Goal: Task Accomplishment & Management: Use online tool/utility

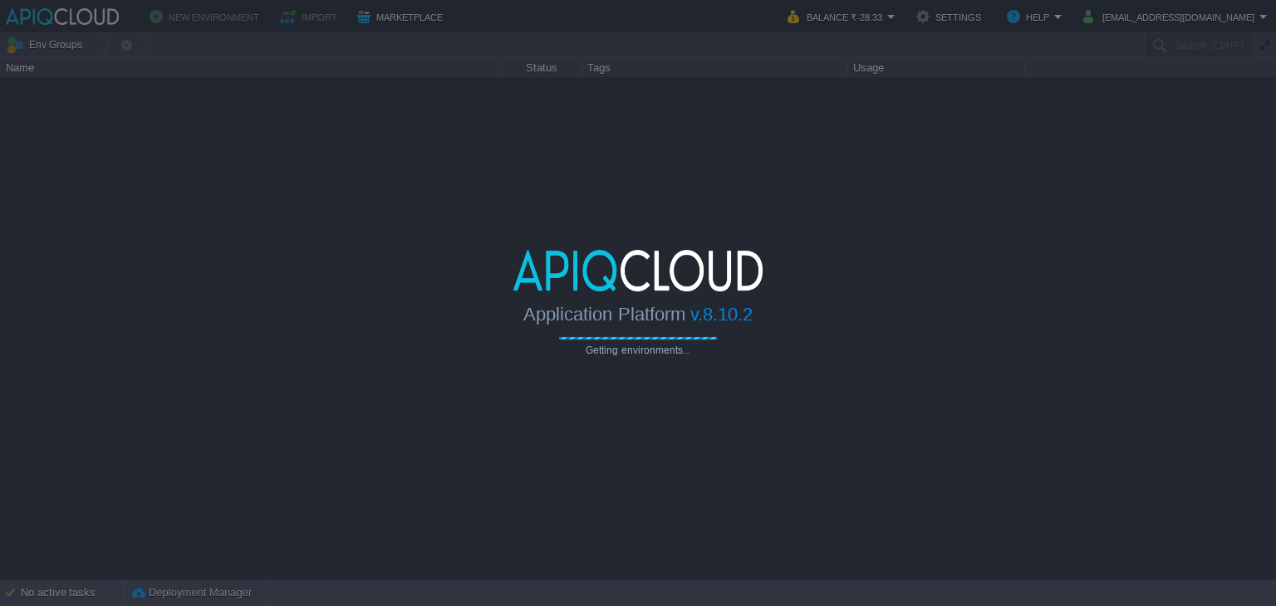
type input "Search (Ctrl+F)"
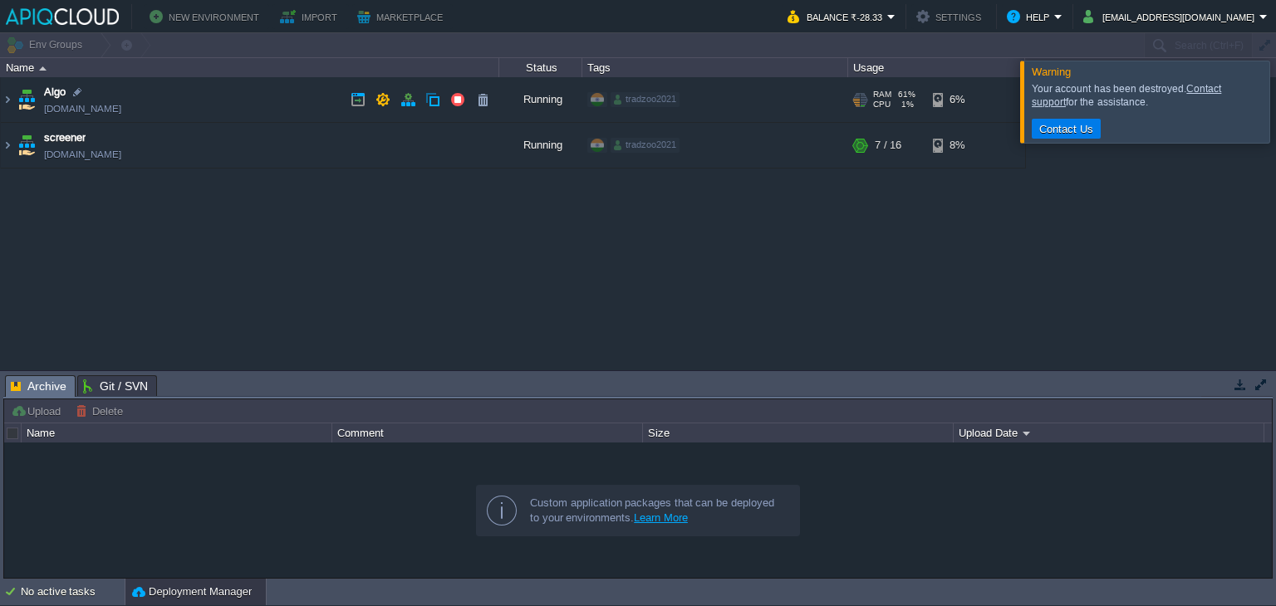
click at [306, 97] on td "Algo [DOMAIN_NAME]" at bounding box center [250, 100] width 498 height 46
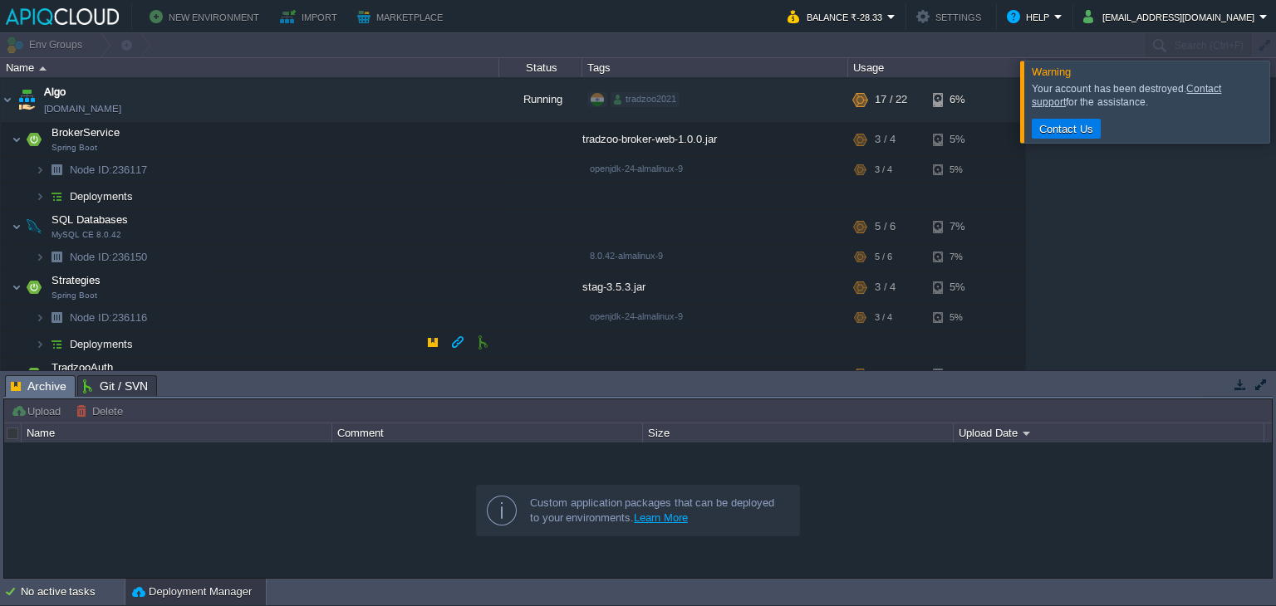
scroll to position [204, 0]
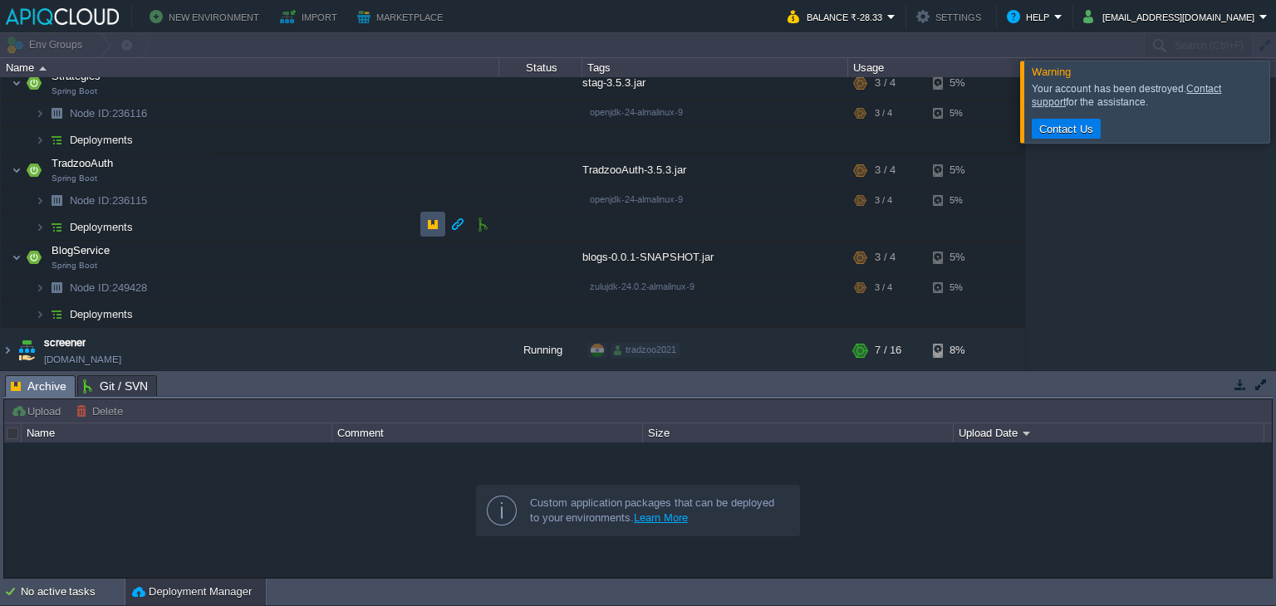
click at [427, 222] on button "button" at bounding box center [432, 224] width 15 height 15
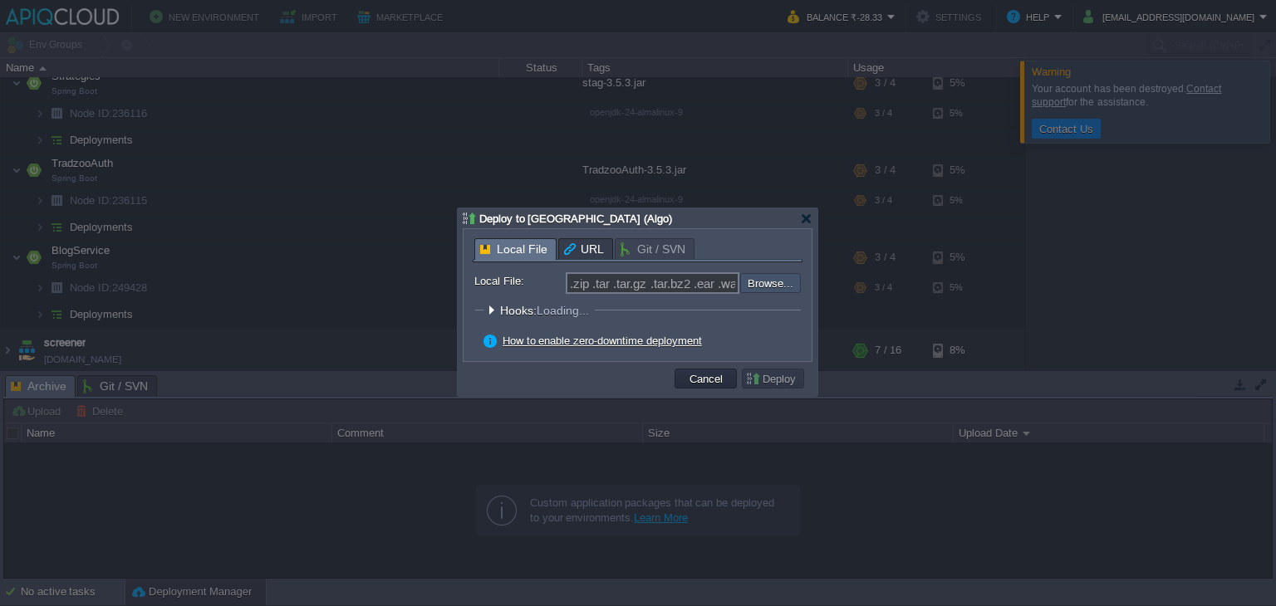
click at [784, 282] on input "file" at bounding box center [696, 283] width 210 height 20
click at [775, 289] on input "file" at bounding box center [696, 283] width 210 height 20
type input "C:\fakepath\stag-3.3.10.jar"
type input "stag-3.3.10.jar"
click at [767, 376] on button "Deploy" at bounding box center [773, 378] width 56 height 15
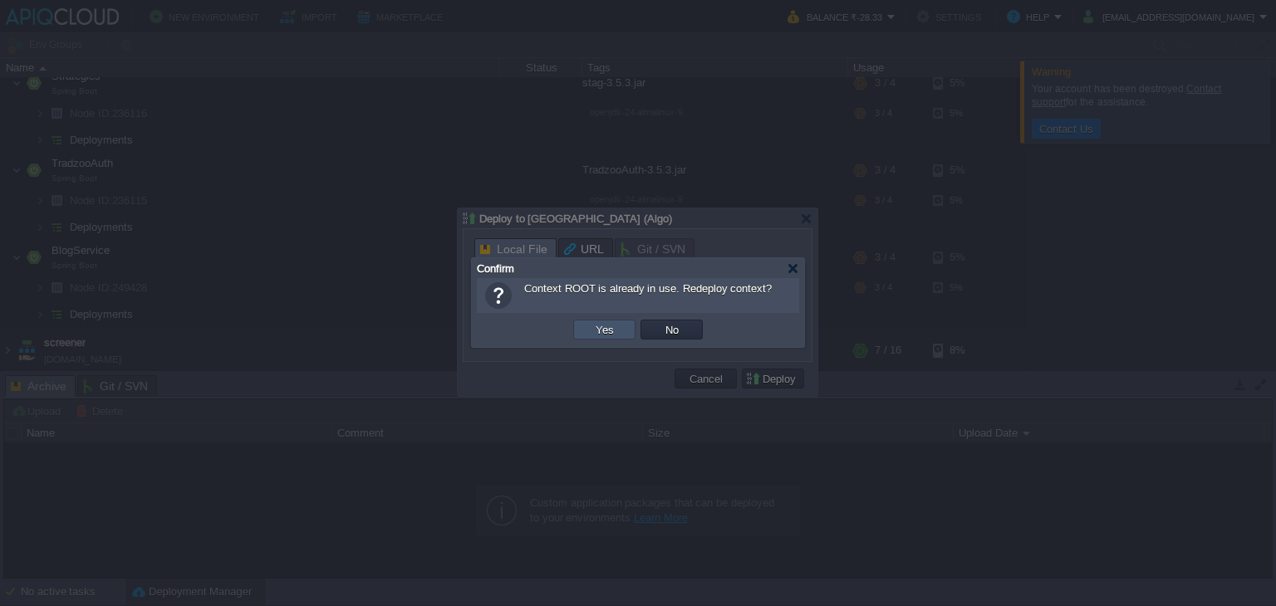
click at [605, 329] on button "Yes" at bounding box center [605, 329] width 28 height 15
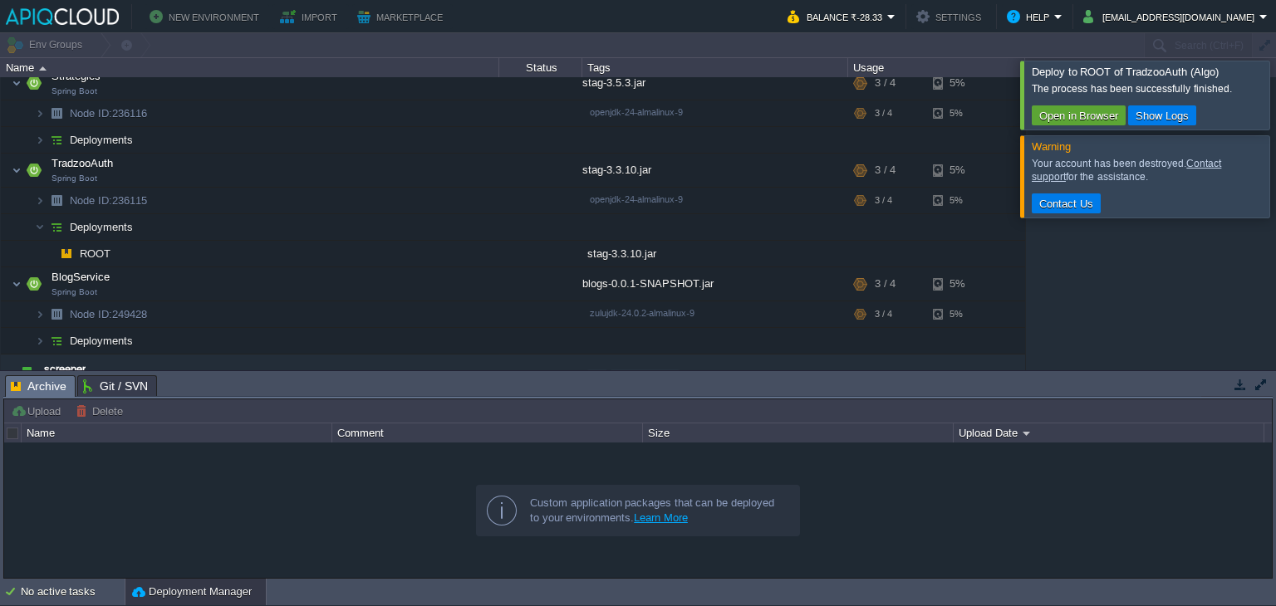
click at [1275, 95] on div at bounding box center [1296, 95] width 0 height 68
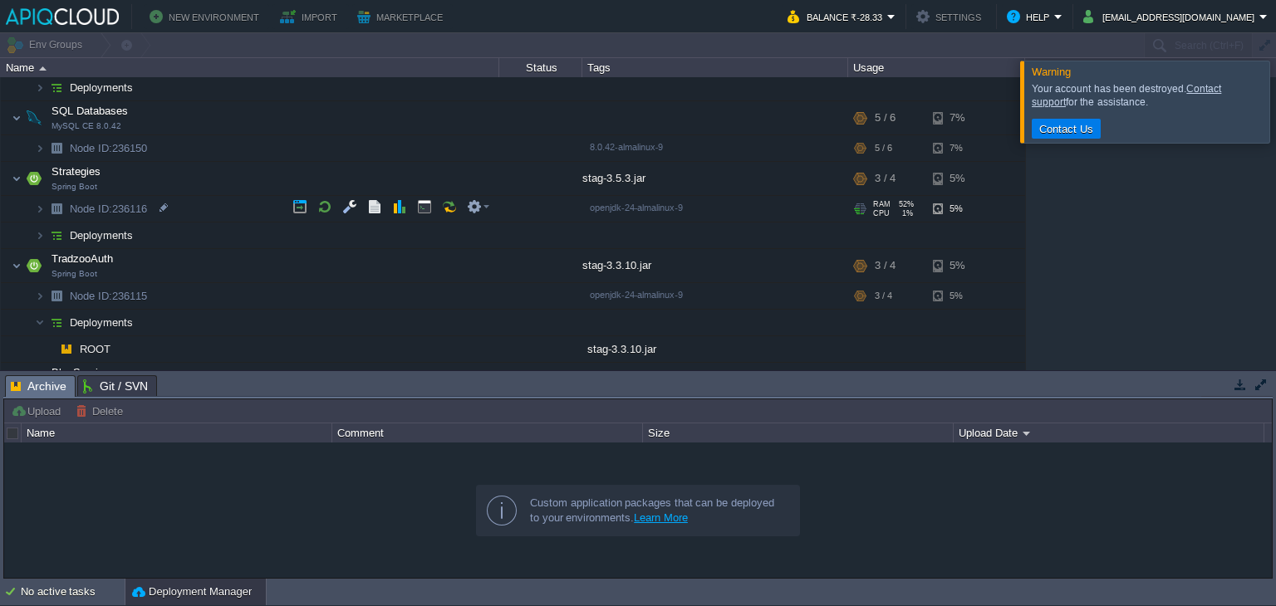
scroll to position [43, 0]
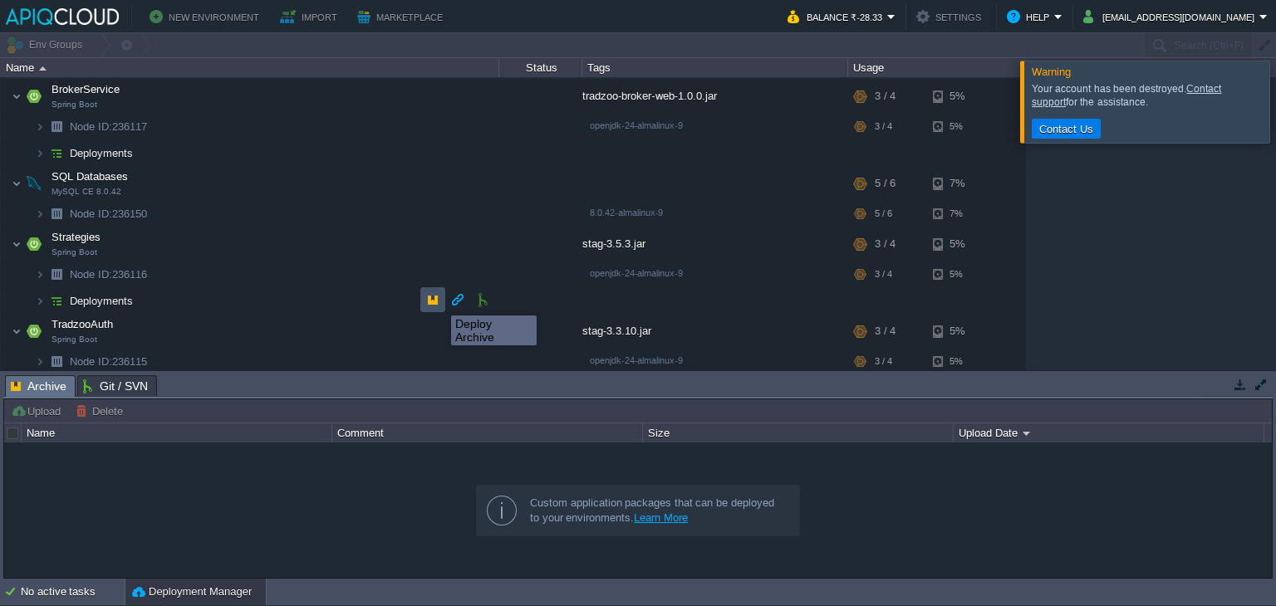
click at [435, 300] on button "button" at bounding box center [432, 299] width 15 height 15
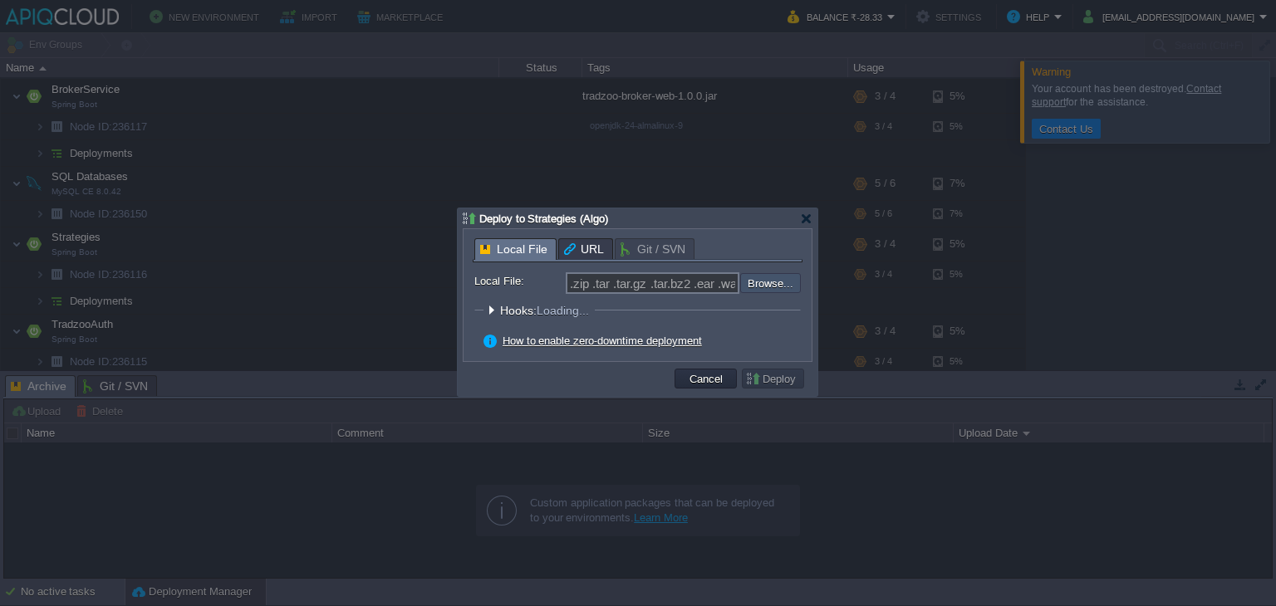
click at [753, 279] on input "file" at bounding box center [696, 283] width 210 height 20
type input "C:\fakepath\stag-3.3.10.jar"
type input "stag-3.3.10.jar"
click at [770, 376] on button "Deploy" at bounding box center [773, 378] width 56 height 15
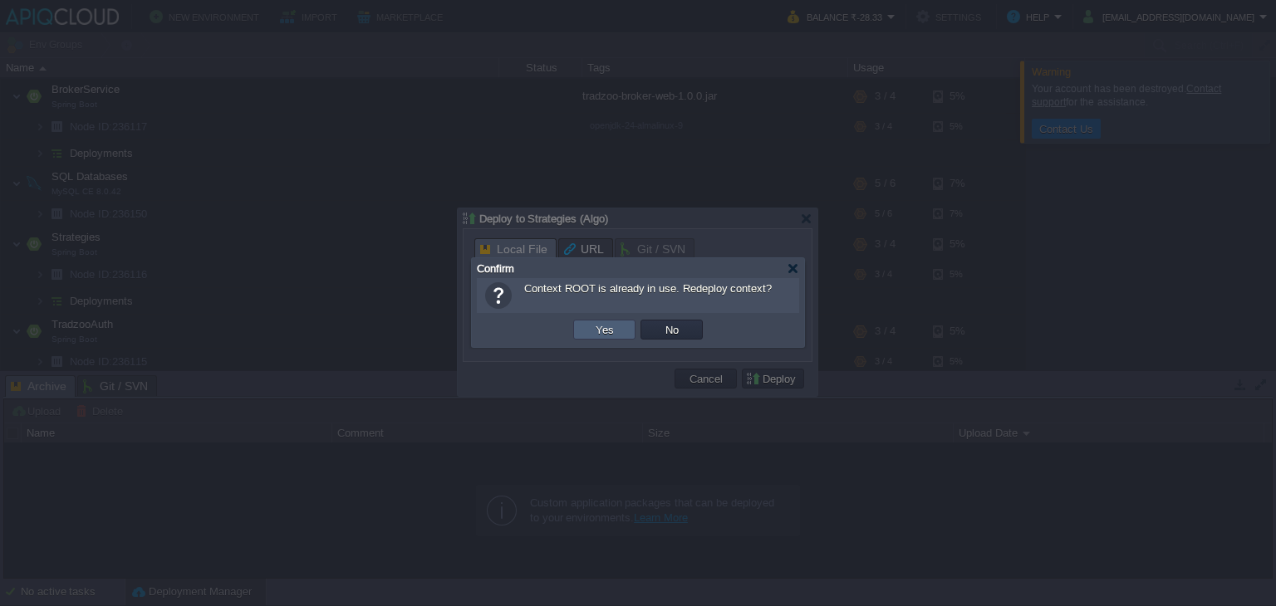
click at [625, 333] on td "Yes" at bounding box center [604, 330] width 62 height 20
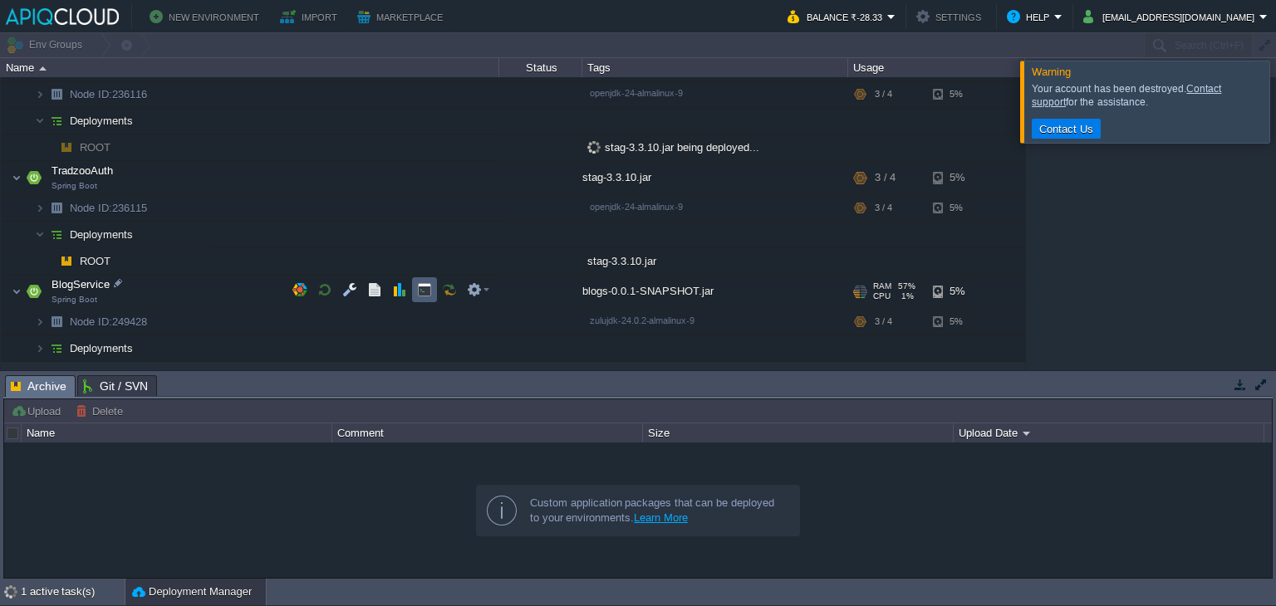
scroll to position [196, 0]
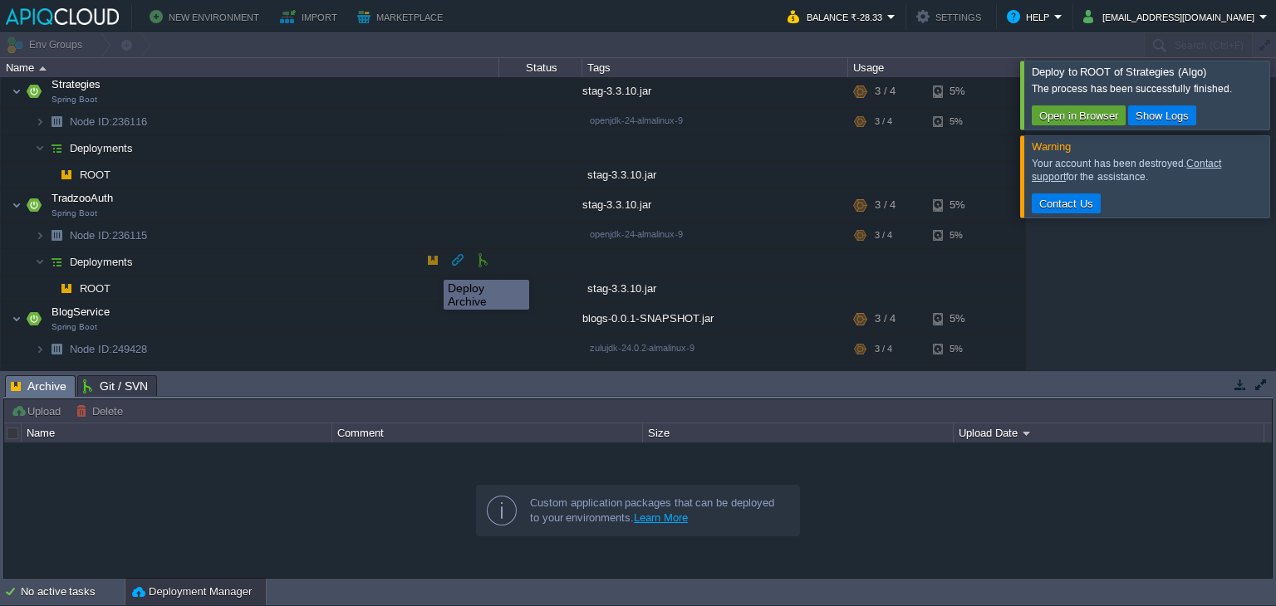
click at [432, 258] on button "button" at bounding box center [432, 259] width 15 height 15
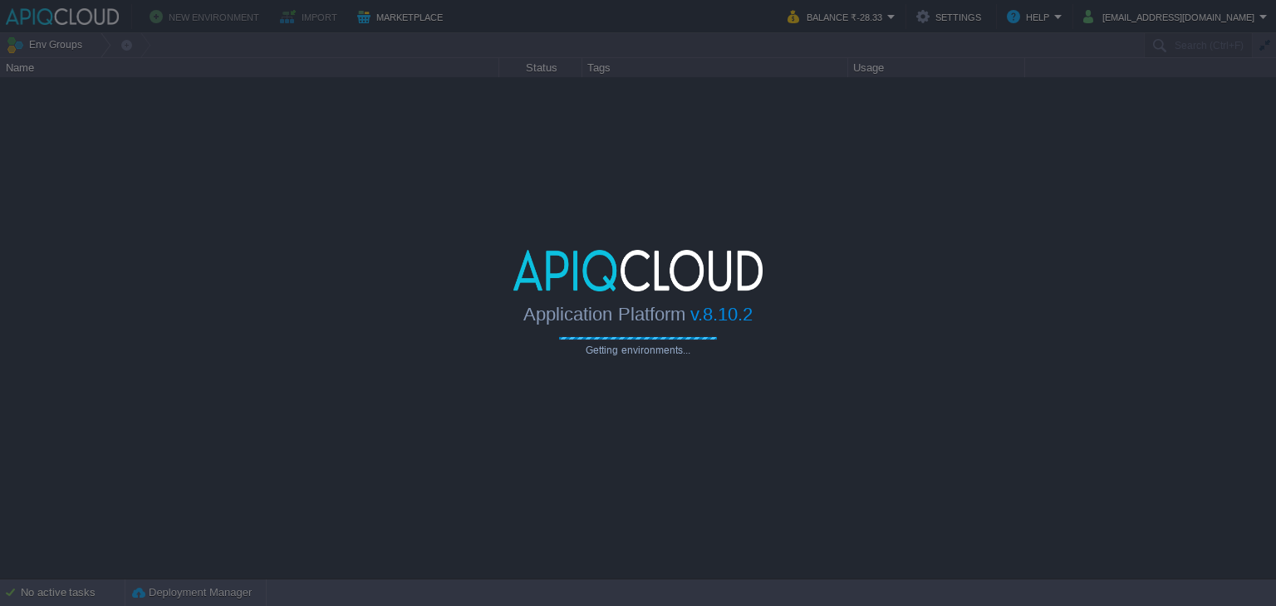
type input "Search (Ctrl+F)"
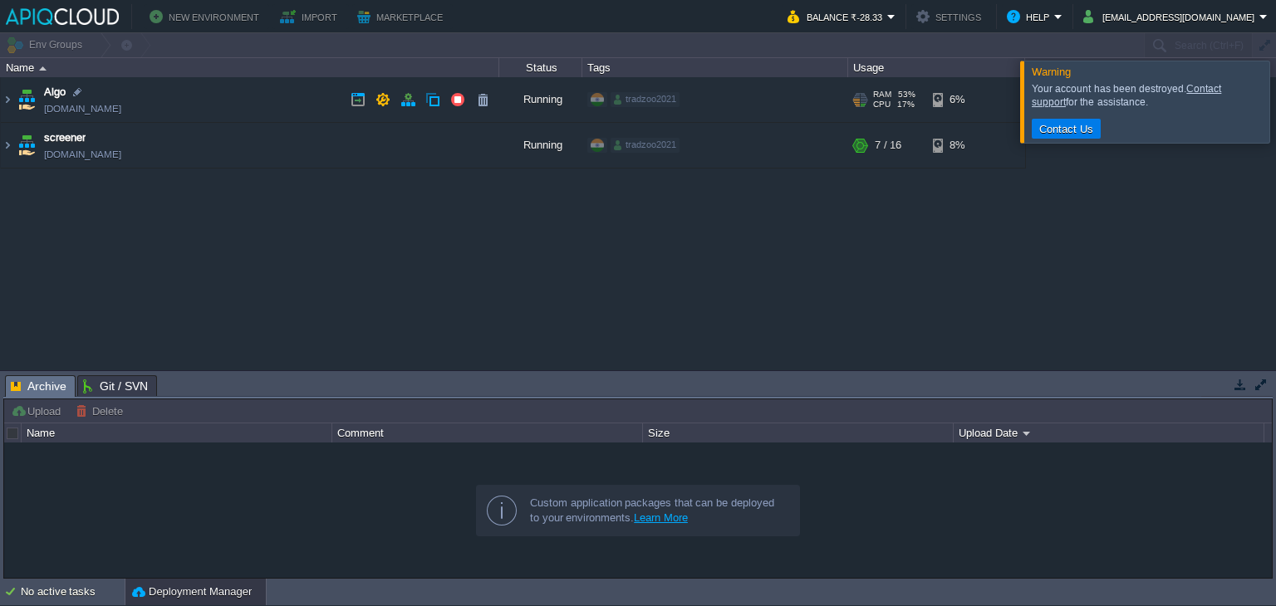
click at [277, 99] on td "Algo [DOMAIN_NAME]" at bounding box center [250, 100] width 498 height 46
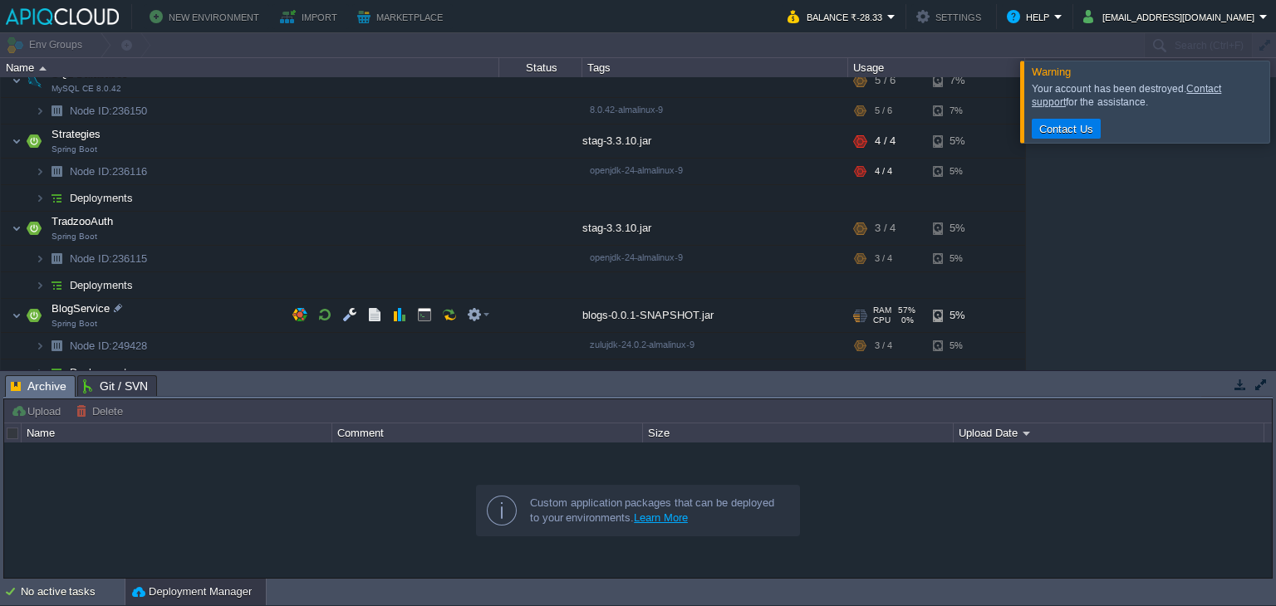
scroll to position [150, 0]
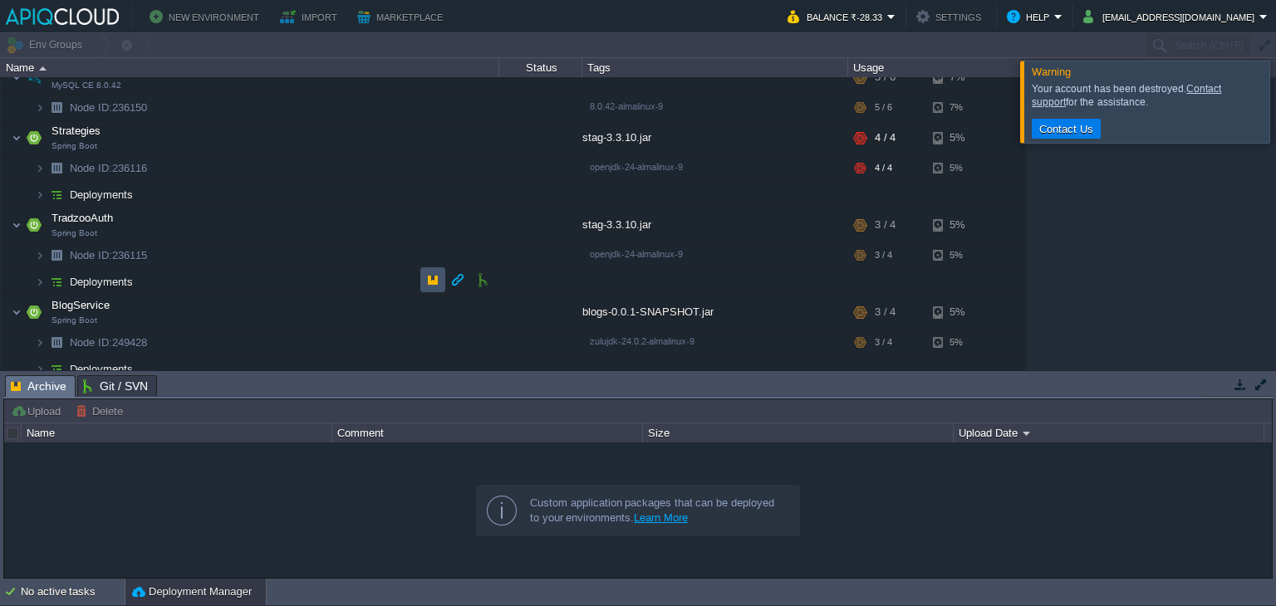
click at [429, 279] on button "button" at bounding box center [432, 279] width 15 height 15
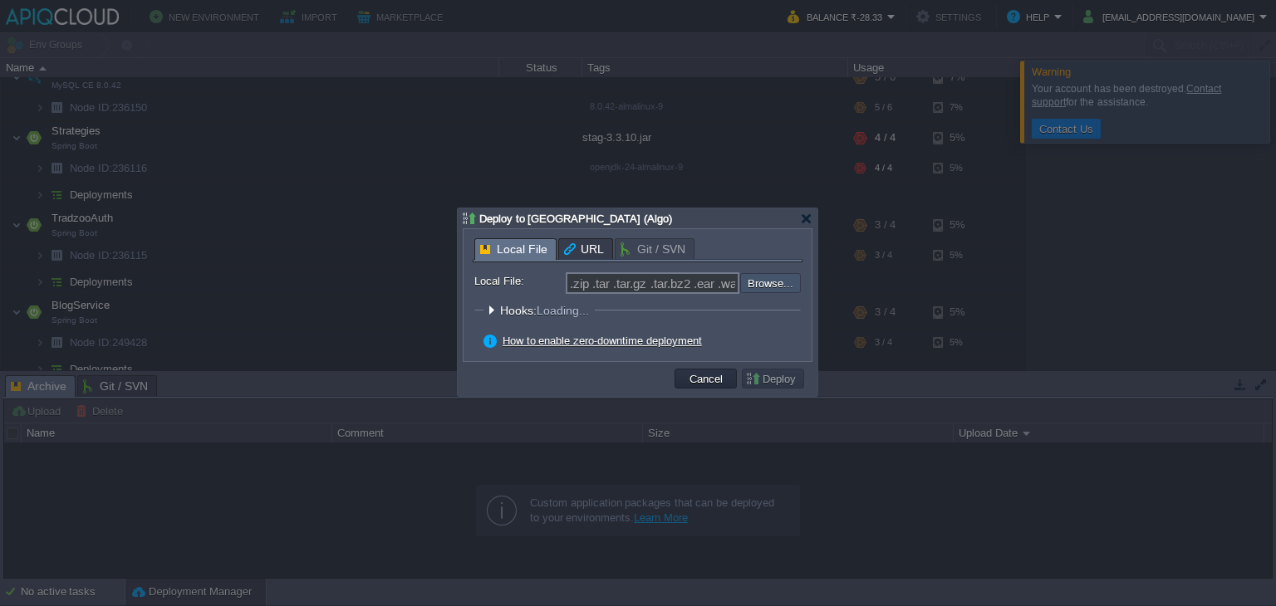
click at [789, 287] on input "file" at bounding box center [696, 283] width 210 height 20
type input "C:\fakepath\TradzooAuth-3.5.3.jar"
type input "TradzooAuth-3.5.3.jar"
click at [791, 377] on button "Deploy" at bounding box center [773, 378] width 56 height 15
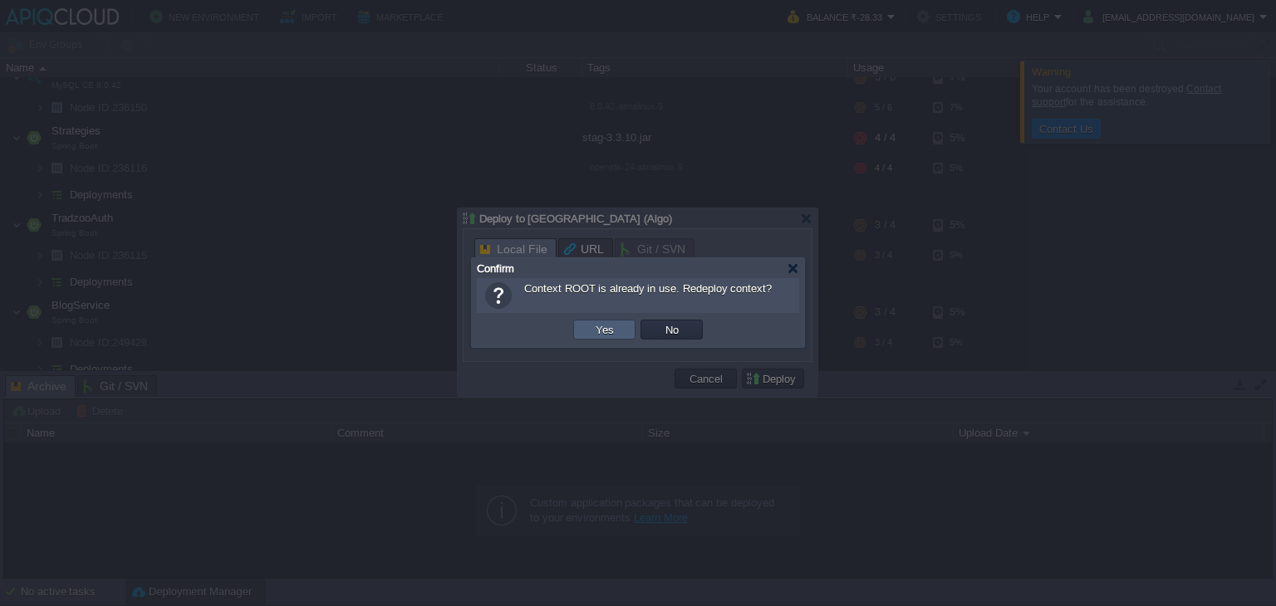
click at [618, 323] on td "Yes" at bounding box center [604, 330] width 62 height 20
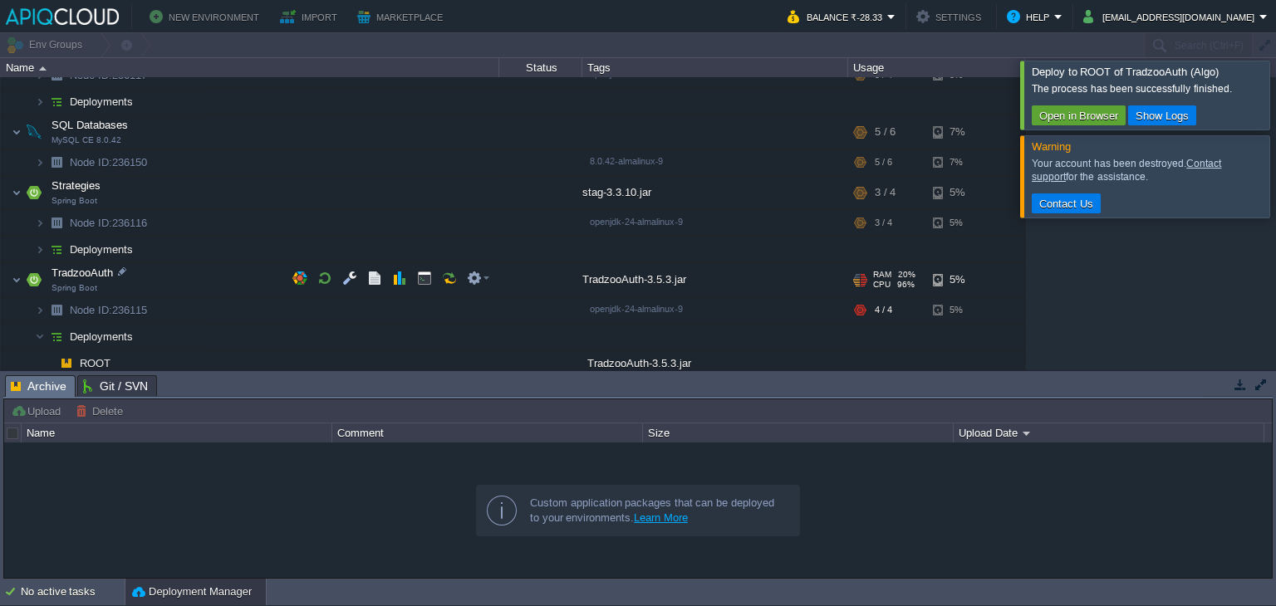
scroll to position [96, 0]
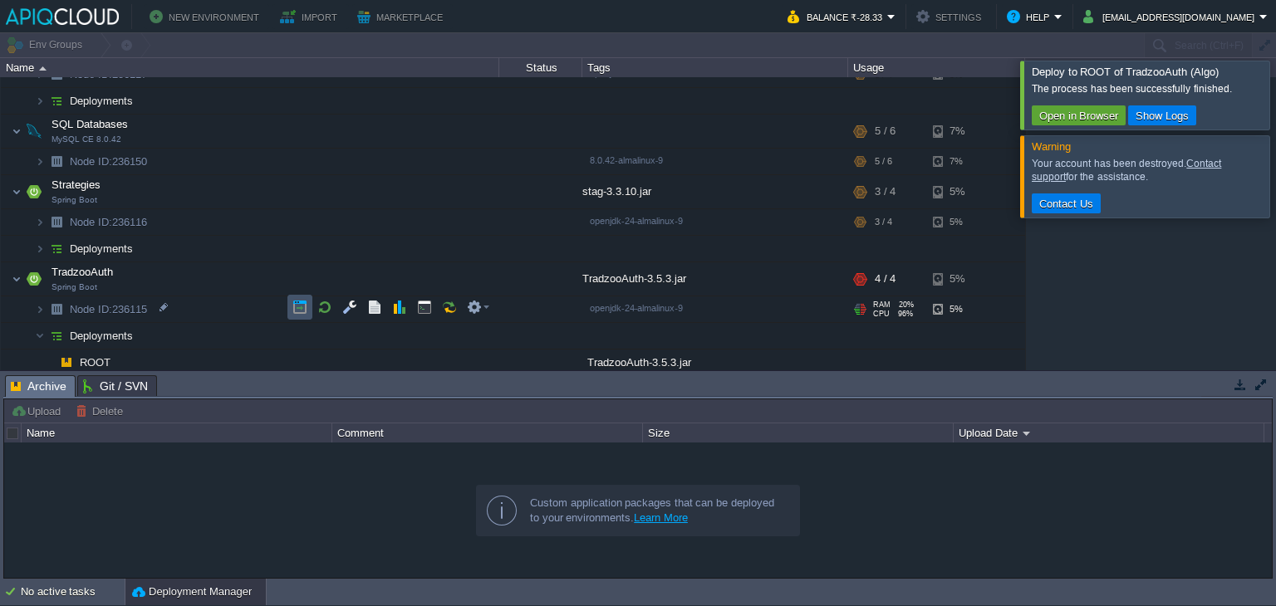
click at [294, 306] on button "button" at bounding box center [299, 307] width 15 height 15
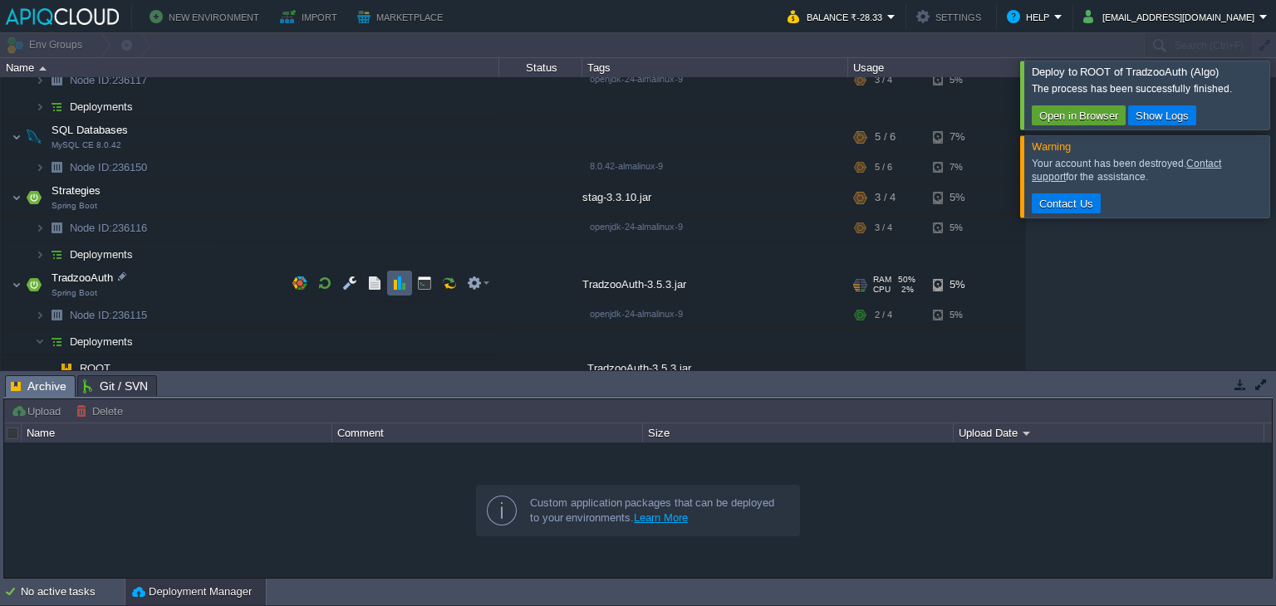
scroll to position [96, 0]
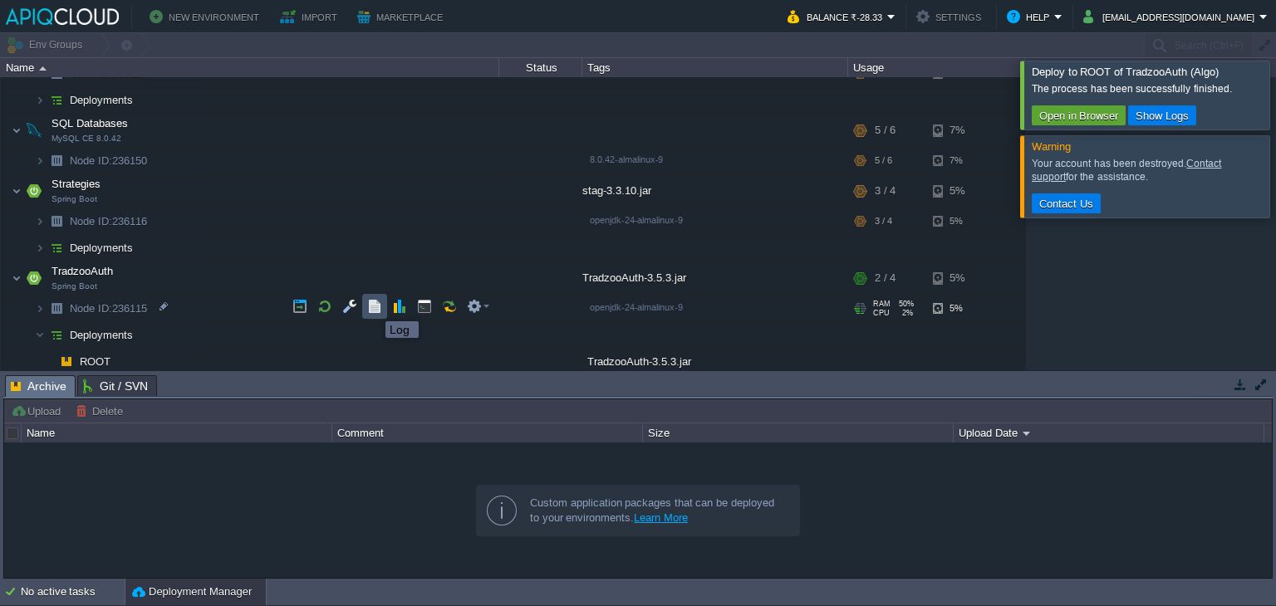
click at [373, 306] on button "button" at bounding box center [374, 306] width 15 height 15
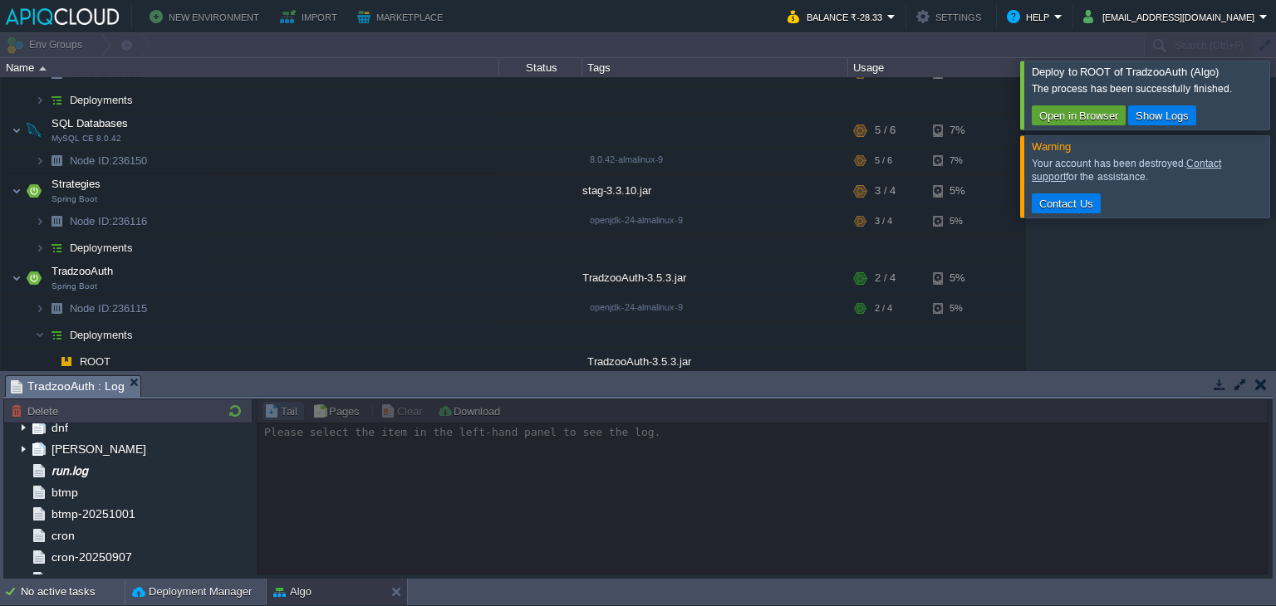
scroll to position [136, 0]
click at [125, 474] on div "run.log" at bounding box center [127, 471] width 249 height 22
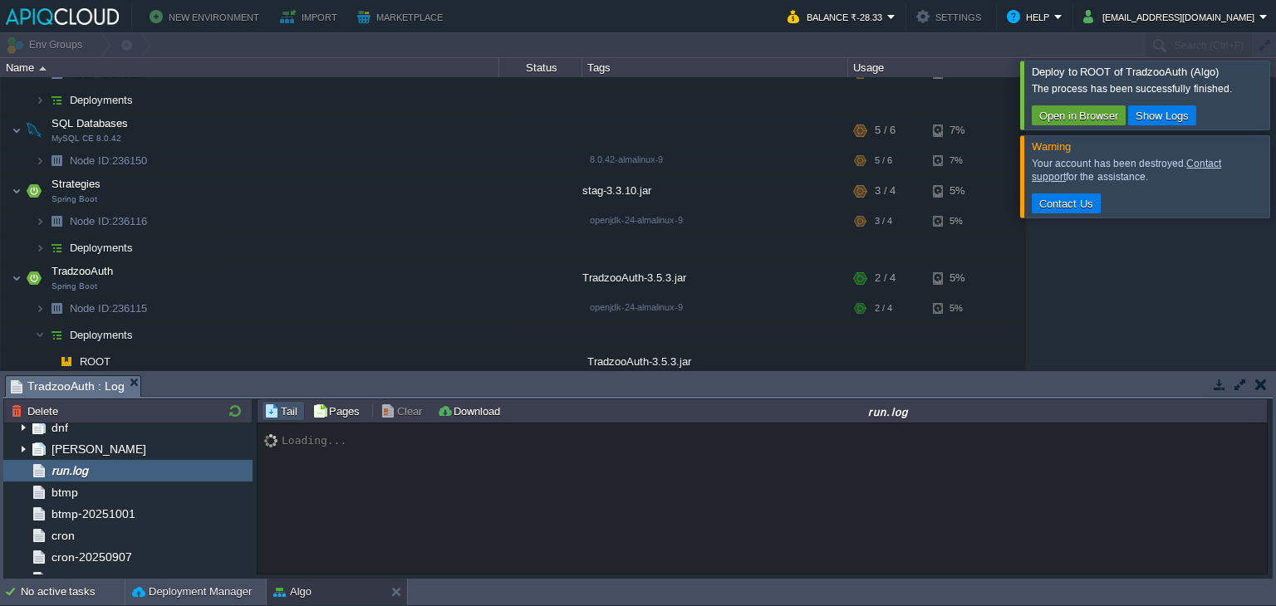
click at [864, 469] on div "Loading..." at bounding box center [762, 500] width 1011 height 152
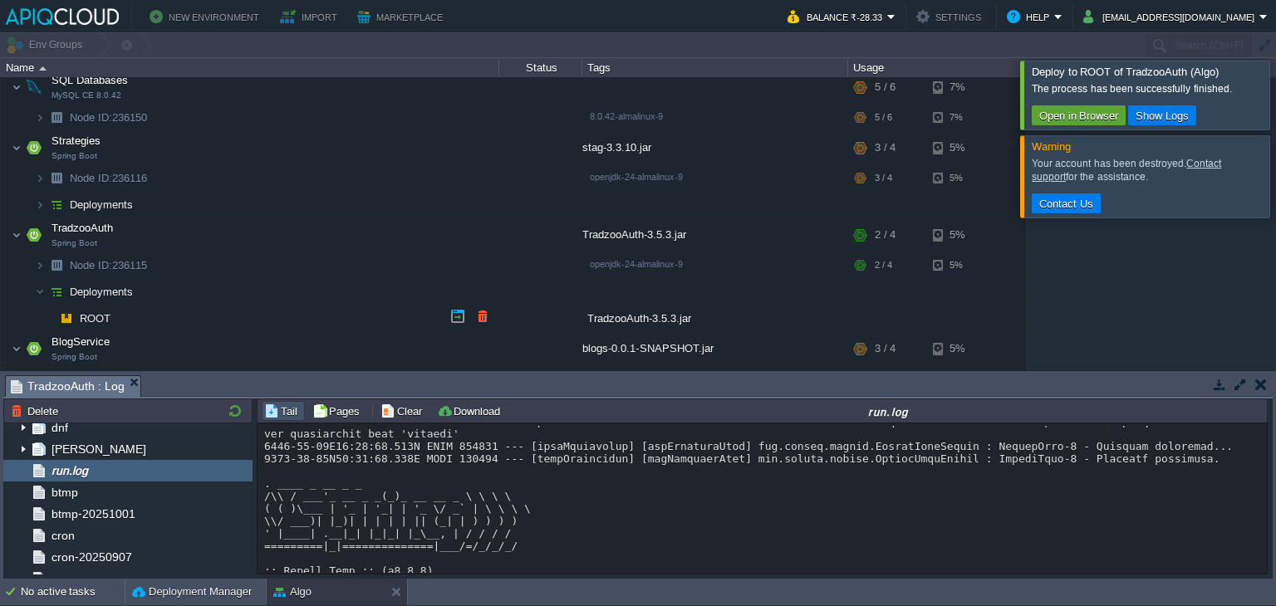
scroll to position [141, 0]
click at [429, 289] on button "button" at bounding box center [432, 287] width 15 height 15
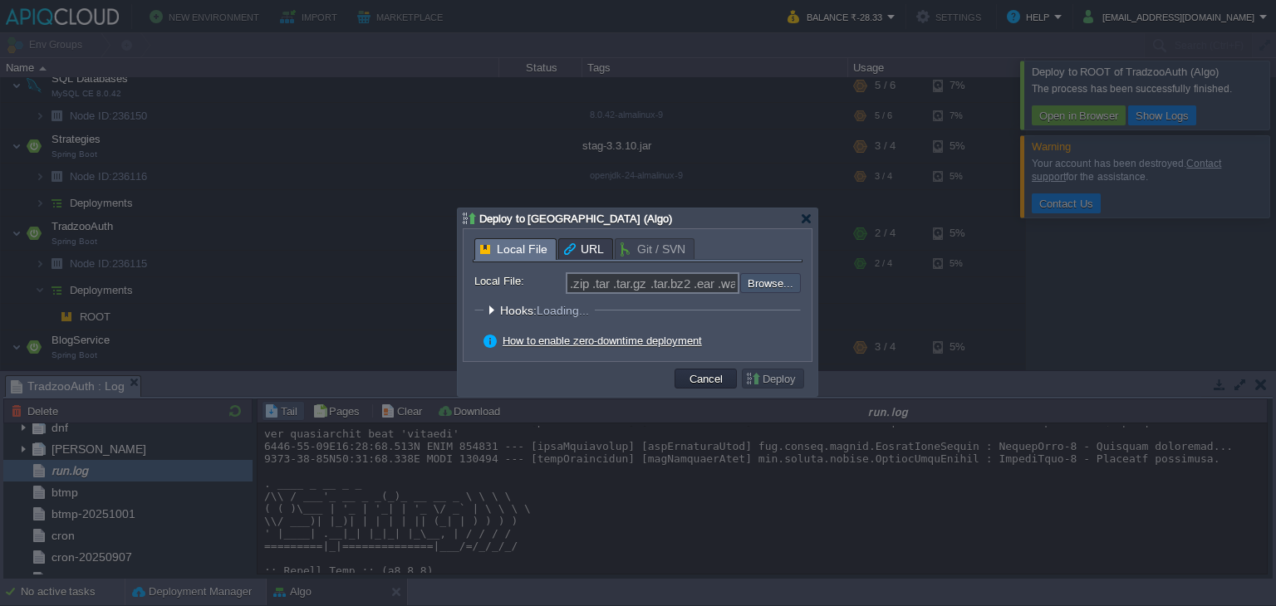
click at [746, 285] on input "file" at bounding box center [696, 283] width 210 height 20
type input "C:\fakepath\TradzooAuth-3.5.3.jar"
type input "TradzooAuth-3.5.3.jar"
drag, startPoint x: 771, startPoint y: 366, endPoint x: 772, endPoint y: 383, distance: 16.6
click at [772, 383] on div "Cancel Deploy" at bounding box center [637, 379] width 348 height 34
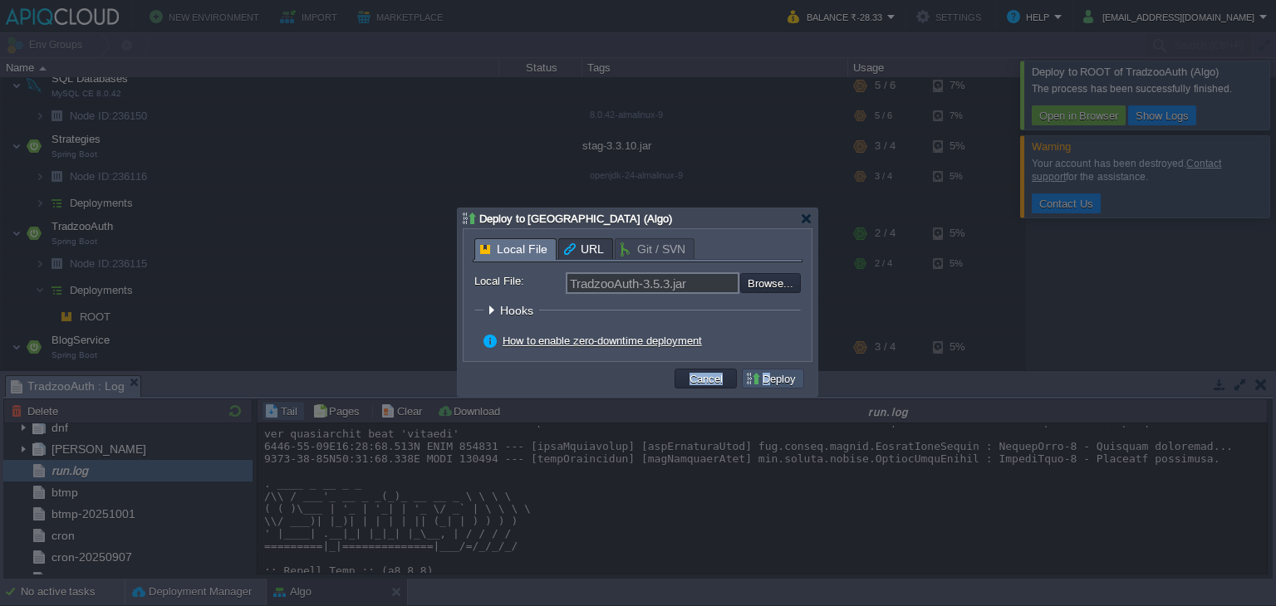
click at [772, 383] on button "Deploy" at bounding box center [773, 378] width 56 height 15
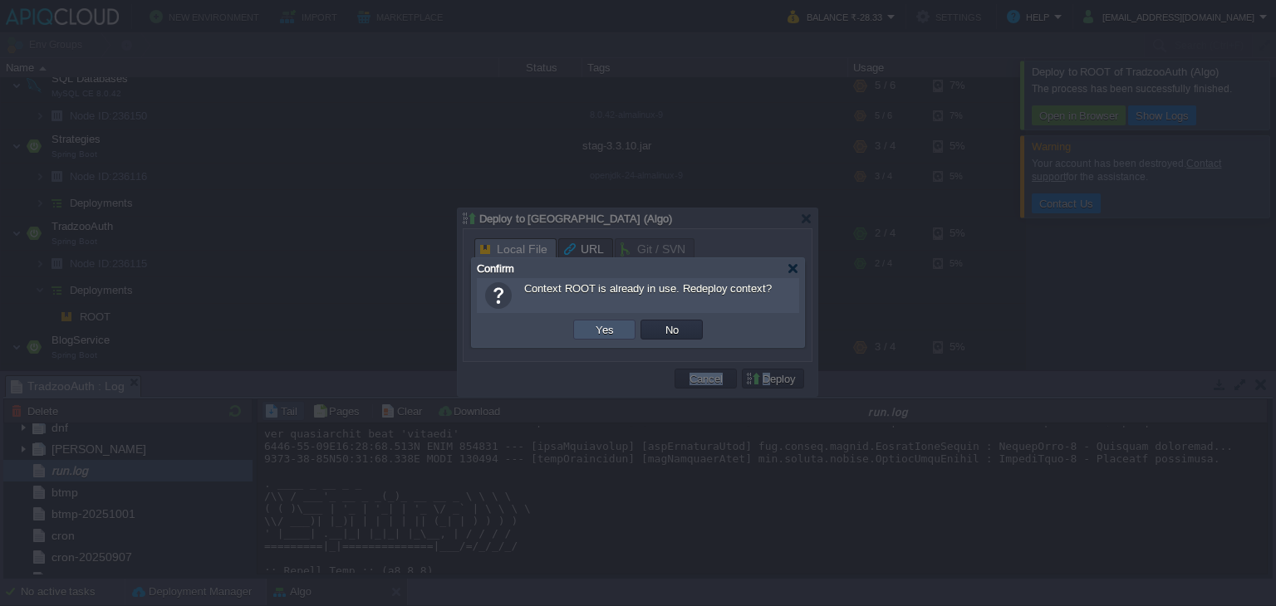
click at [599, 331] on button "Yes" at bounding box center [605, 329] width 28 height 15
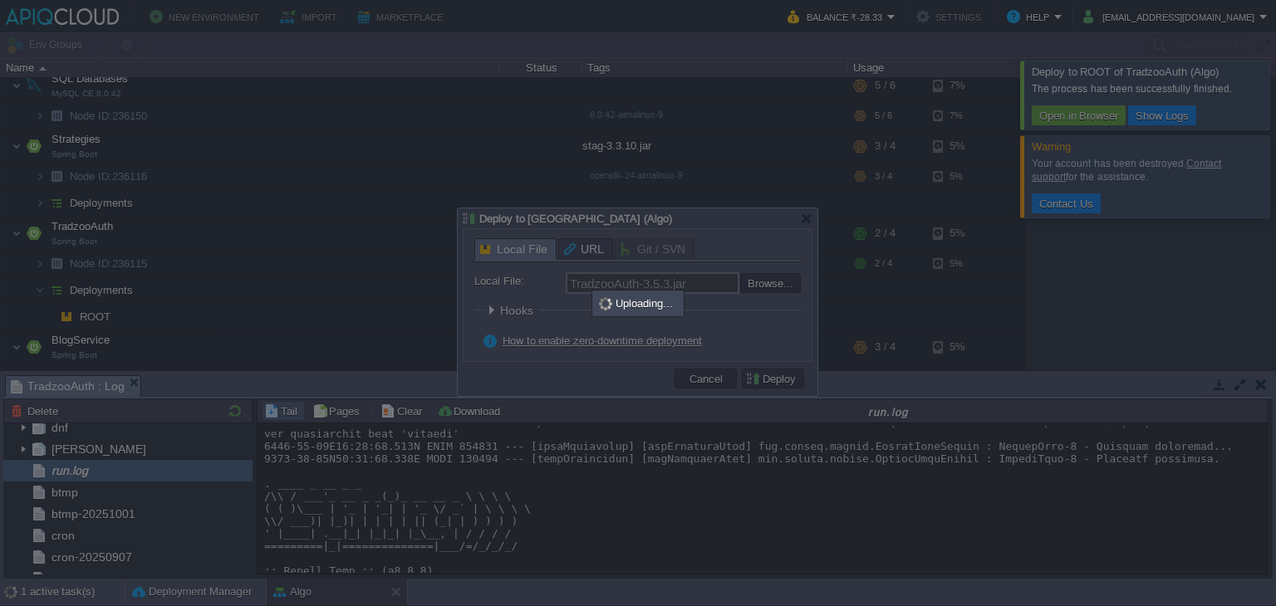
drag, startPoint x: 744, startPoint y: 163, endPoint x: 677, endPoint y: 115, distance: 82.3
click at [677, 115] on div at bounding box center [638, 303] width 1276 height 606
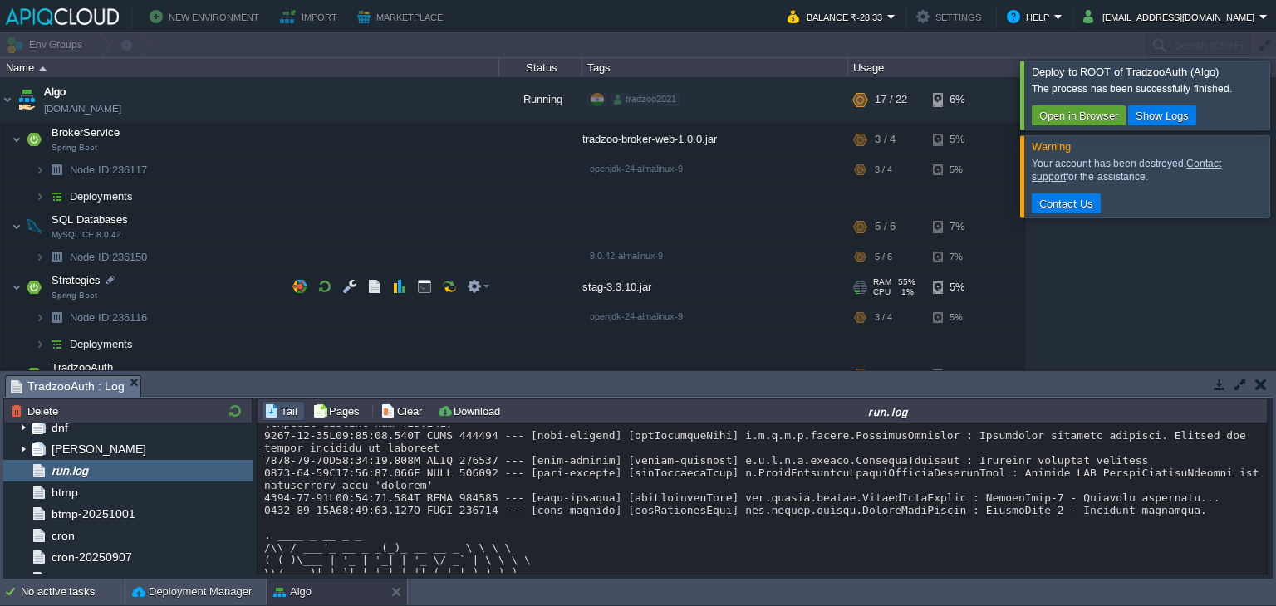
scroll to position [0, 0]
click at [427, 193] on button "button" at bounding box center [432, 196] width 15 height 15
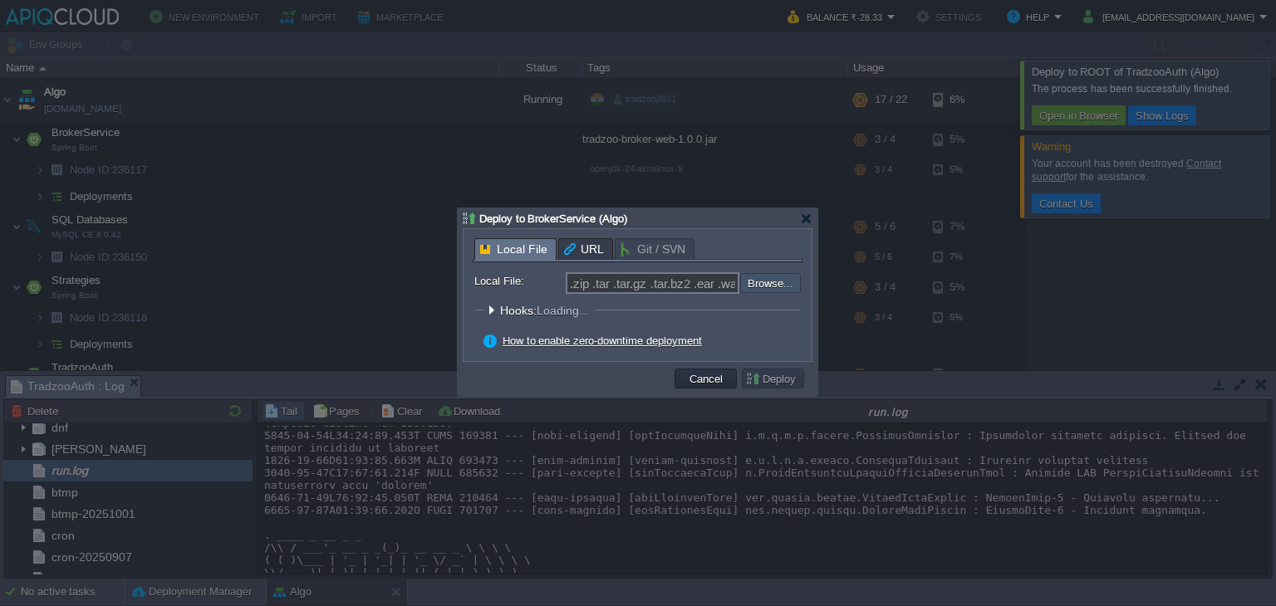
click at [755, 280] on input "file" at bounding box center [696, 283] width 210 height 20
type input "C:\fakepath\tradzoo-broker-web-1.0.0.jar"
type input "tradzoo-broker-web-1.0.0.jar"
click at [784, 377] on button "Deploy" at bounding box center [773, 378] width 56 height 15
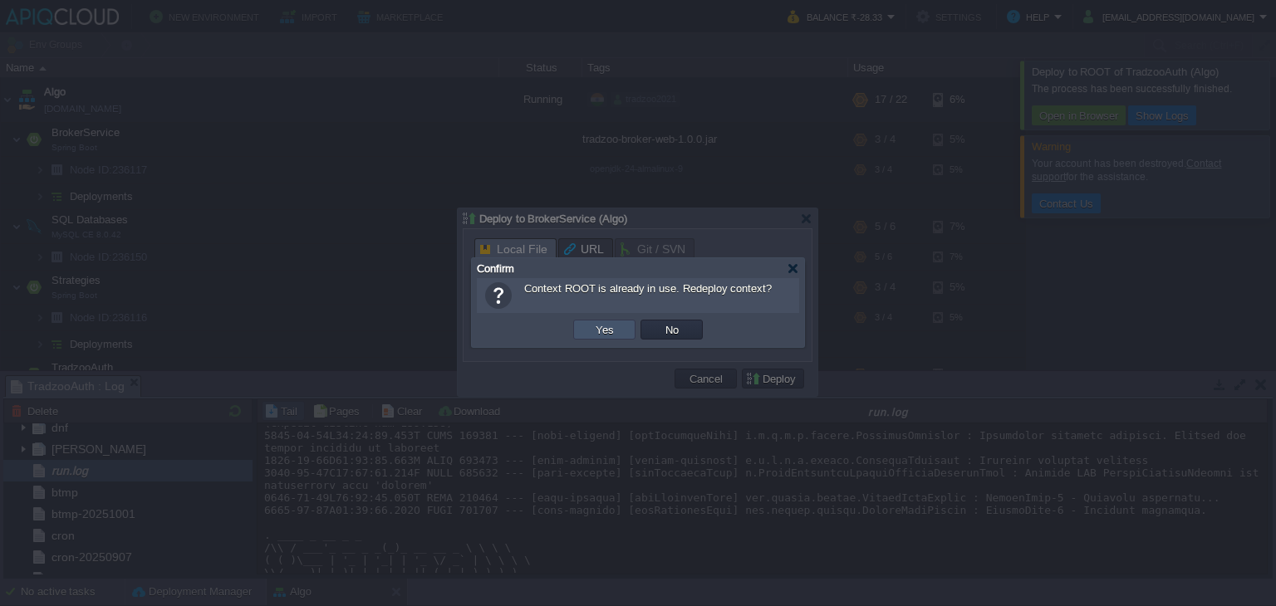
click at [611, 329] on button "Yes" at bounding box center [605, 329] width 28 height 15
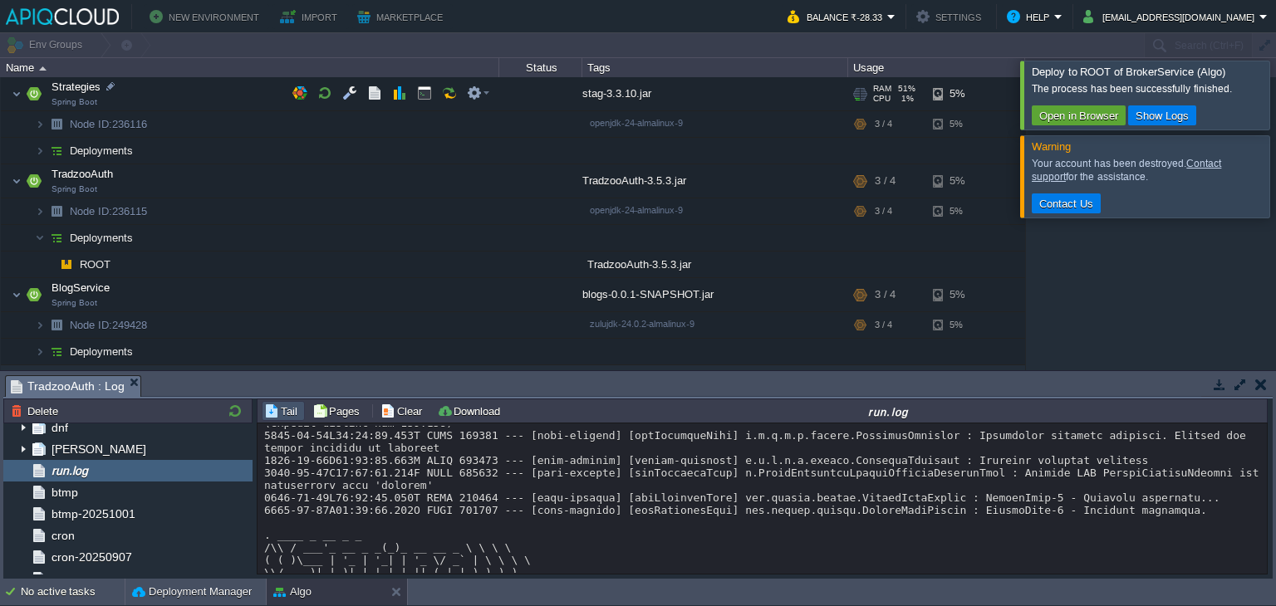
scroll to position [143, 0]
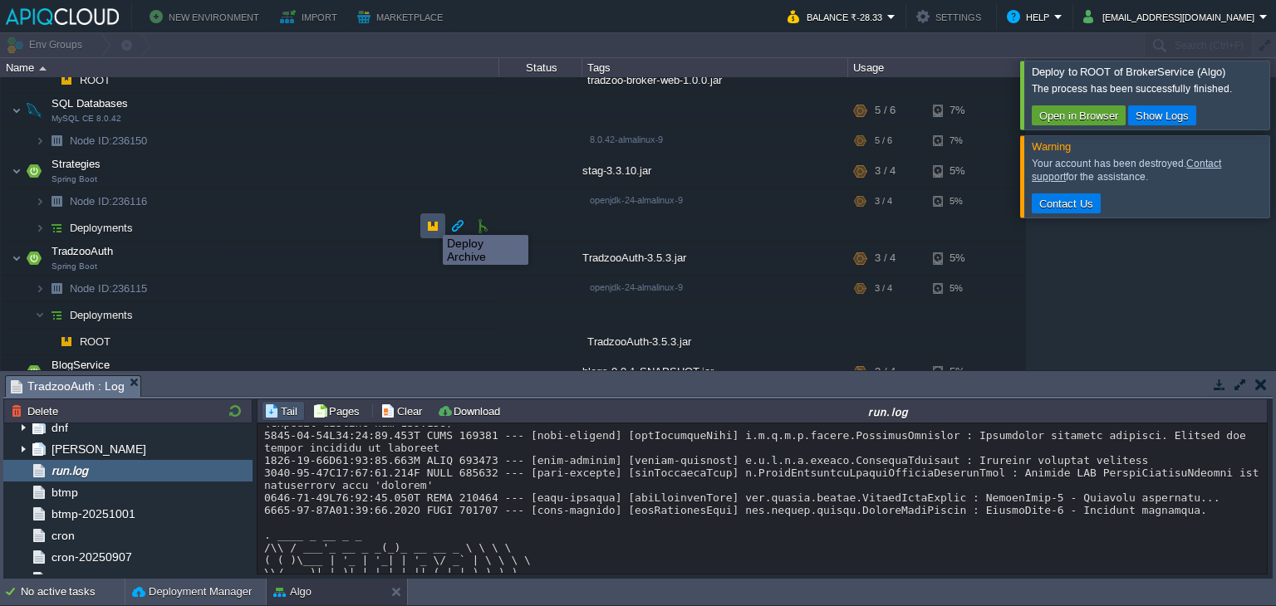
click at [430, 220] on button "button" at bounding box center [432, 225] width 15 height 15
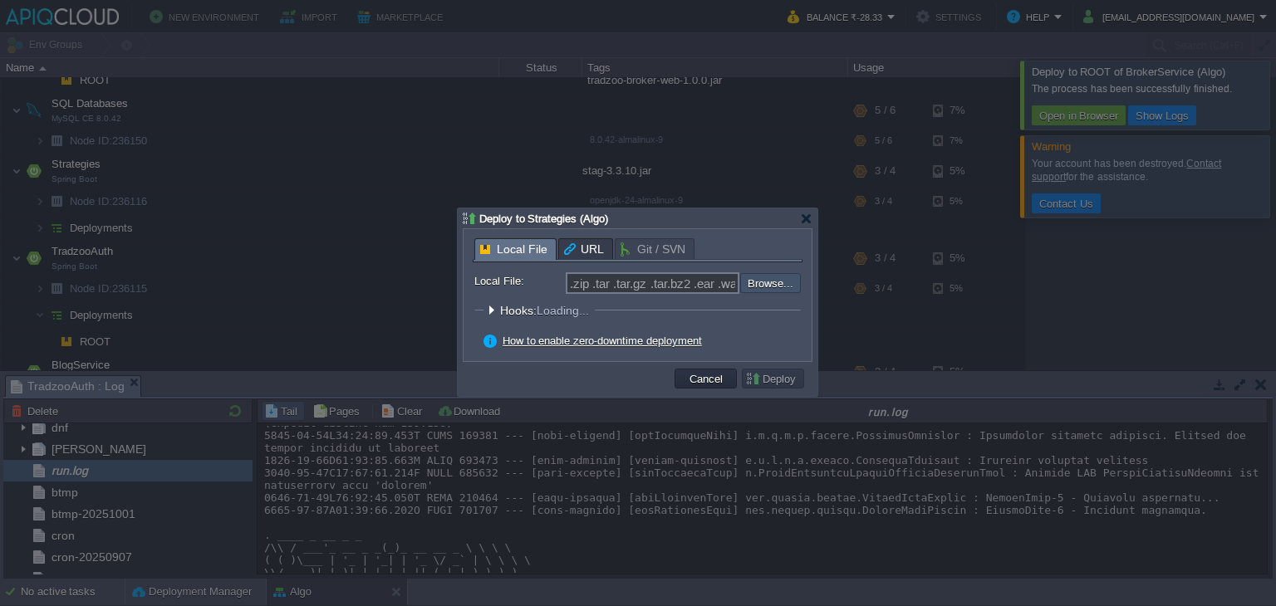
click at [777, 282] on input "file" at bounding box center [696, 283] width 210 height 20
type input "C:\fakepath\stag-3.3.10.jar"
type input "stag-3.3.10.jar"
click at [769, 370] on td "Deploy" at bounding box center [772, 378] width 67 height 25
click at [772, 381] on button "Deploy" at bounding box center [773, 378] width 56 height 15
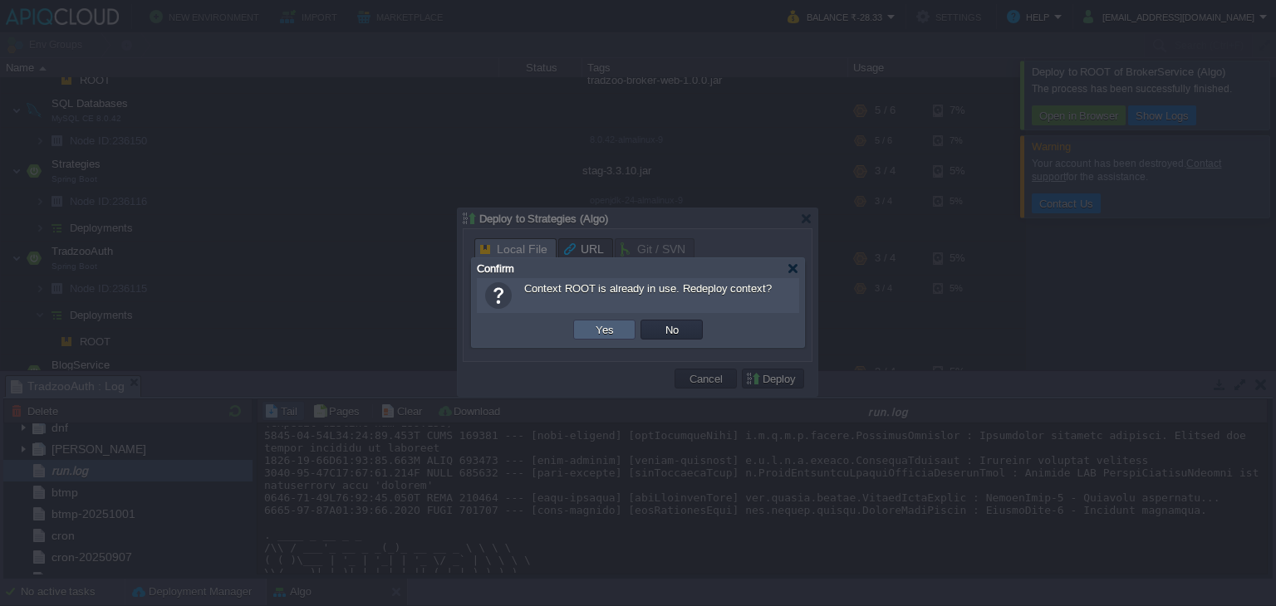
click at [621, 323] on td "Yes" at bounding box center [604, 330] width 62 height 20
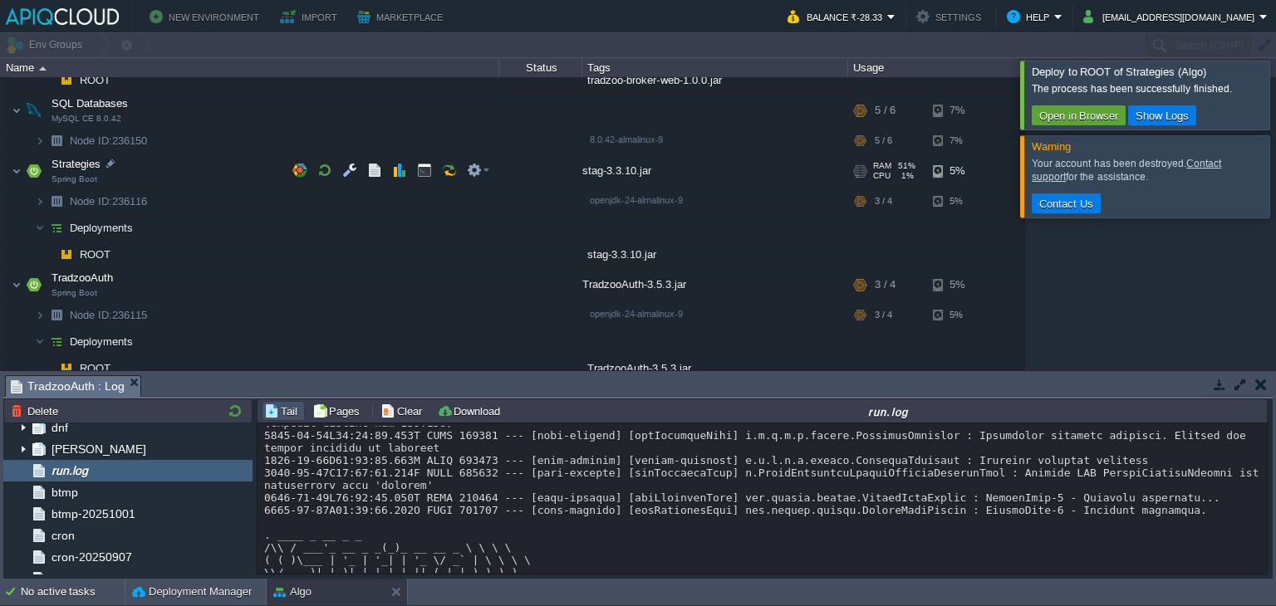
scroll to position [0, 0]
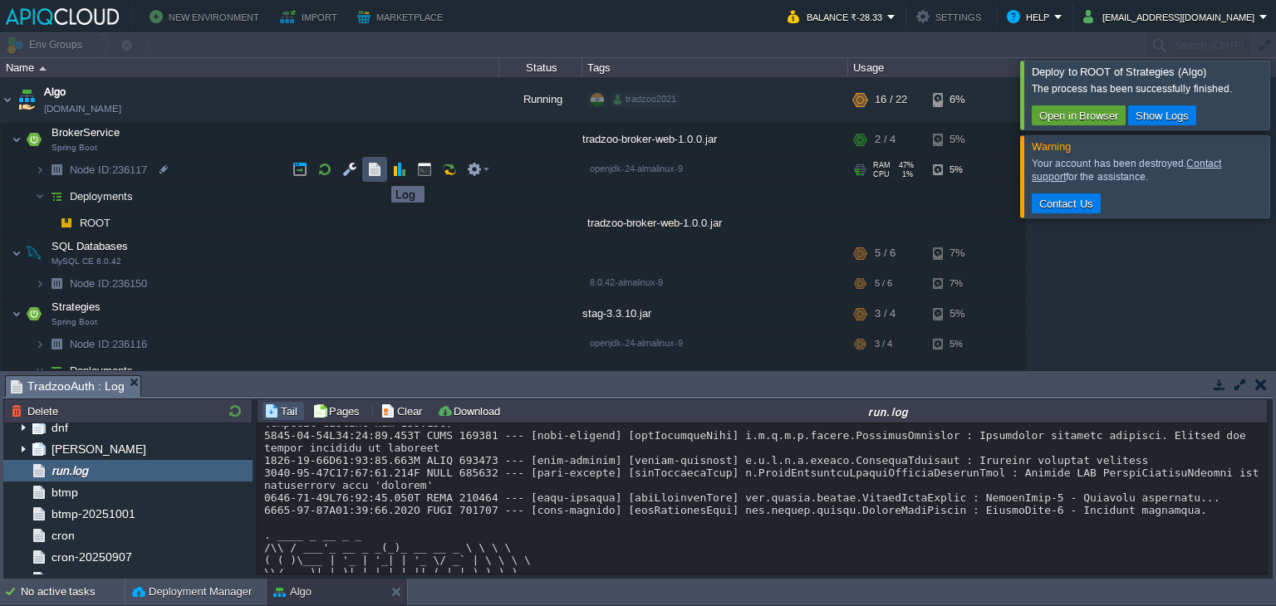
click at [379, 171] on button "button" at bounding box center [374, 169] width 15 height 15
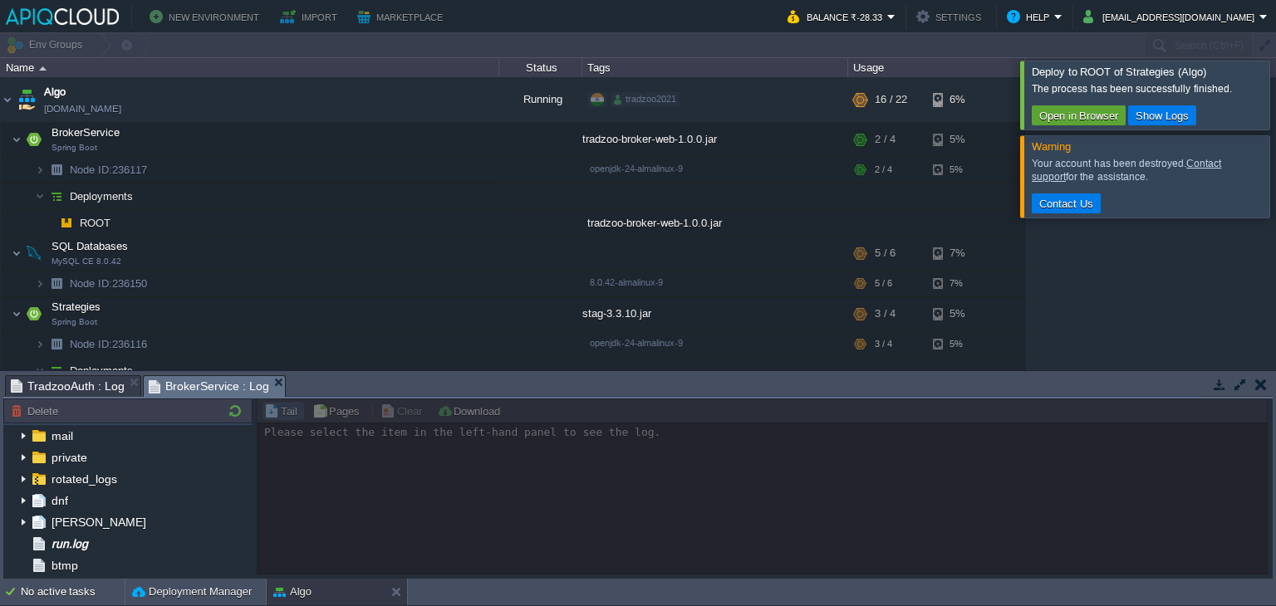
scroll to position [66, 0]
click at [116, 541] on div "run.log" at bounding box center [127, 541] width 249 height 22
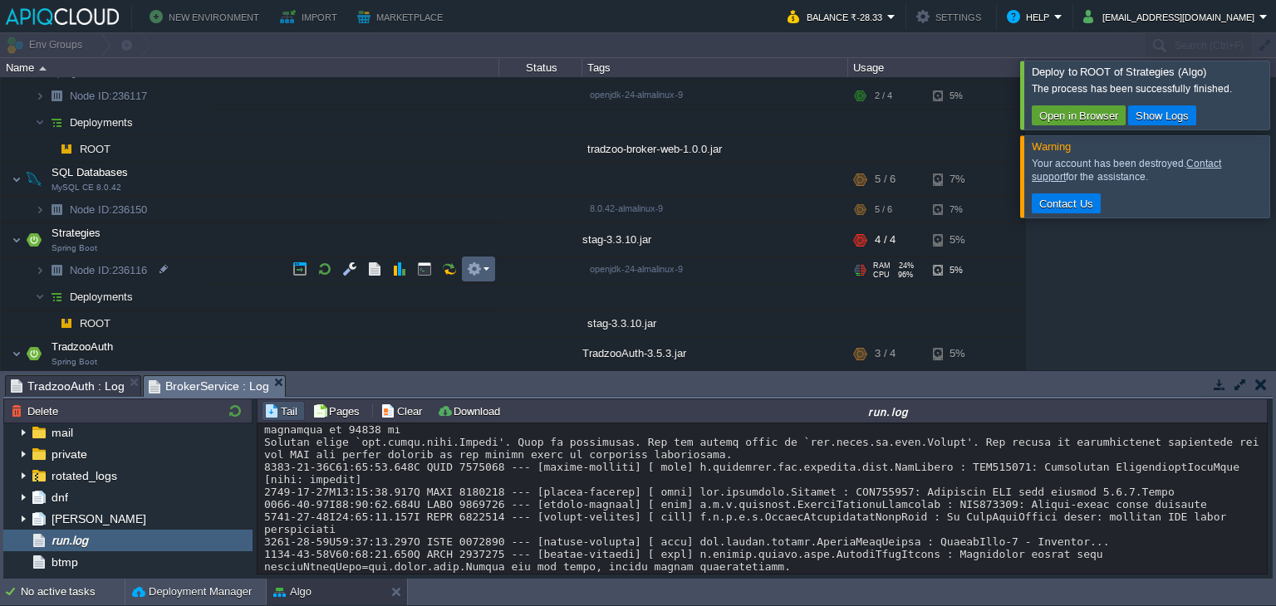
scroll to position [76, 0]
click at [377, 268] on button "button" at bounding box center [374, 266] width 15 height 15
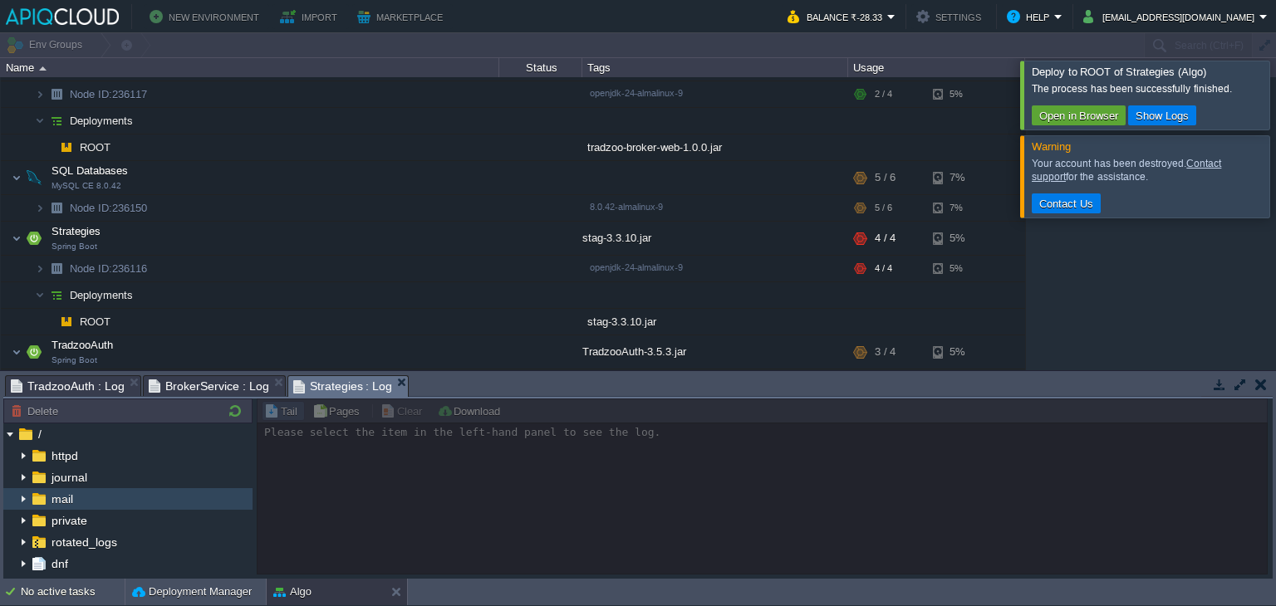
scroll to position [82, 0]
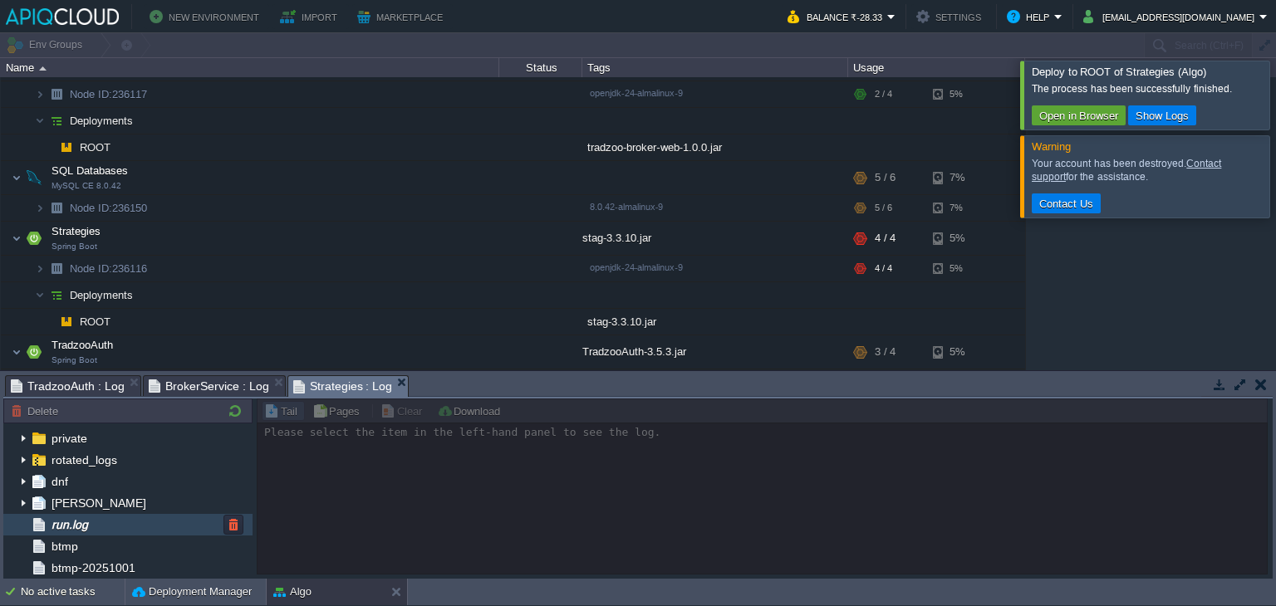
click at [131, 528] on div "run.log" at bounding box center [127, 525] width 249 height 22
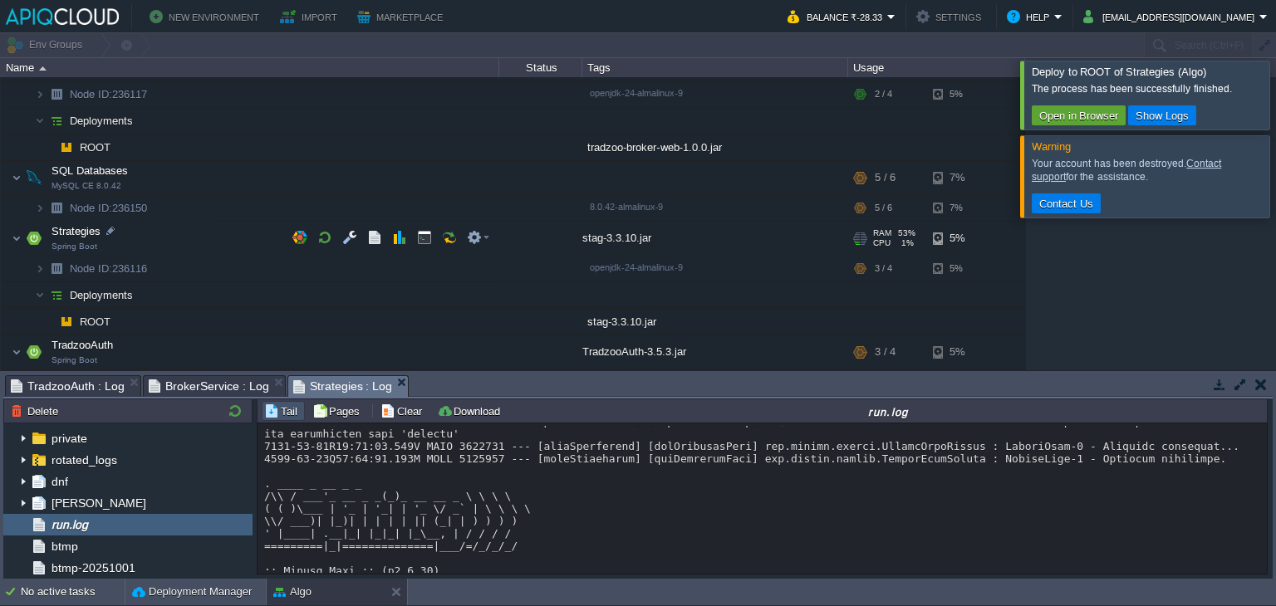
scroll to position [0, 0]
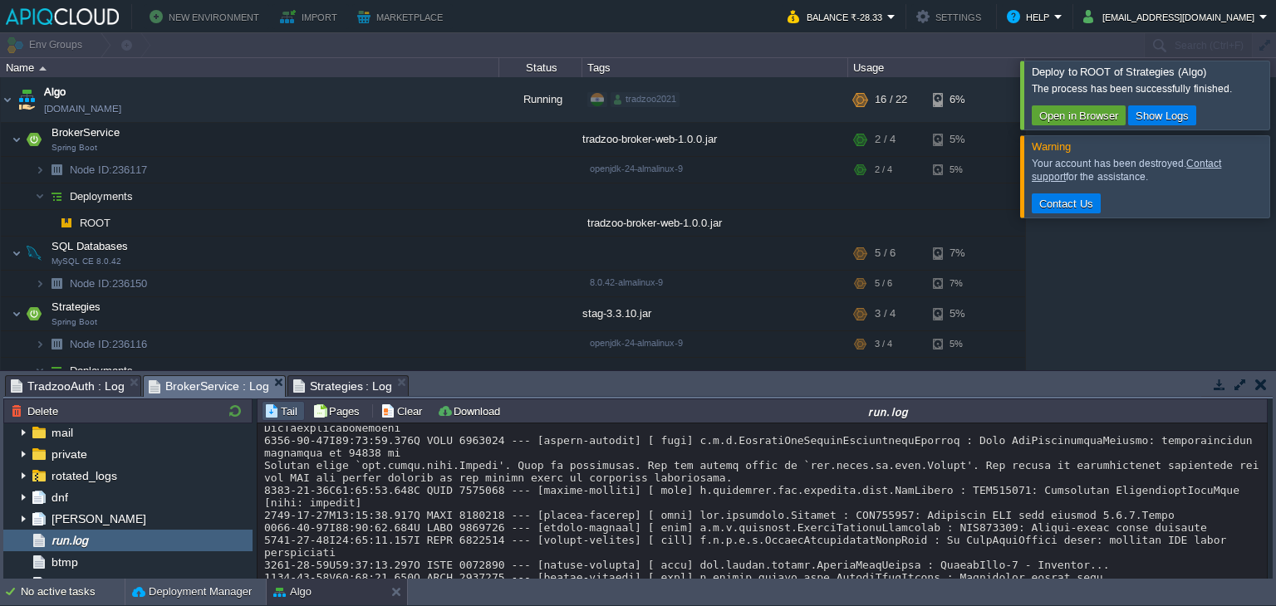
click at [219, 390] on span "BrokerService : Log" at bounding box center [209, 386] width 120 height 21
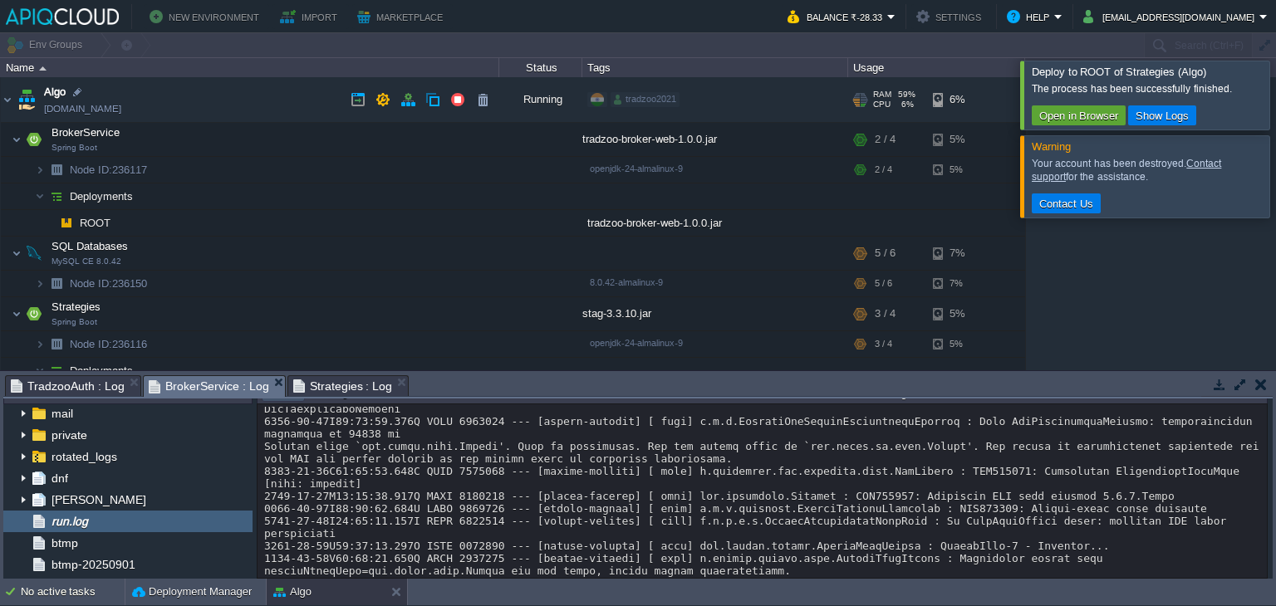
click at [264, 101] on td "Algo [DOMAIN_NAME]" at bounding box center [250, 100] width 498 height 46
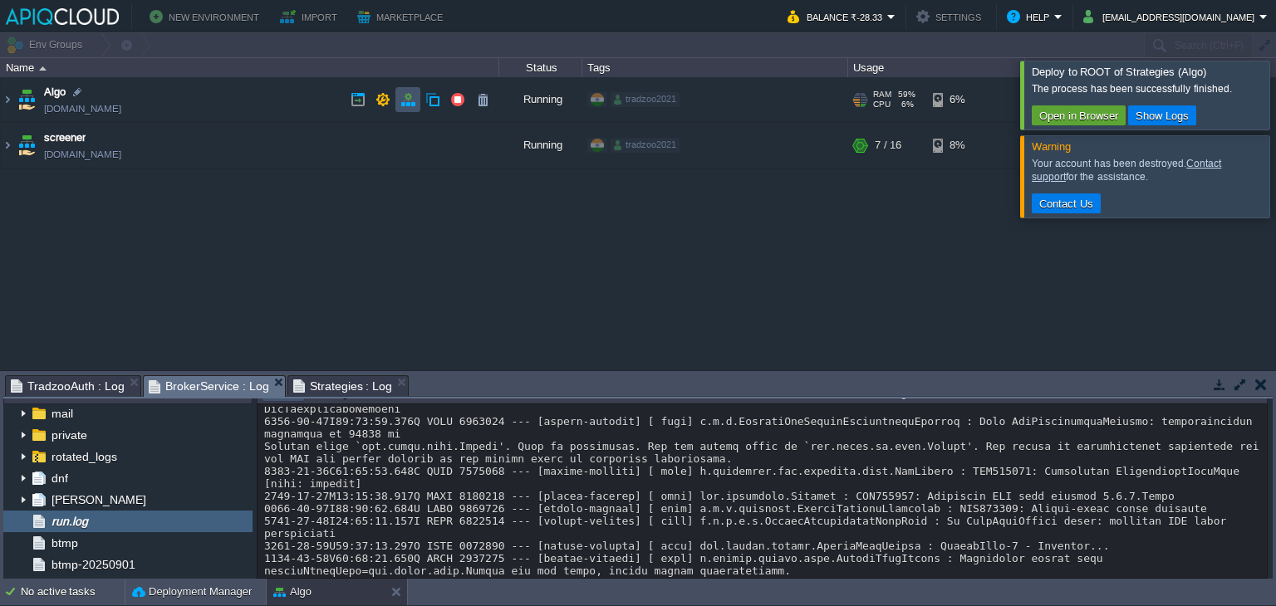
click at [400, 99] on button "button" at bounding box center [407, 99] width 15 height 15
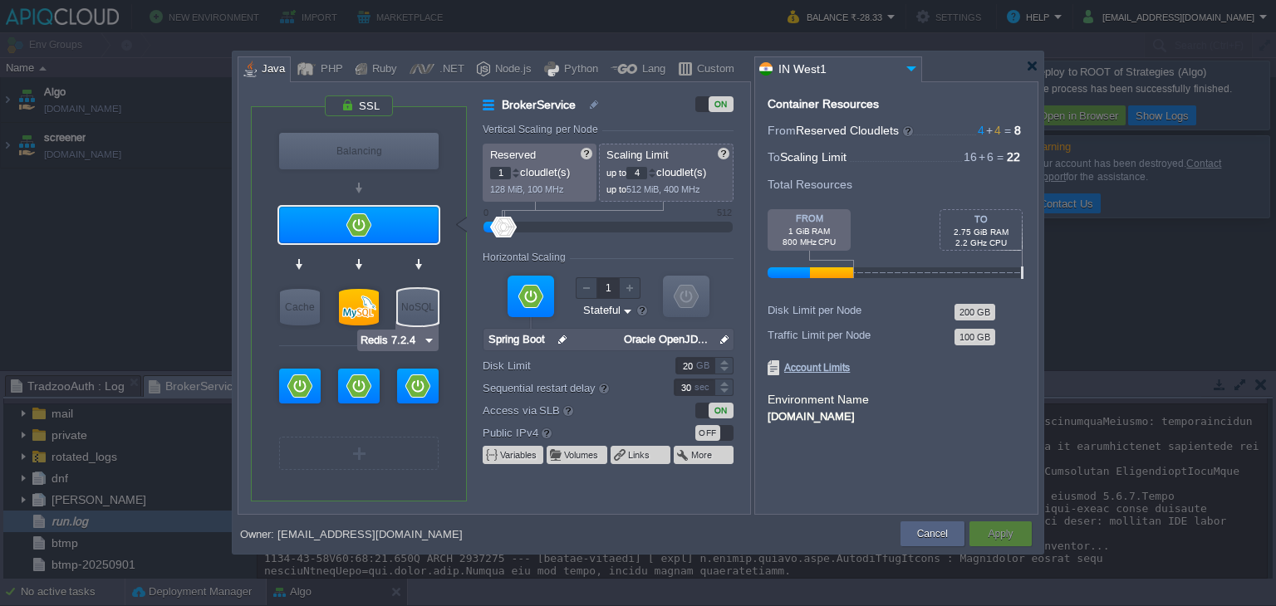
click at [424, 342] on img at bounding box center [429, 340] width 12 height 17
click at [409, 426] on div "More..." at bounding box center [403, 425] width 86 height 20
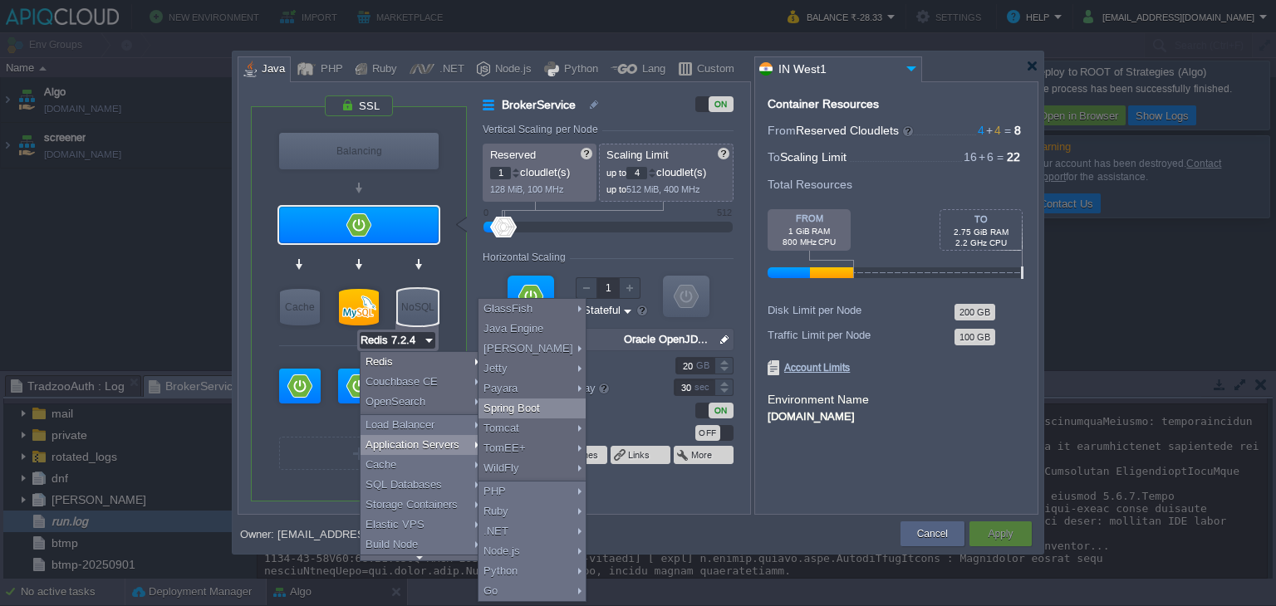
click at [513, 400] on div "Spring Boot" at bounding box center [531, 409] width 107 height 20
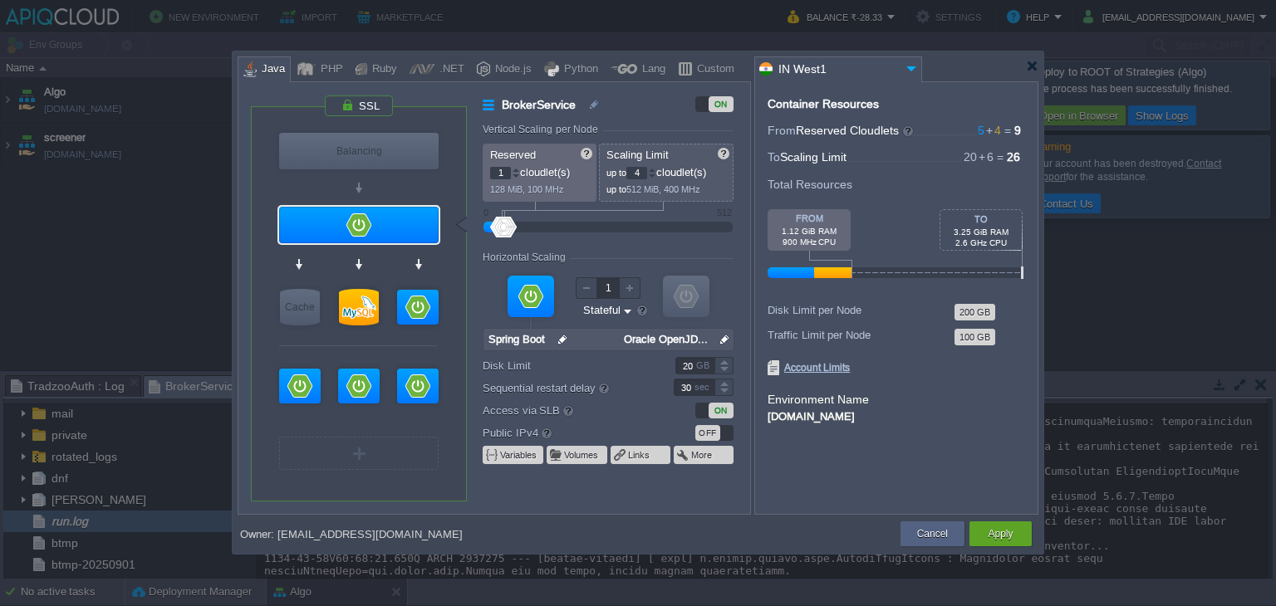
type input "Memcached 1.6.39"
click at [309, 310] on div "Cache" at bounding box center [300, 307] width 40 height 37
type input "Cache"
type input "Memcached 1.6.39"
type input "1.6.39-almalin..."
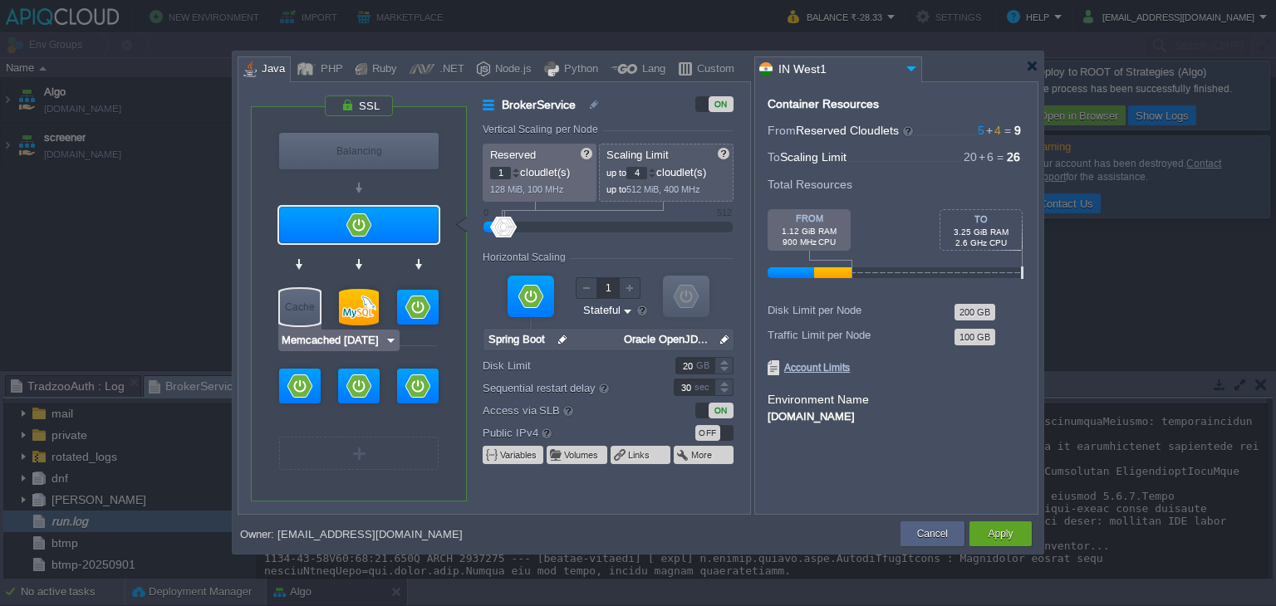
type input "Stateless"
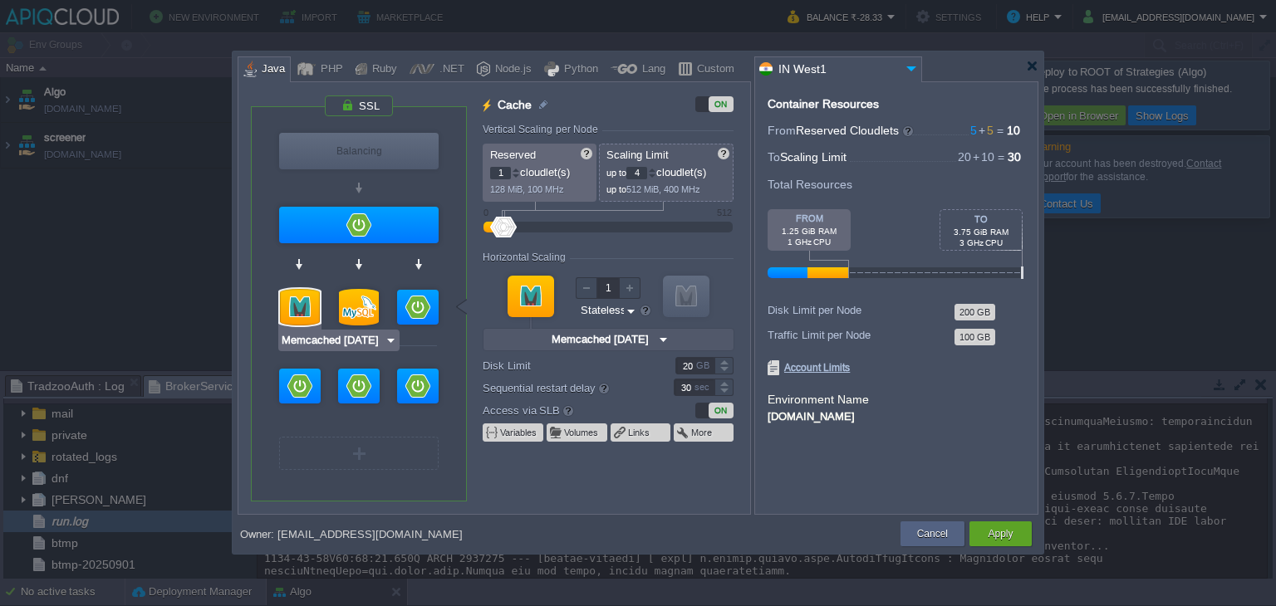
click at [388, 339] on img at bounding box center [391, 340] width 12 height 17
click at [336, 382] on div "More..." at bounding box center [339, 385] width 115 height 20
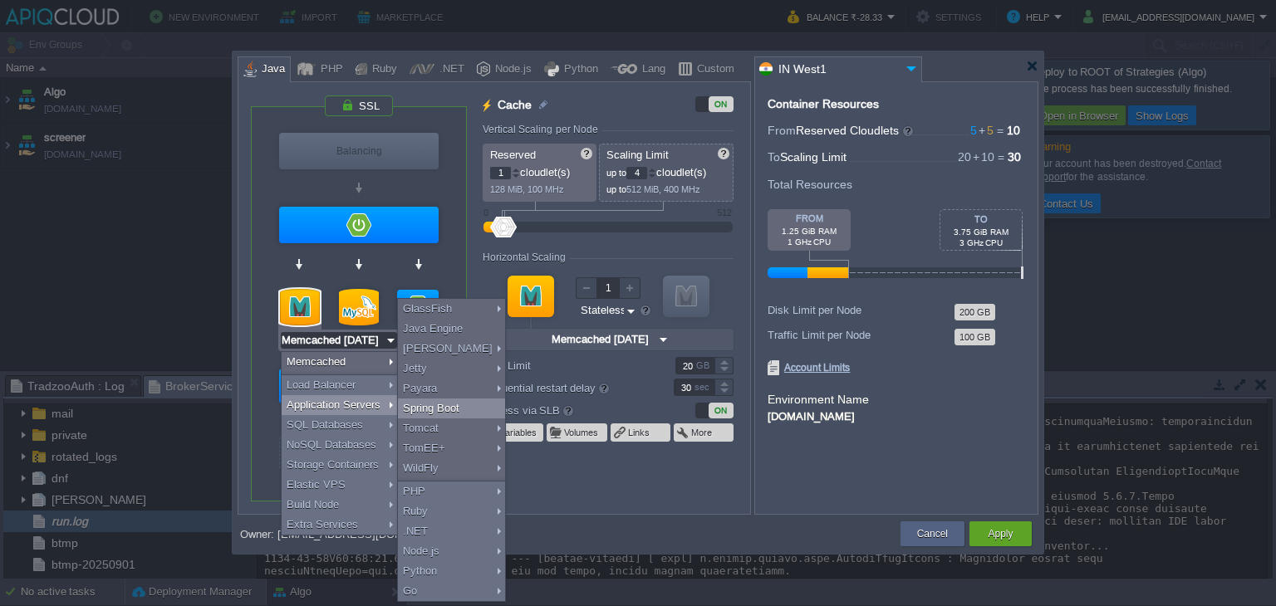
click at [451, 403] on div "Spring Boot" at bounding box center [451, 409] width 107 height 20
type input "Application Servers"
type input "Spring Boot"
type input "Zulu Communit..."
type input "Stateful"
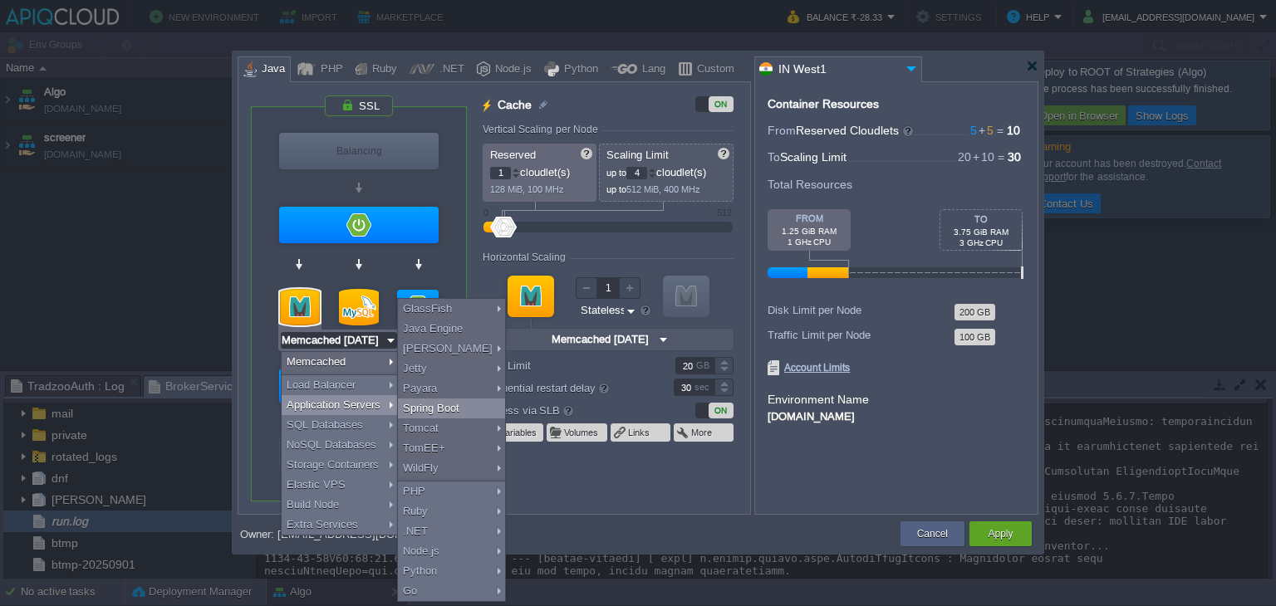
type input "Spring Boot"
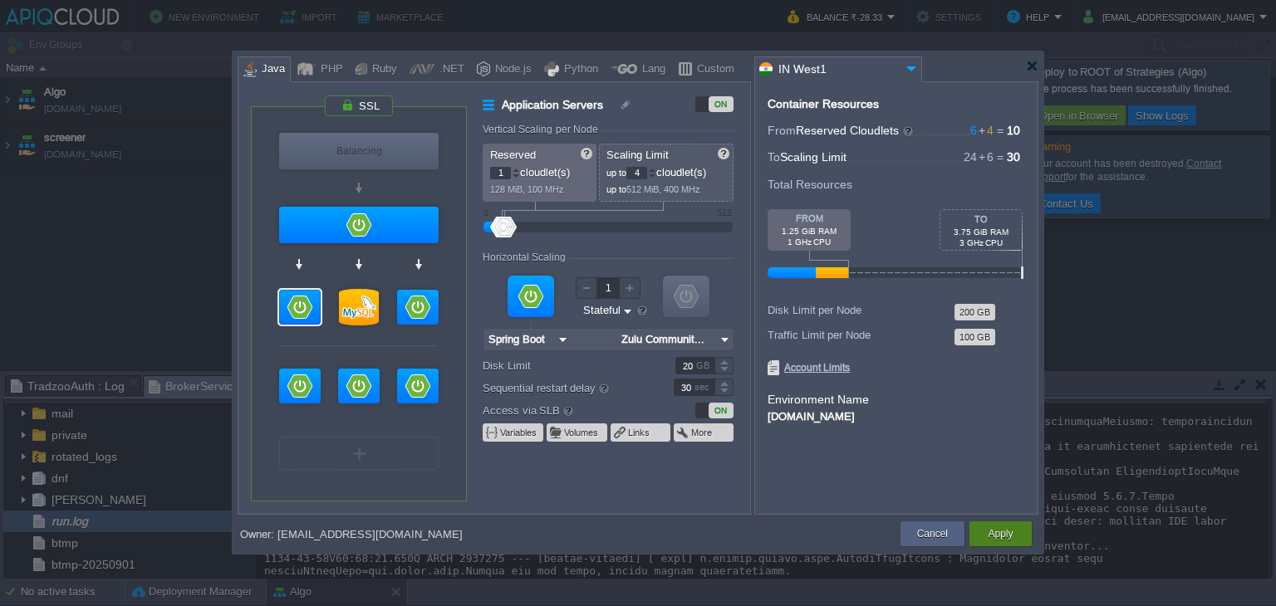
click at [993, 532] on button "Apply" at bounding box center [1000, 534] width 25 height 17
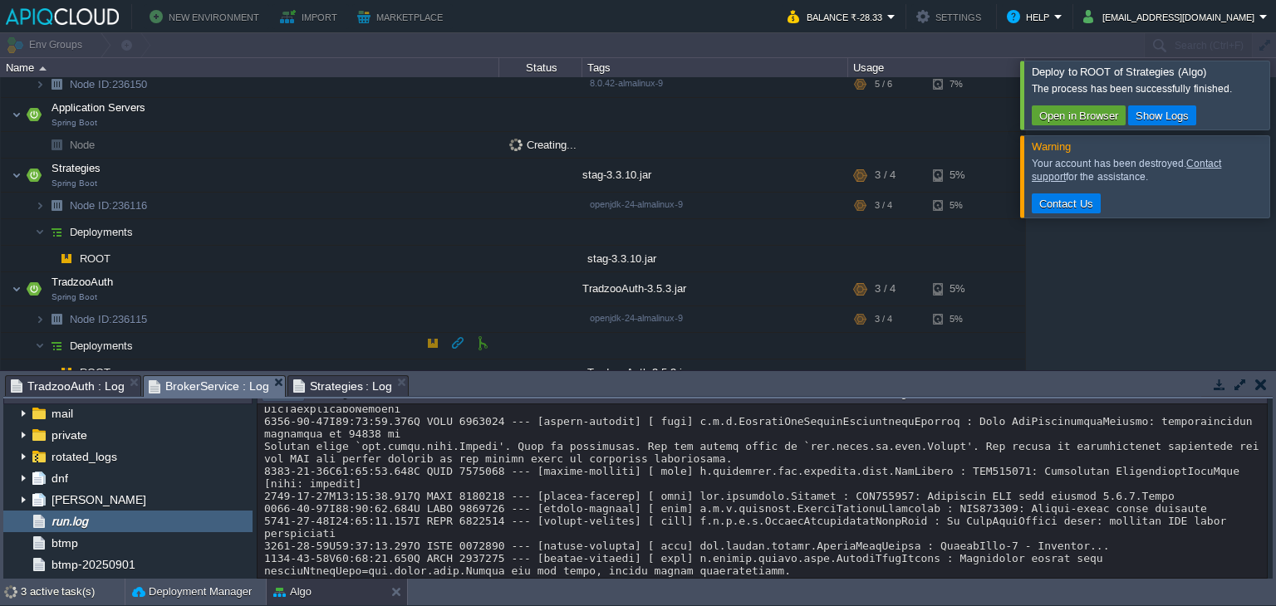
scroll to position [404, 0]
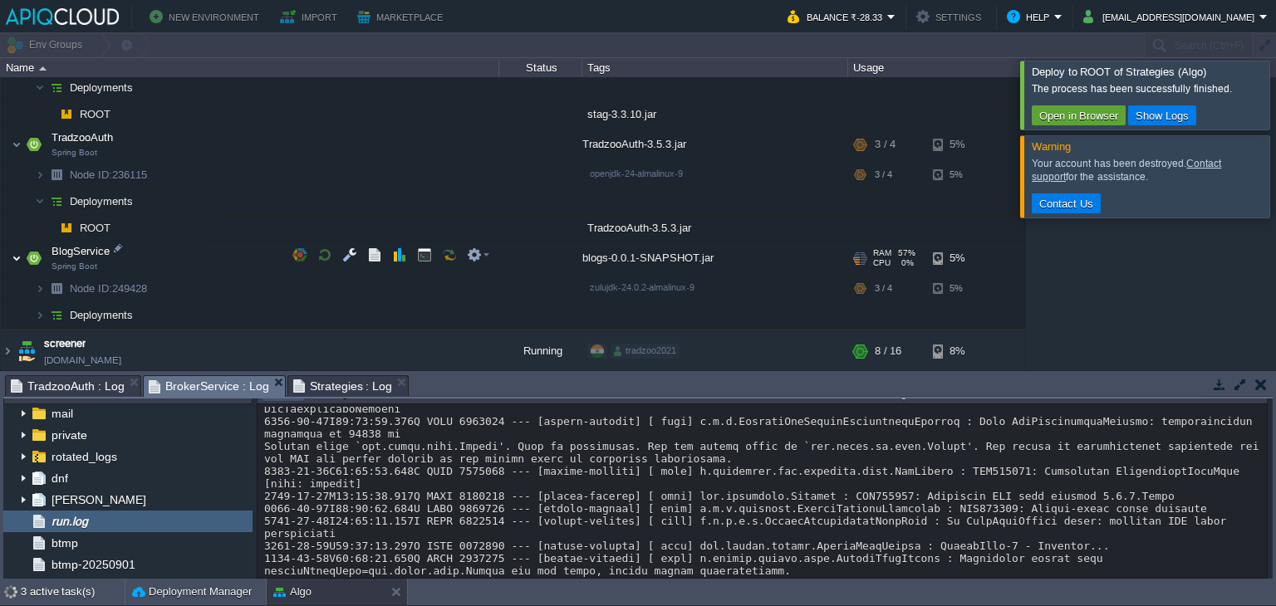
click at [12, 250] on img at bounding box center [17, 258] width 10 height 33
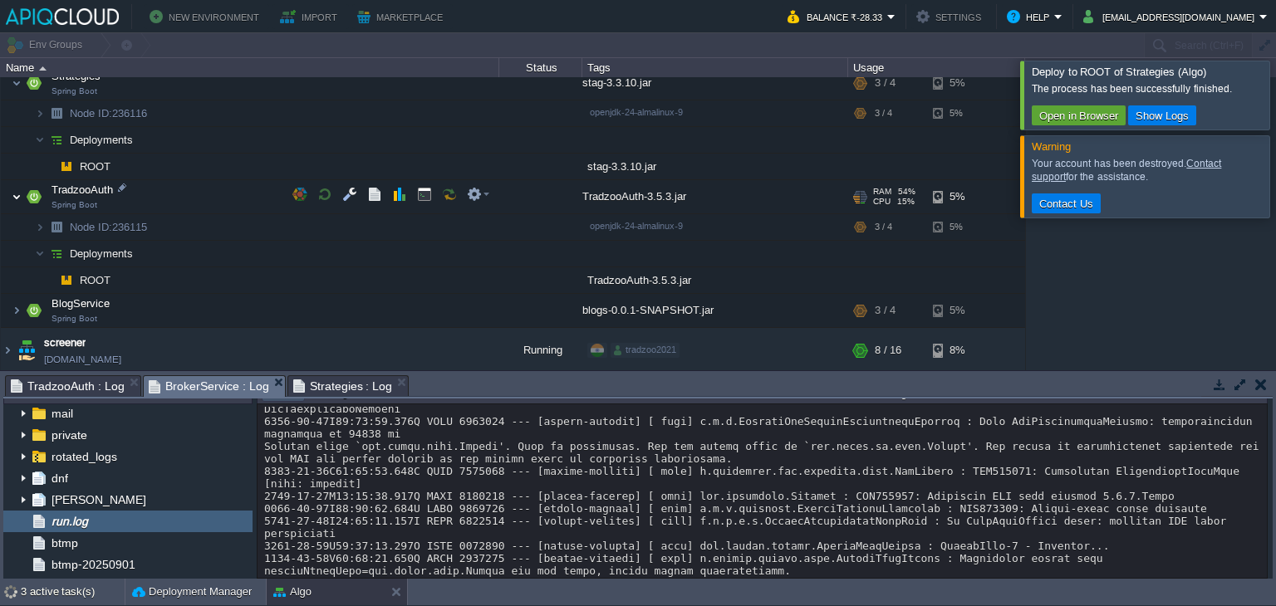
click at [19, 190] on img at bounding box center [17, 196] width 10 height 33
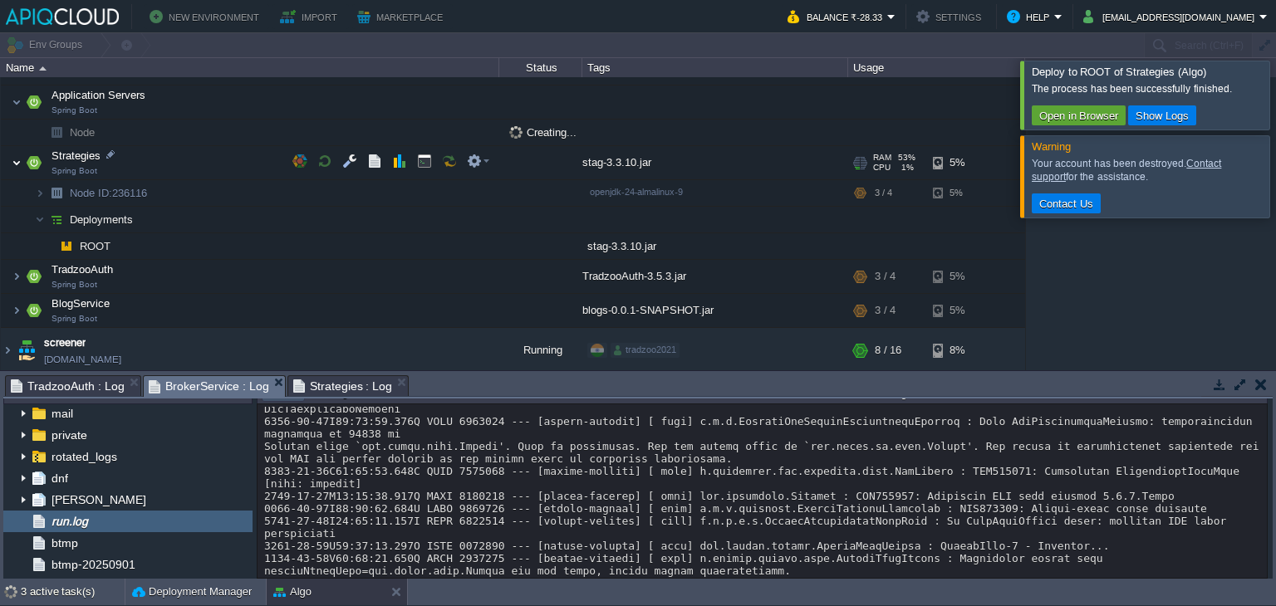
click at [13, 159] on img at bounding box center [17, 162] width 10 height 33
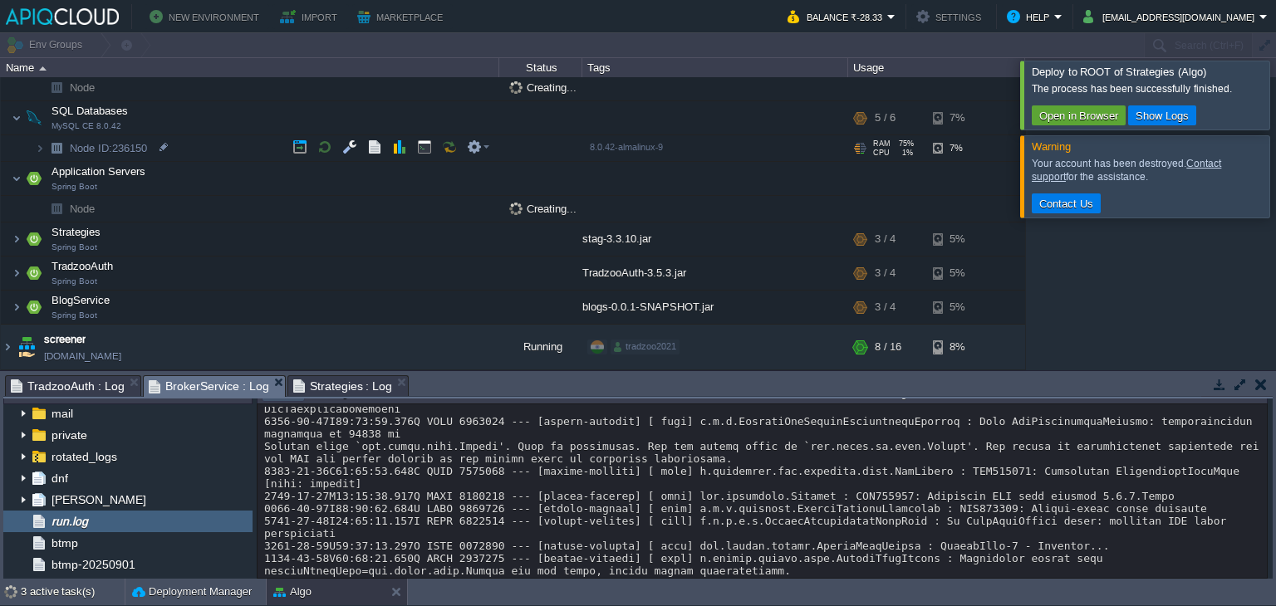
scroll to position [194, 0]
click at [17, 176] on img at bounding box center [17, 180] width 10 height 33
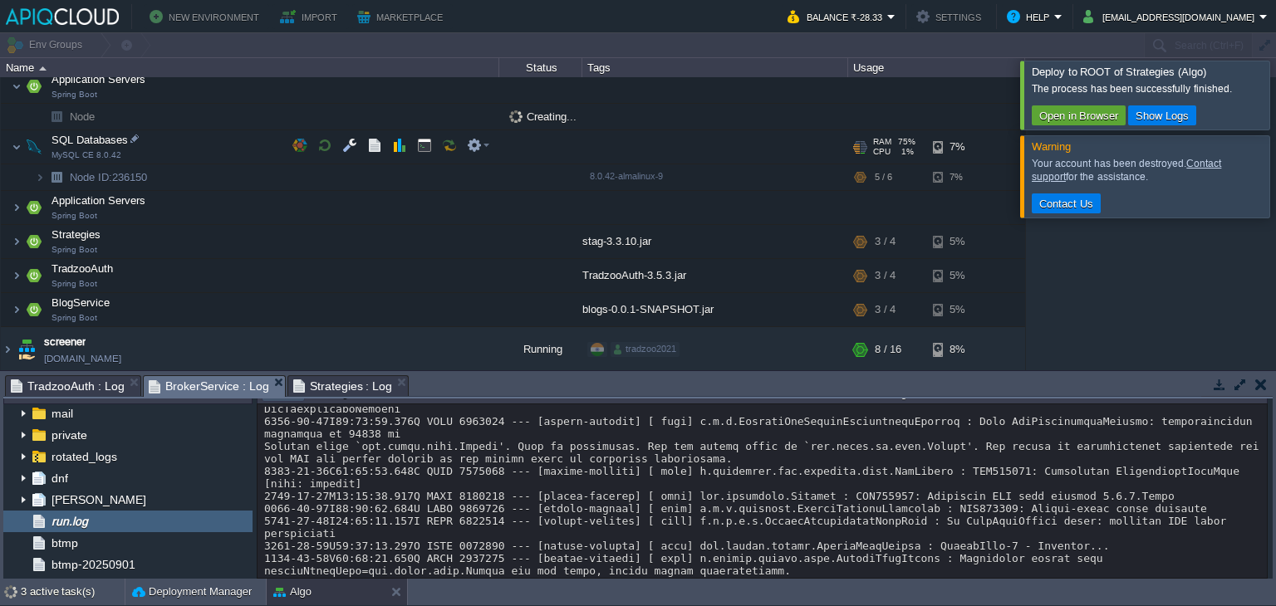
scroll to position [0, 0]
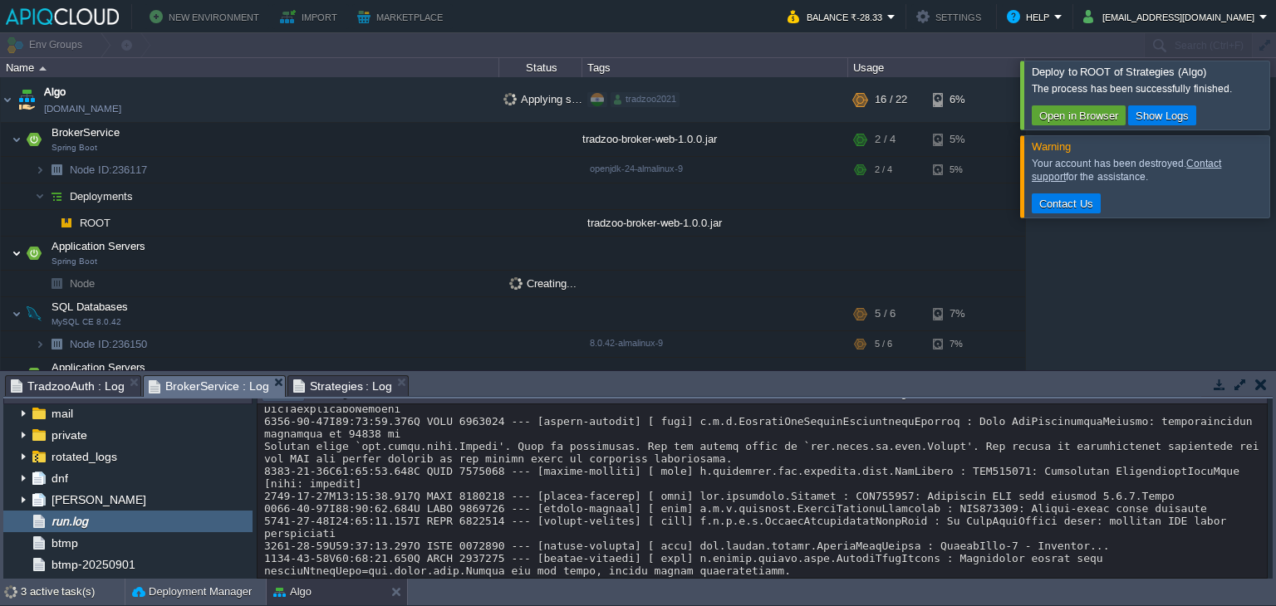
click at [18, 252] on img at bounding box center [17, 253] width 10 height 33
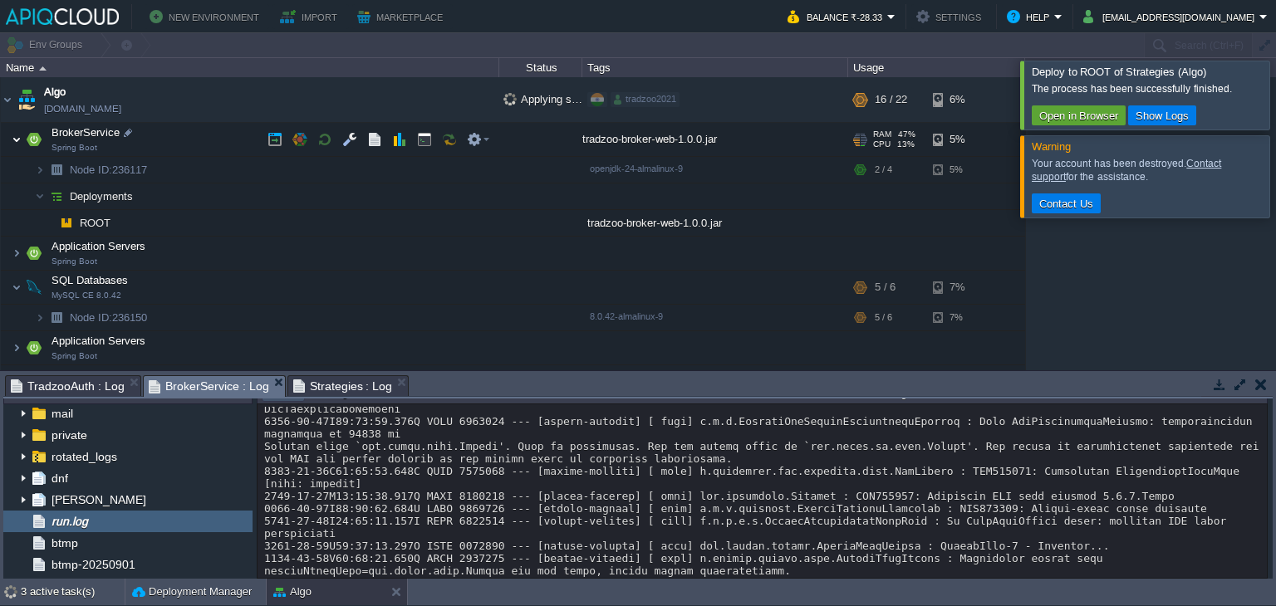
click at [12, 137] on img at bounding box center [17, 139] width 10 height 33
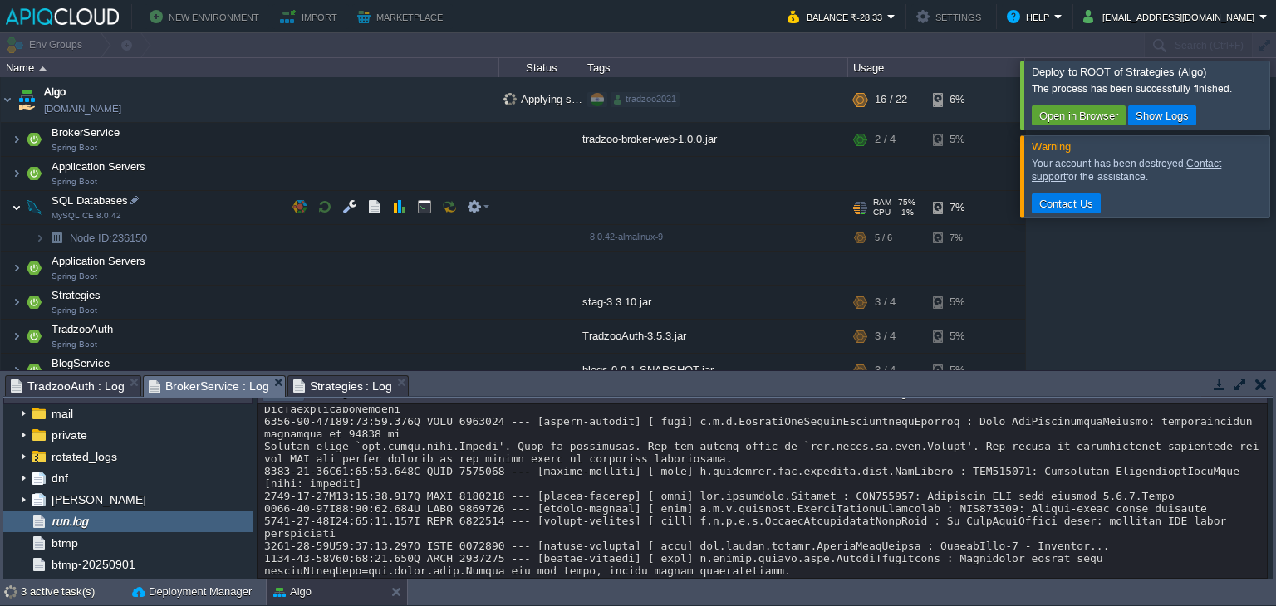
click at [13, 206] on img at bounding box center [17, 207] width 10 height 33
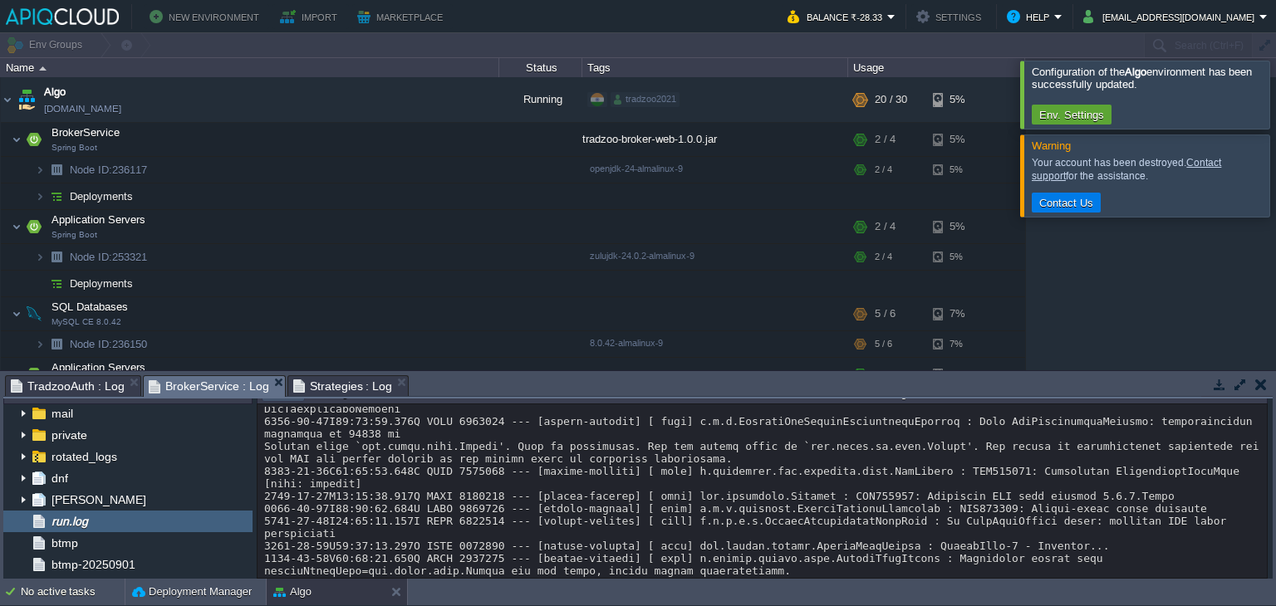
click at [1275, 105] on div at bounding box center [1296, 94] width 0 height 67
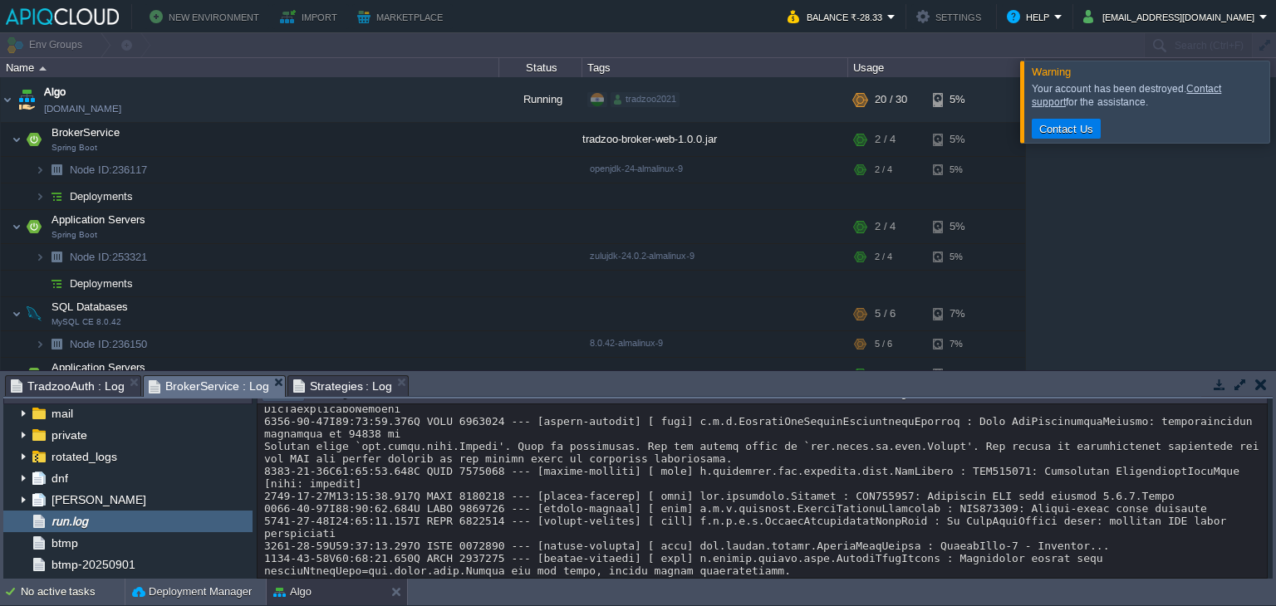
click at [1275, 140] on div at bounding box center [1296, 101] width 0 height 81
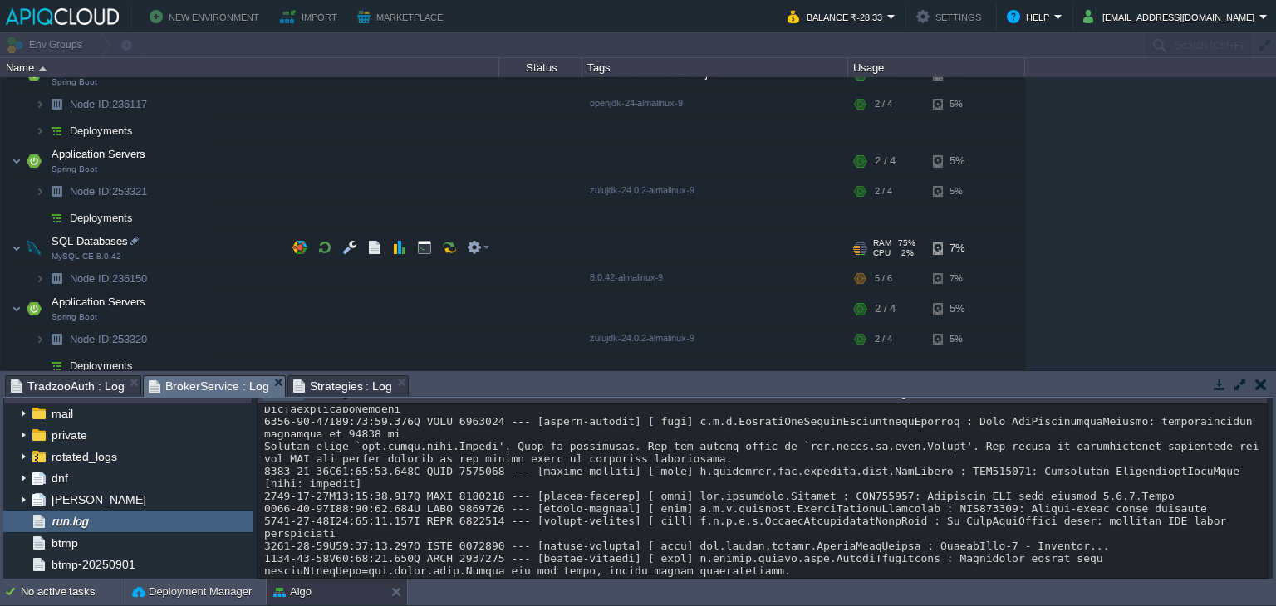
scroll to position [186, 0]
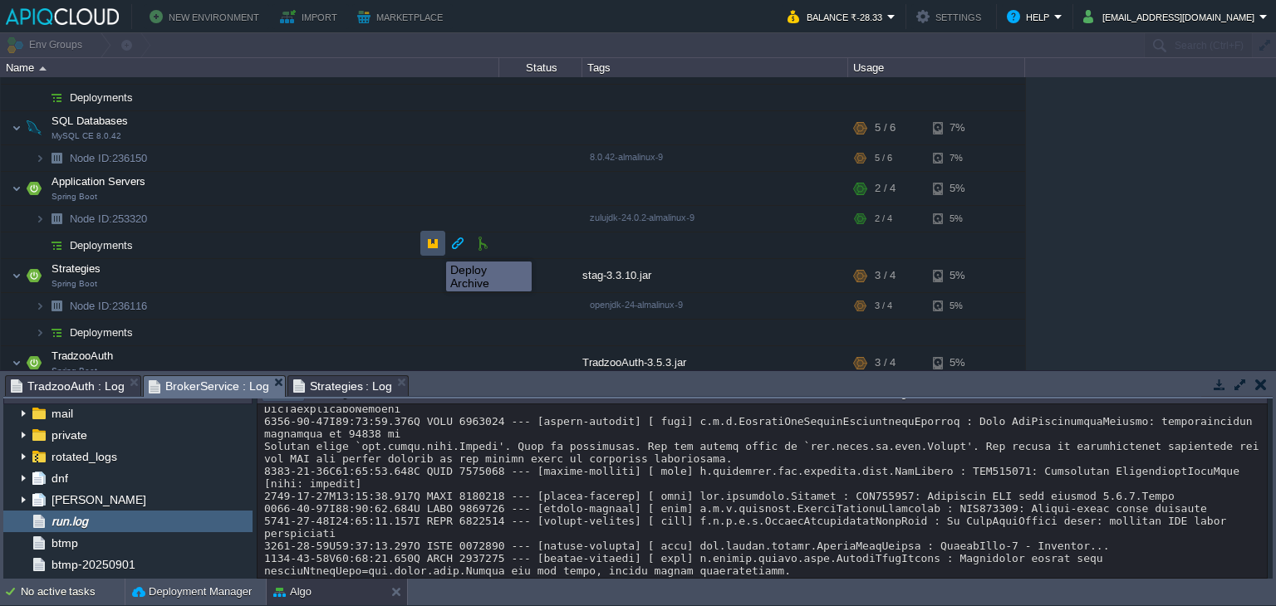
click at [434, 247] on button "button" at bounding box center [432, 243] width 15 height 15
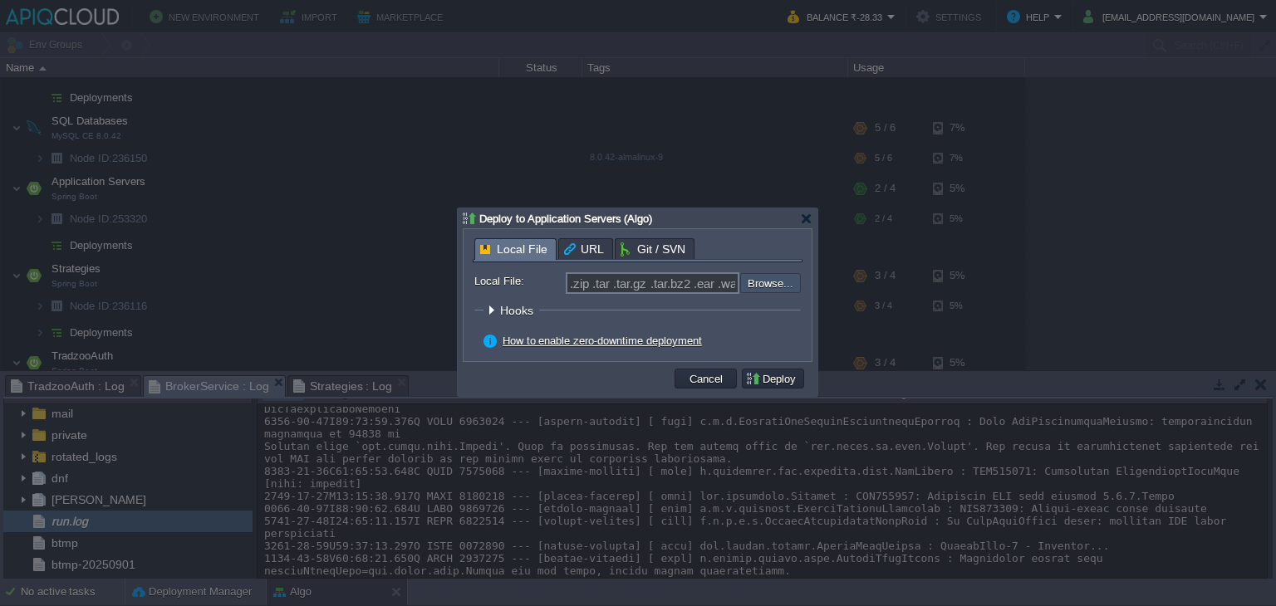
click at [784, 286] on input "file" at bounding box center [696, 283] width 210 height 20
type input "C:\fakepath\SecurityService.zip"
type input "SecurityService.zip"
click at [687, 377] on button "Cancel" at bounding box center [705, 378] width 43 height 15
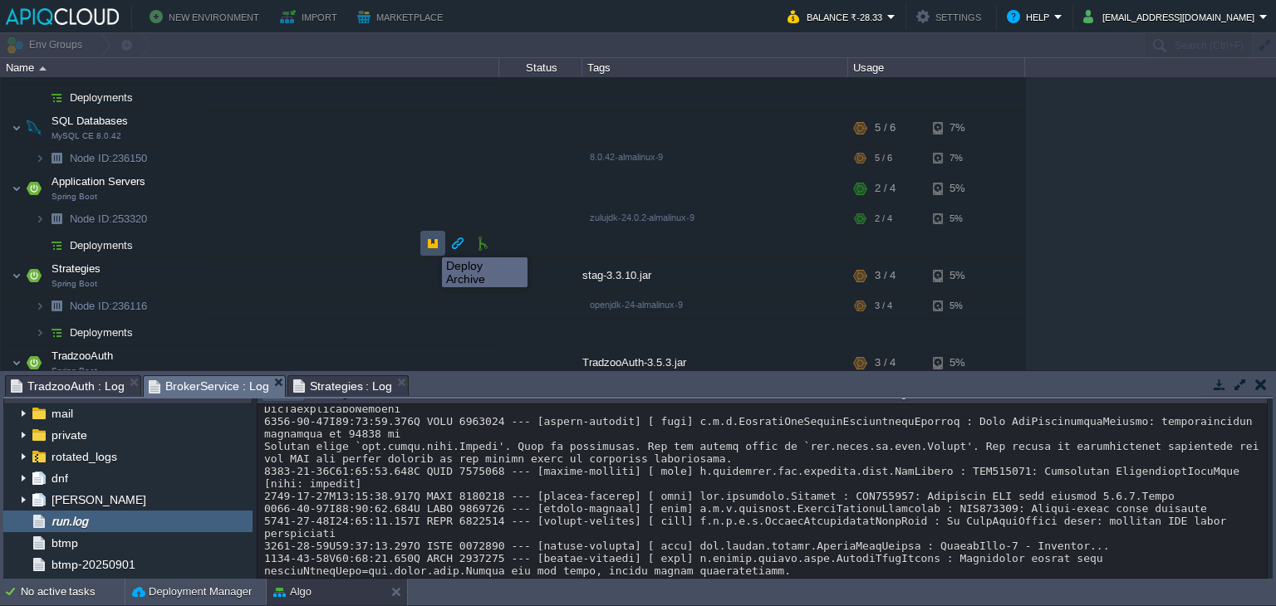
click at [429, 243] on button "button" at bounding box center [432, 243] width 15 height 15
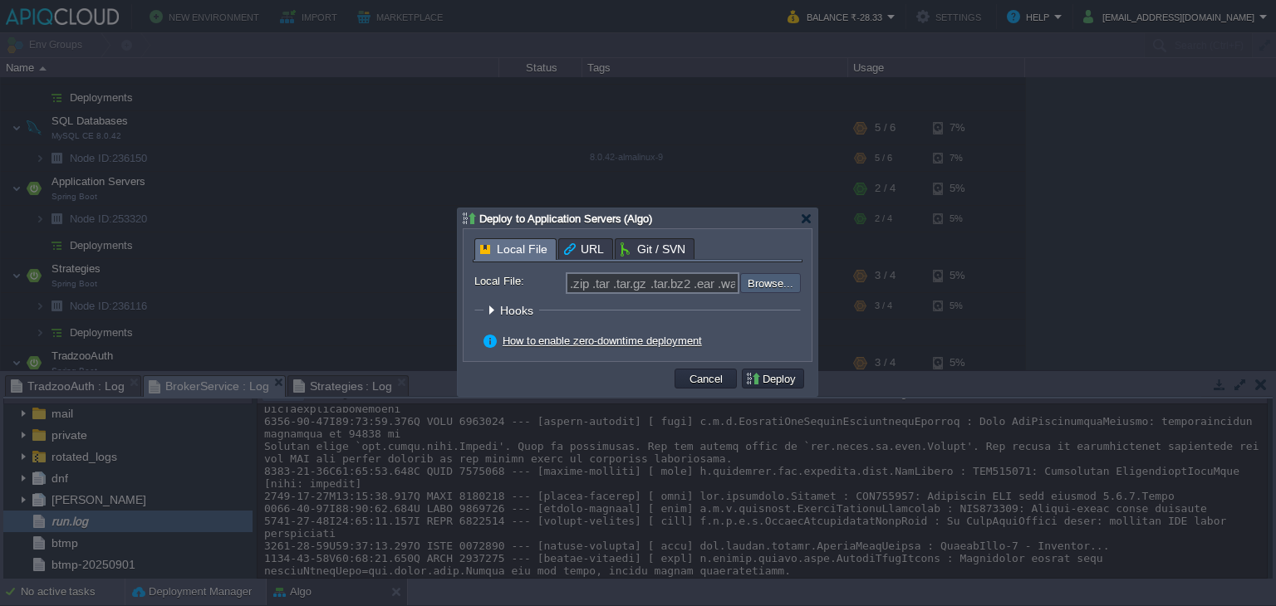
click at [771, 282] on input "file" at bounding box center [696, 283] width 210 height 20
type input "C:\fakepath\SecurityService-0.0.1-SNAPSHOT.jar"
type input "SecurityService-0.0.1-SNAPSHOT.jar"
click at [782, 375] on button "Deploy" at bounding box center [773, 378] width 56 height 15
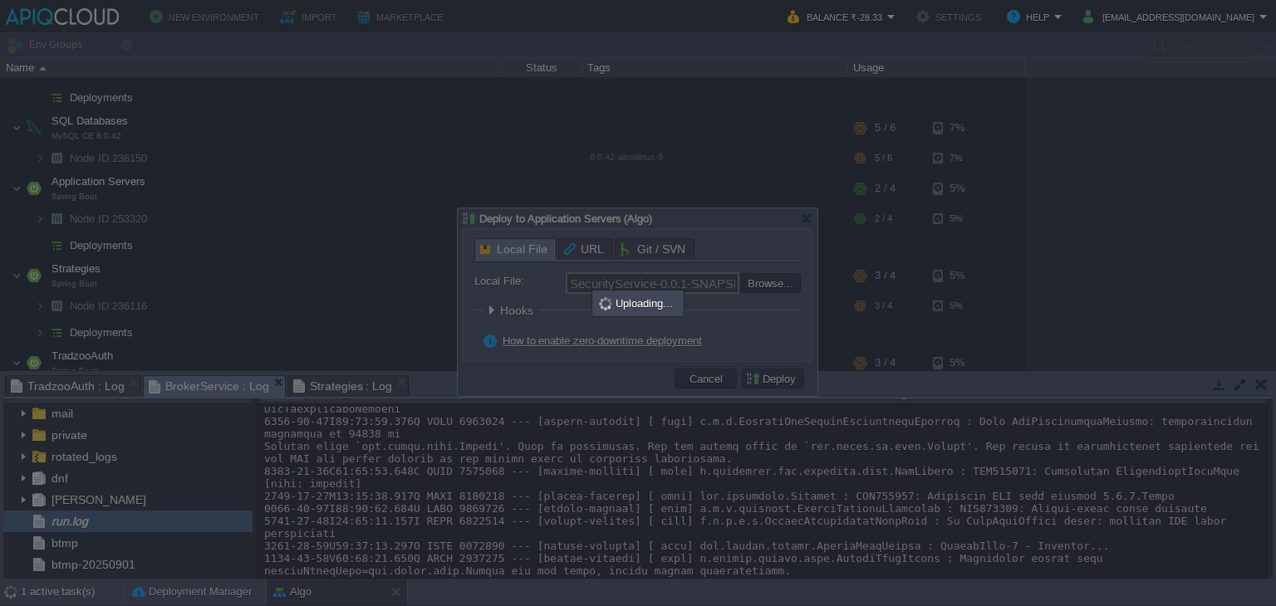
click at [893, 180] on div at bounding box center [638, 303] width 1276 height 606
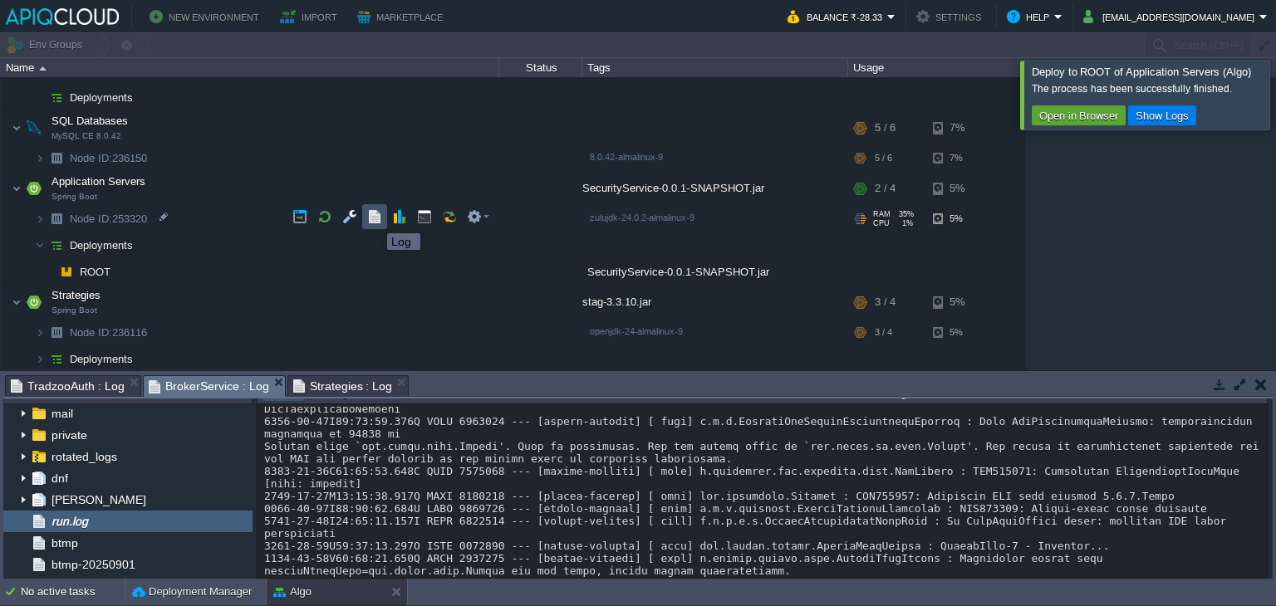
click at [375, 218] on button "button" at bounding box center [374, 216] width 15 height 15
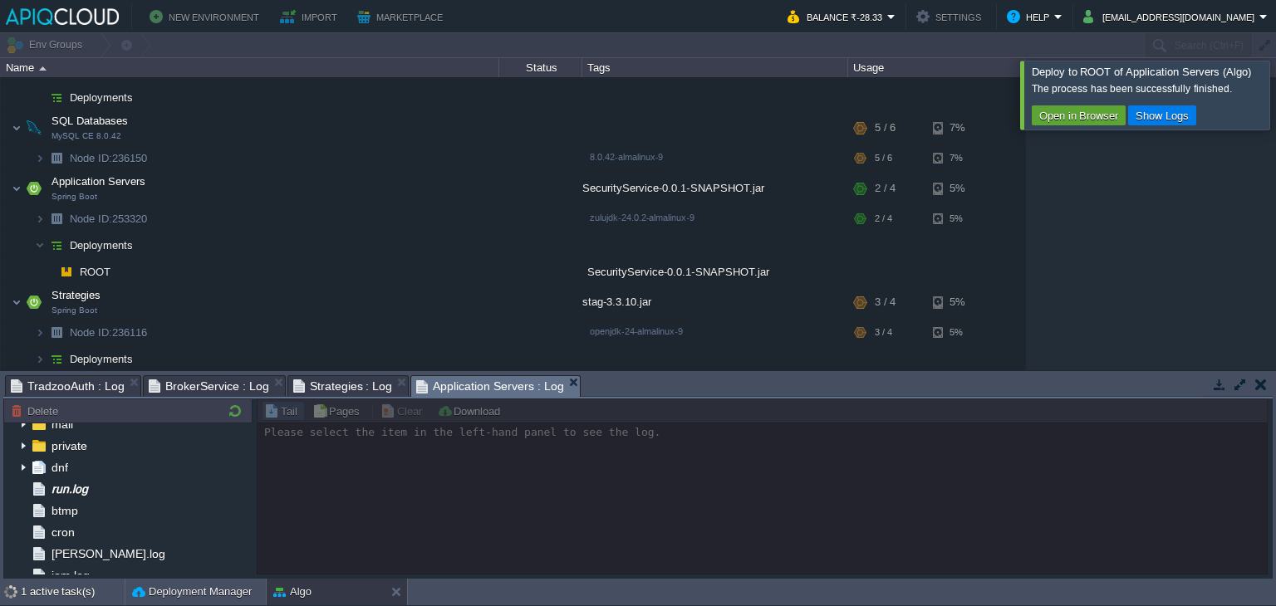
scroll to position [80, 0]
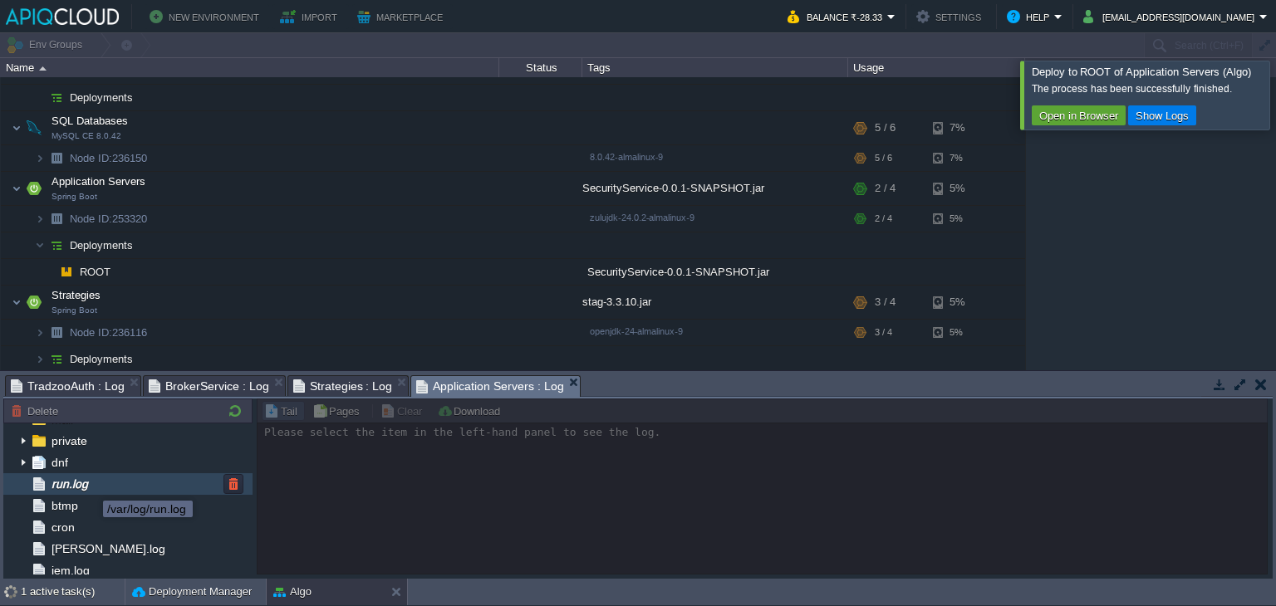
click at [91, 486] on span "run.log" at bounding box center [69, 484] width 42 height 15
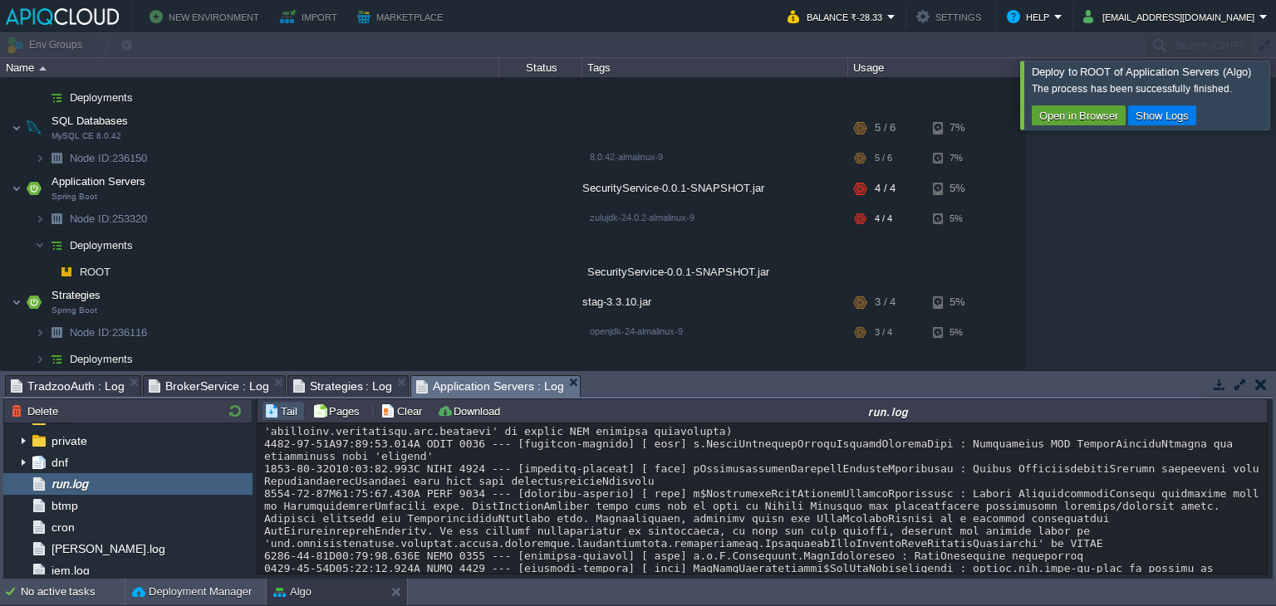
scroll to position [1048, 0]
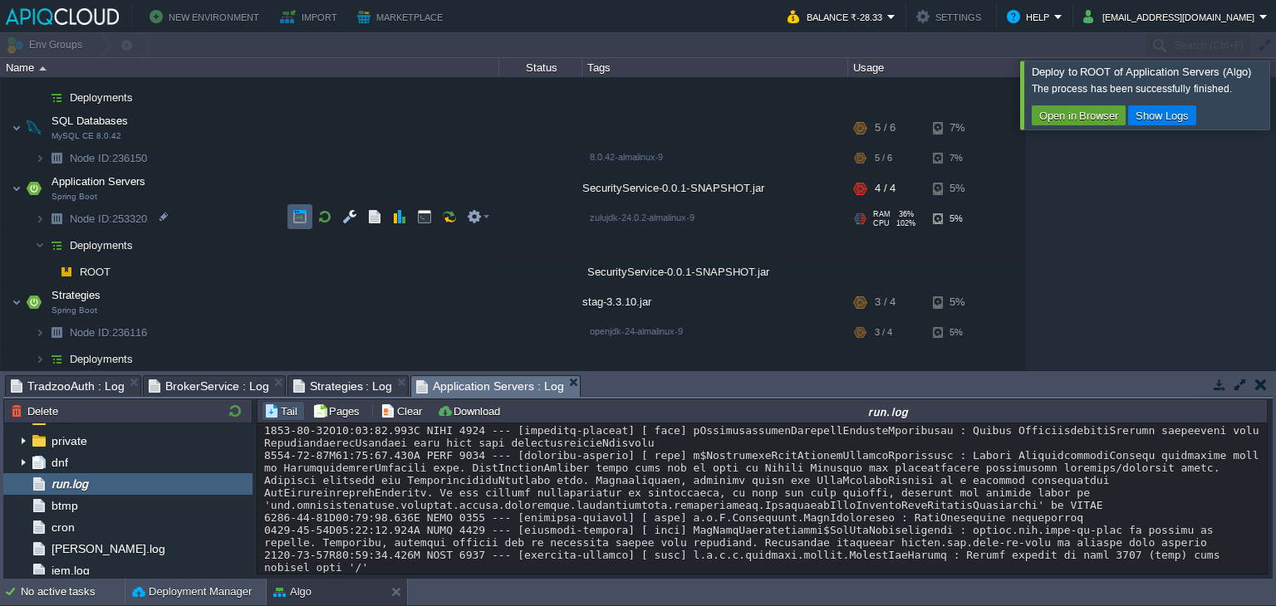
click at [294, 217] on button "button" at bounding box center [299, 216] width 15 height 15
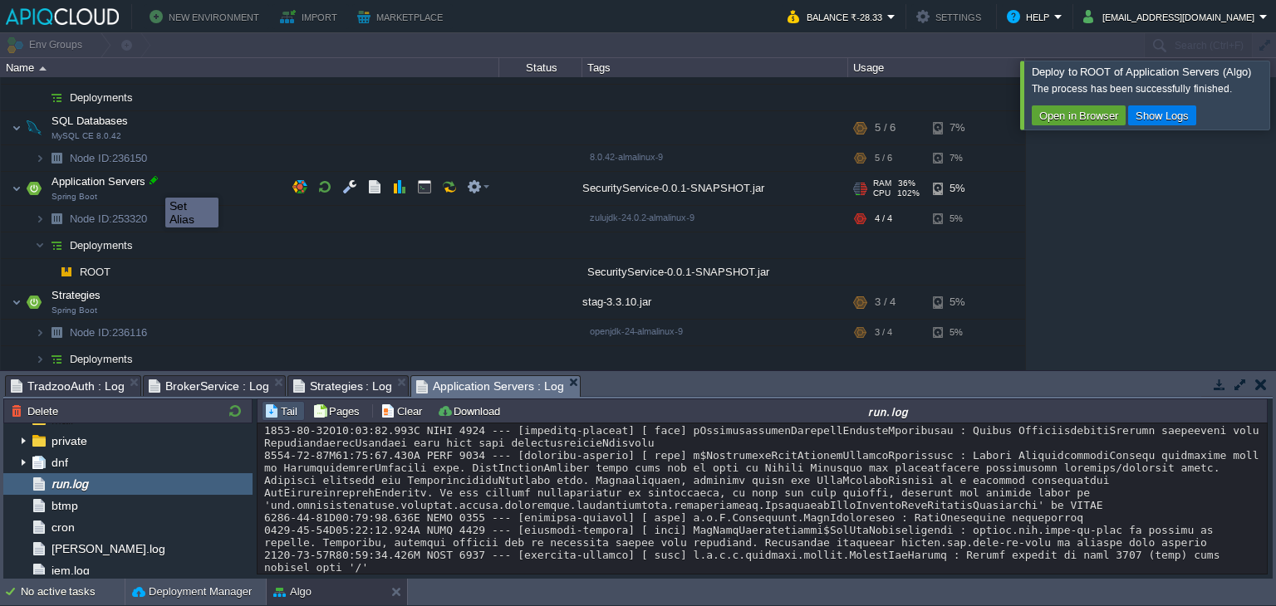
click at [153, 183] on div at bounding box center [153, 180] width 15 height 15
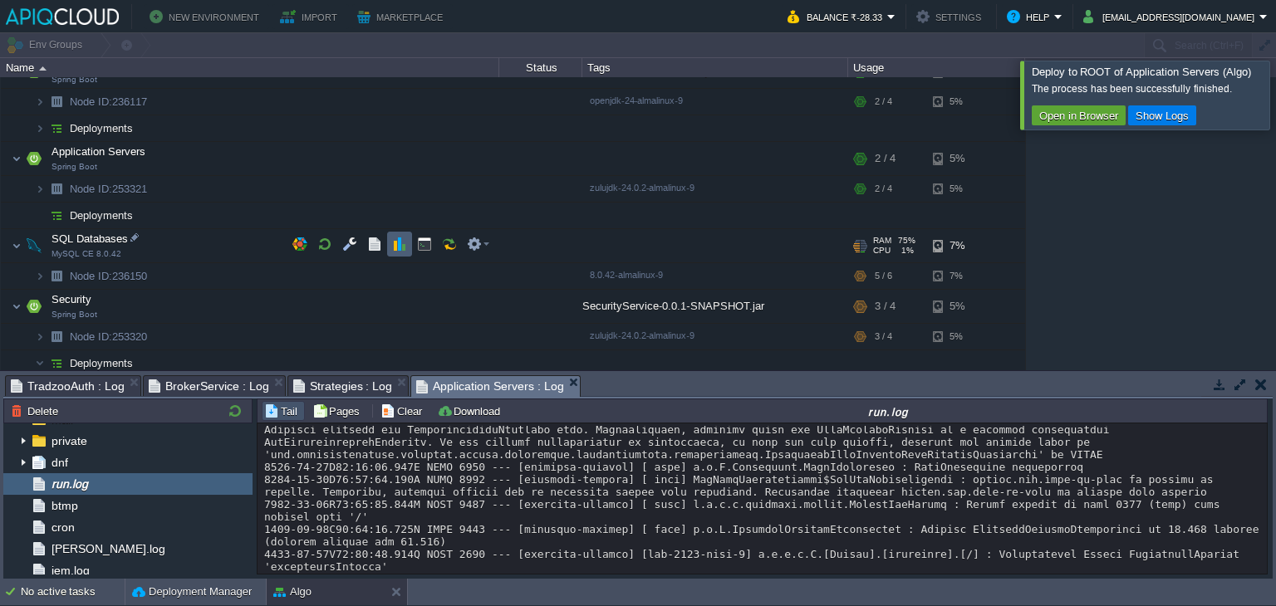
scroll to position [0, 0]
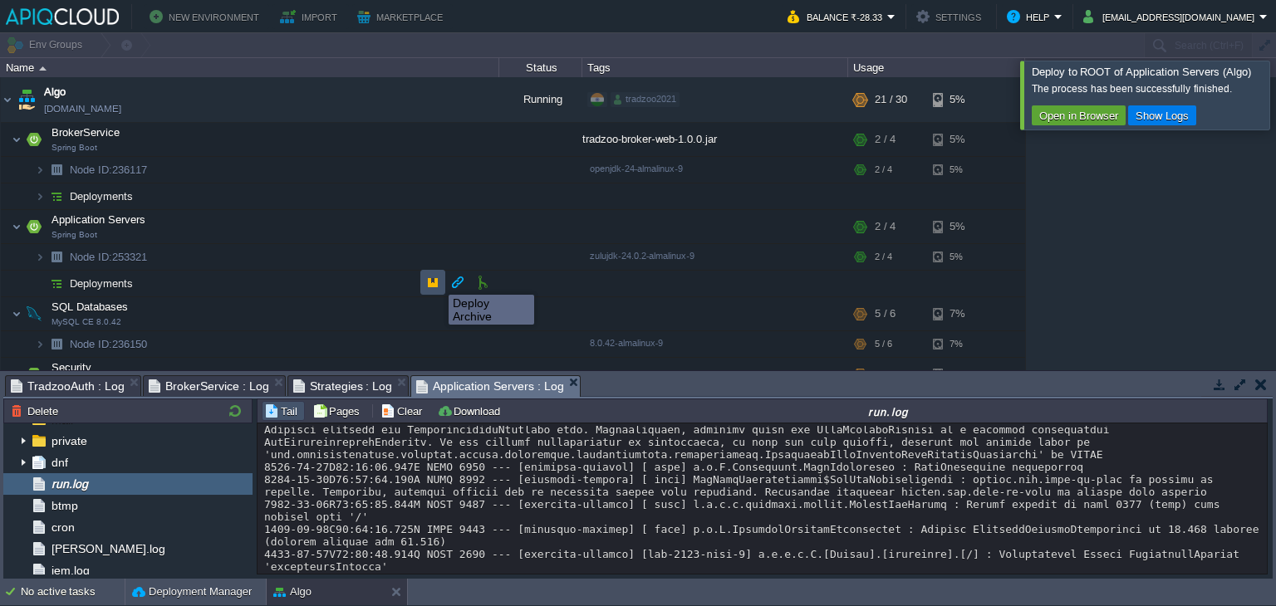
click at [434, 281] on button "button" at bounding box center [432, 282] width 15 height 15
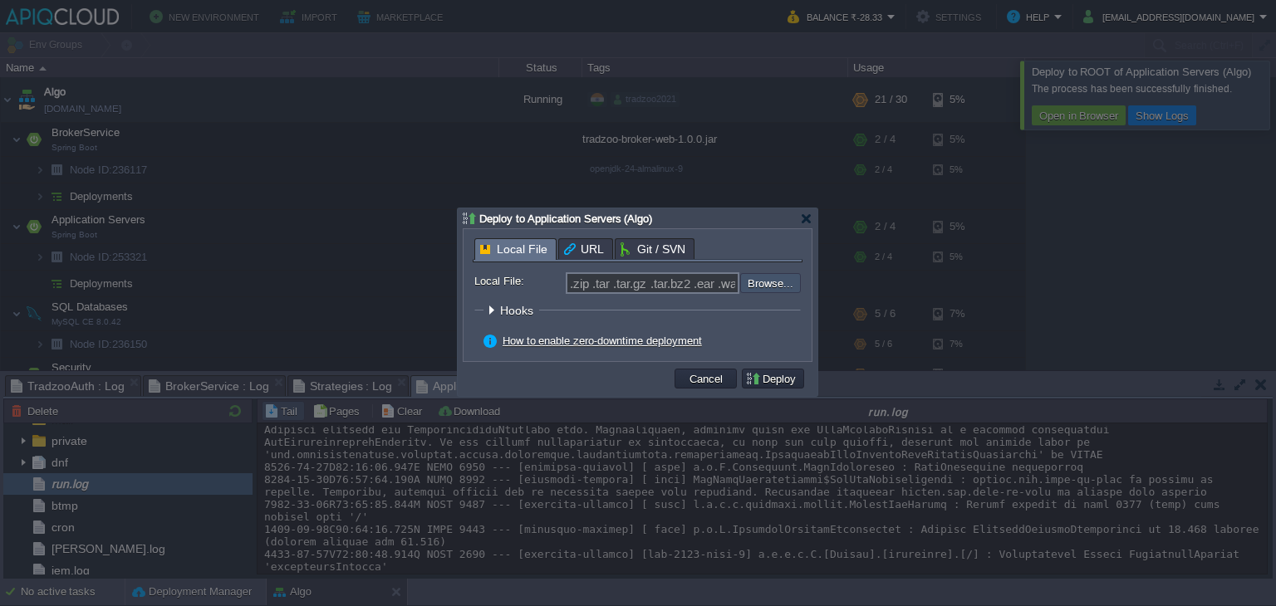
click at [779, 285] on input "file" at bounding box center [696, 283] width 210 height 20
click at [708, 375] on button "Cancel" at bounding box center [705, 378] width 43 height 15
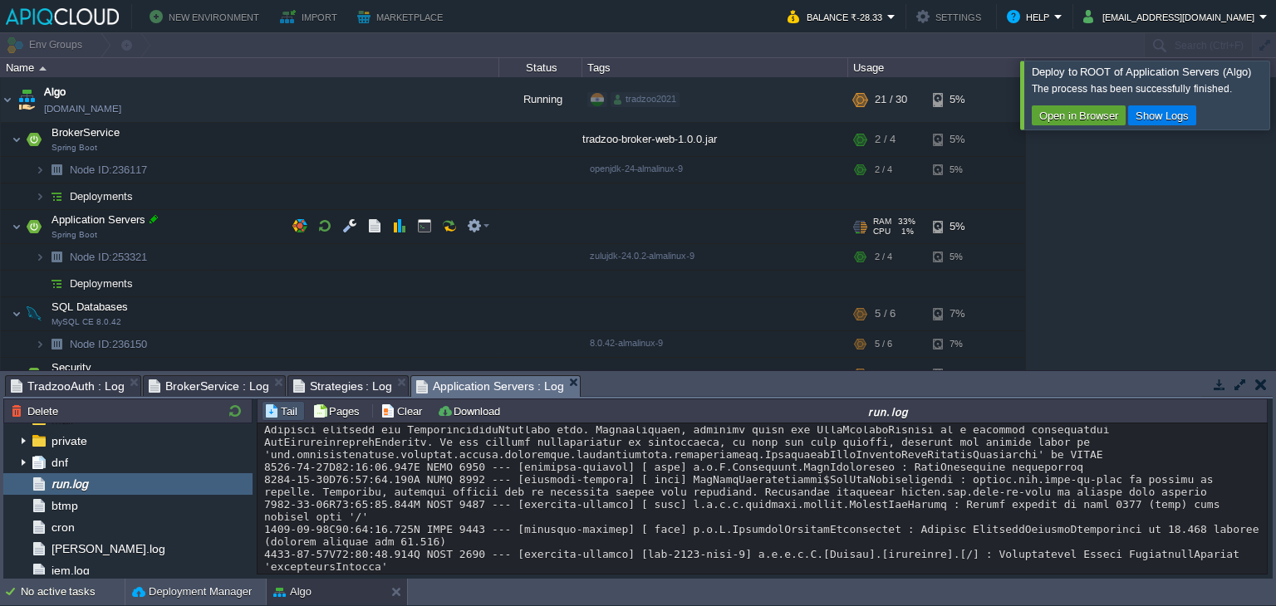
click at [153, 220] on div at bounding box center [153, 219] width 15 height 15
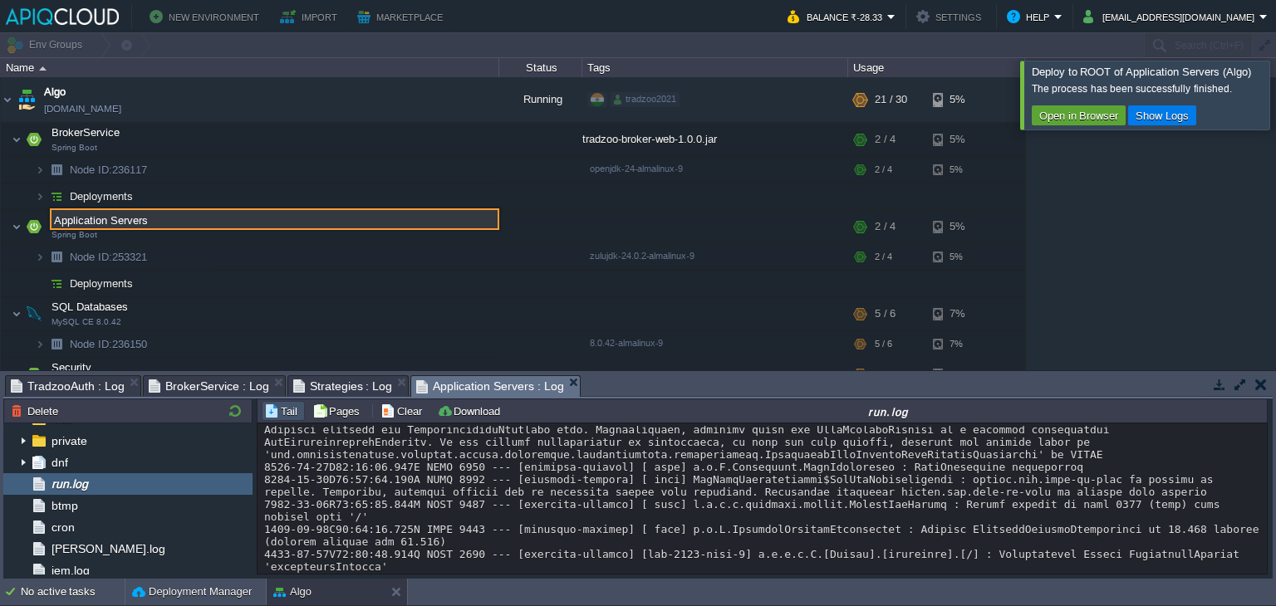
type input "A"
type input "GateWay"
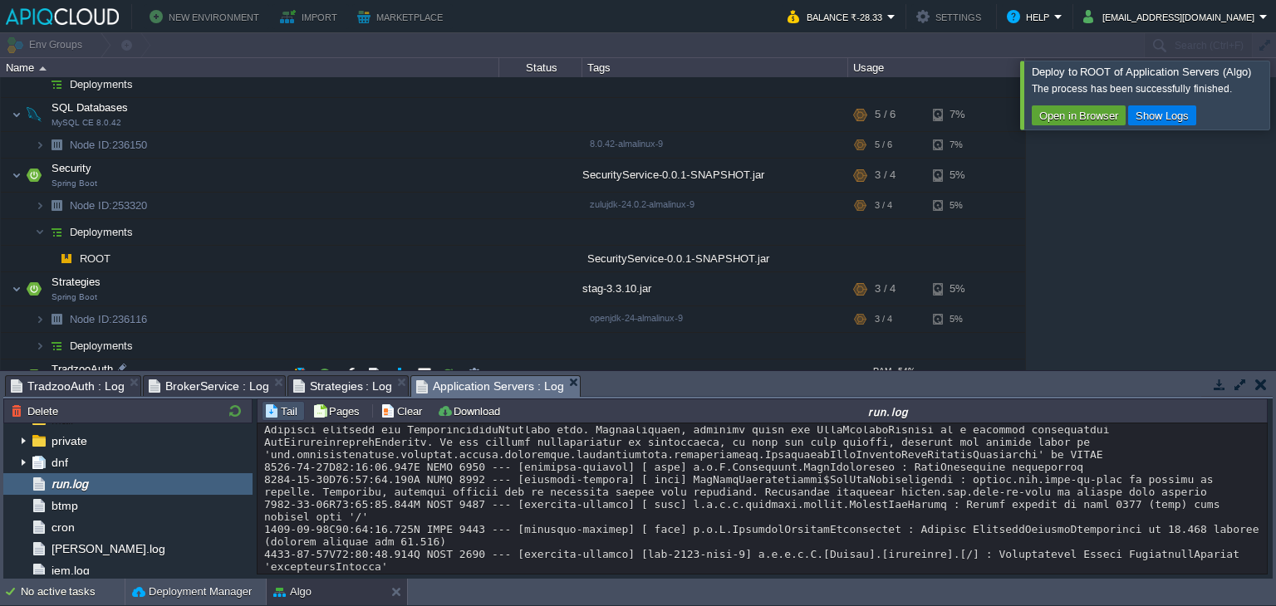
scroll to position [264, 0]
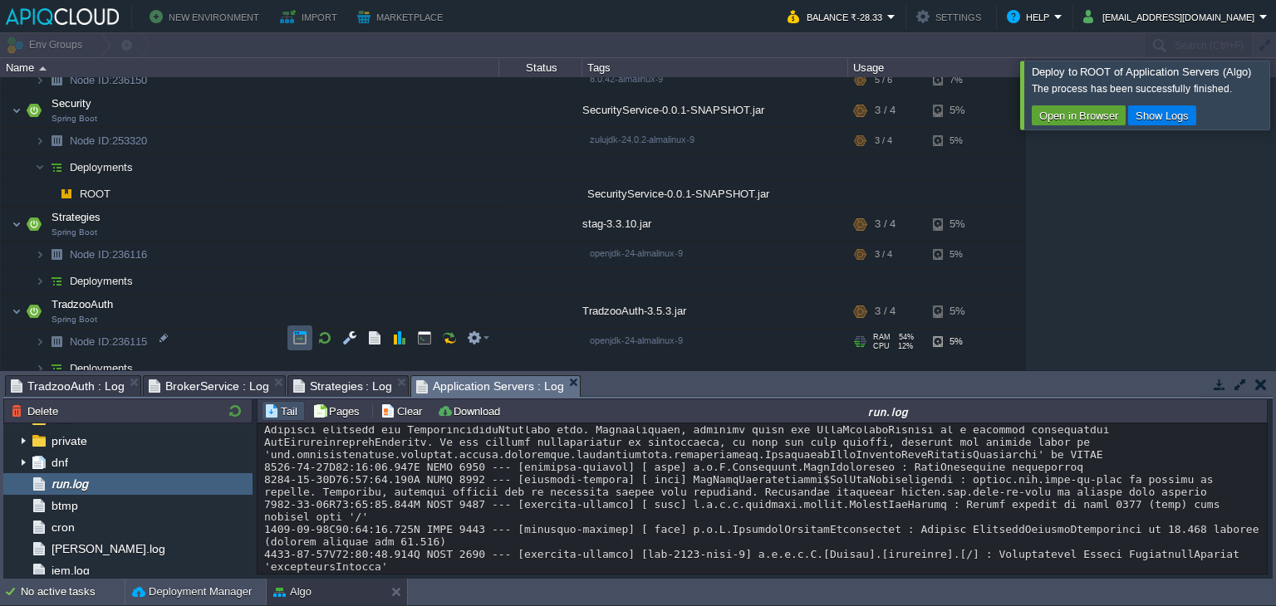
click at [292, 338] on button "button" at bounding box center [299, 338] width 15 height 15
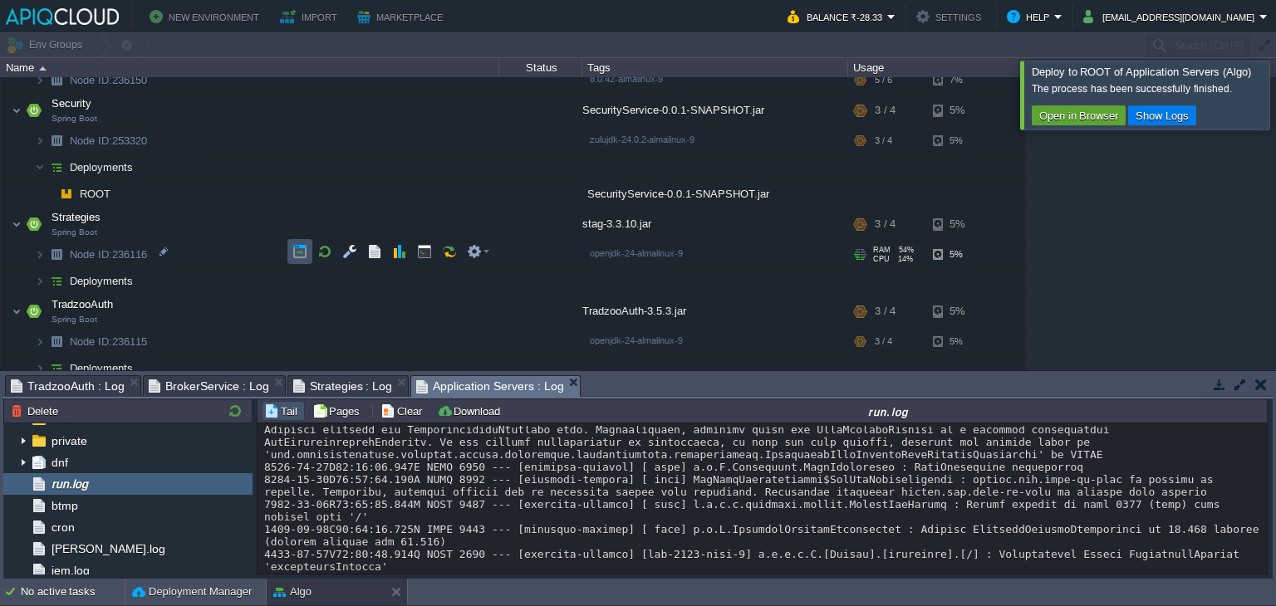
click at [302, 248] on button "button" at bounding box center [299, 251] width 15 height 15
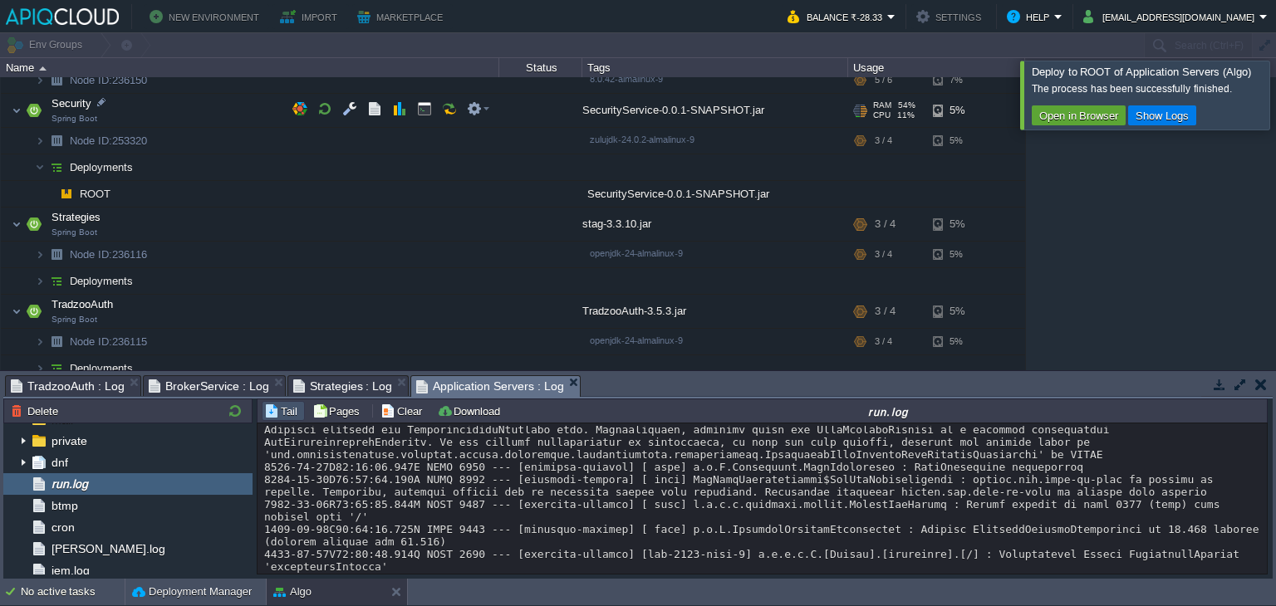
scroll to position [0, 0]
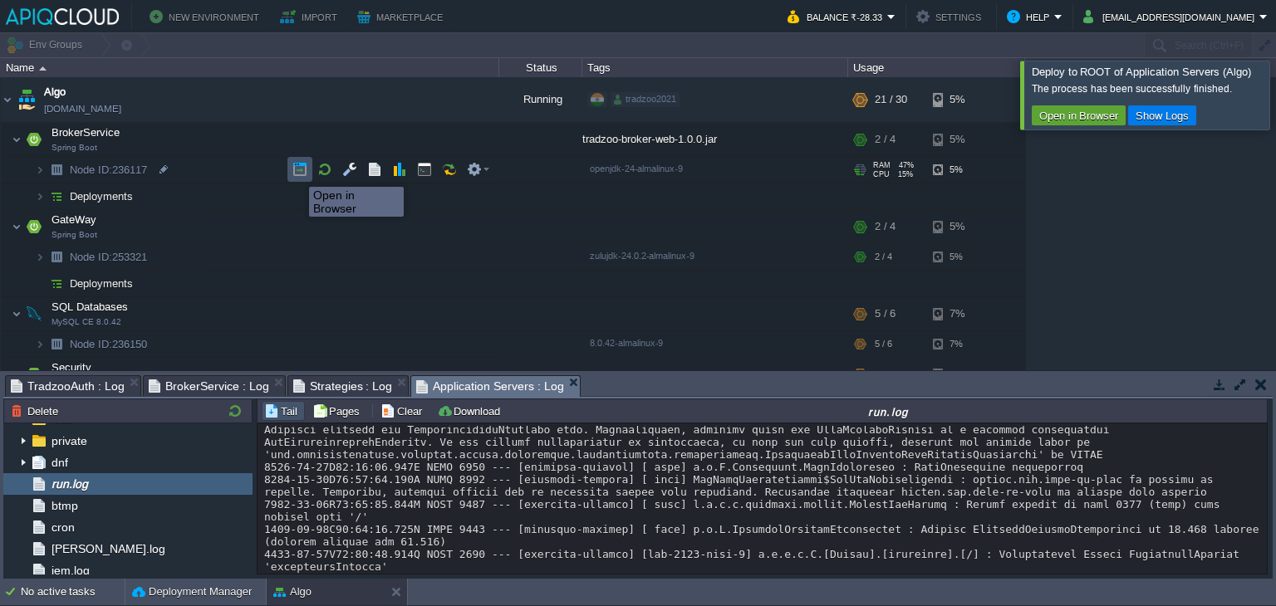
click at [297, 172] on button "button" at bounding box center [299, 169] width 15 height 15
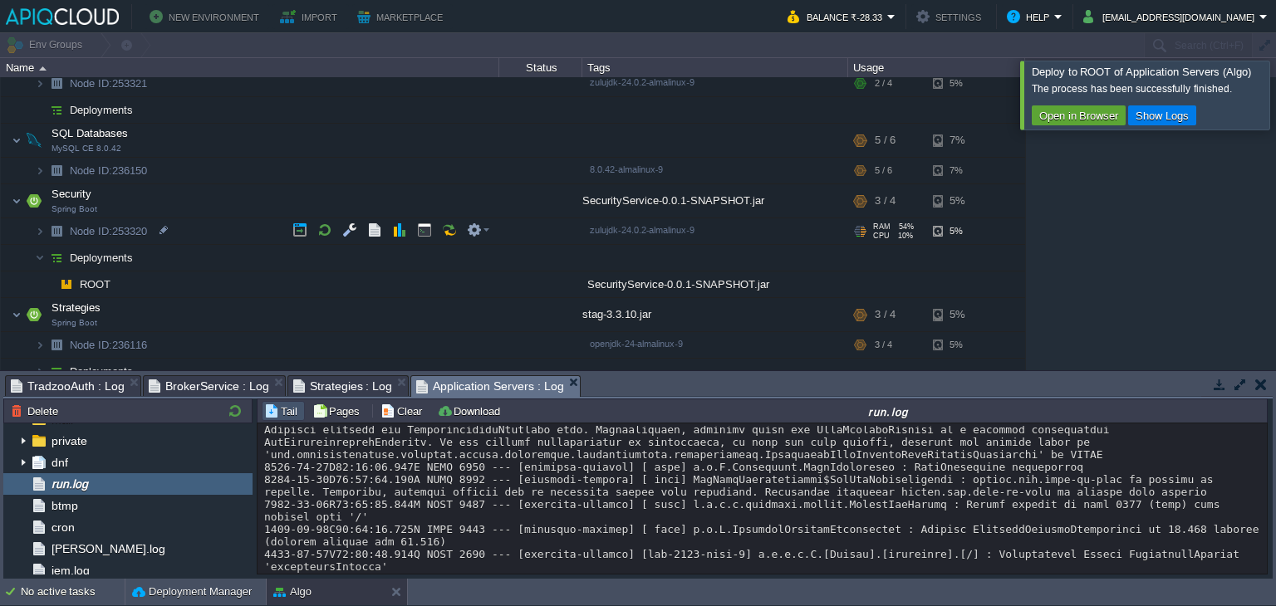
scroll to position [173, 0]
click at [292, 233] on button "button" at bounding box center [299, 230] width 15 height 15
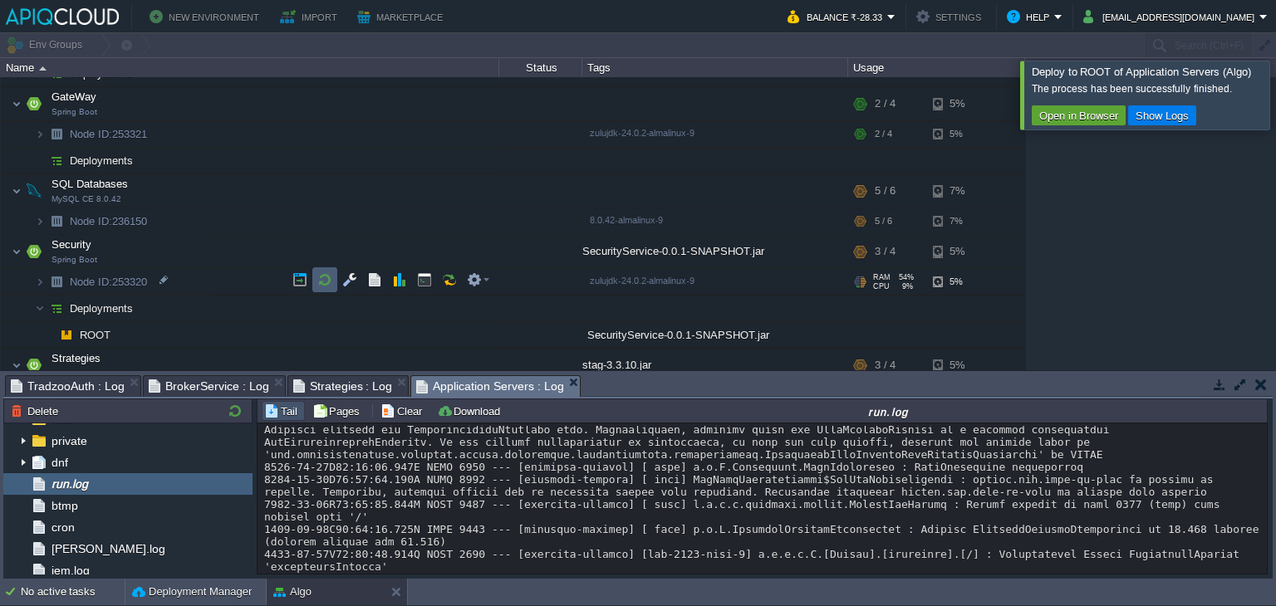
scroll to position [123, 0]
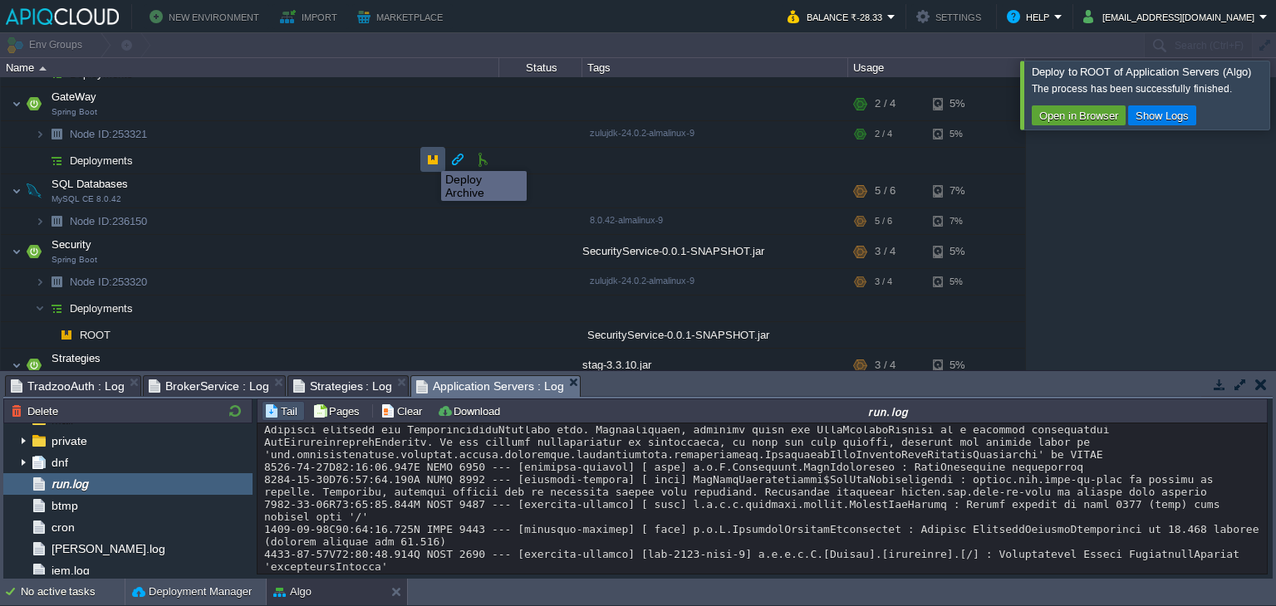
click at [429, 156] on button "button" at bounding box center [432, 159] width 15 height 15
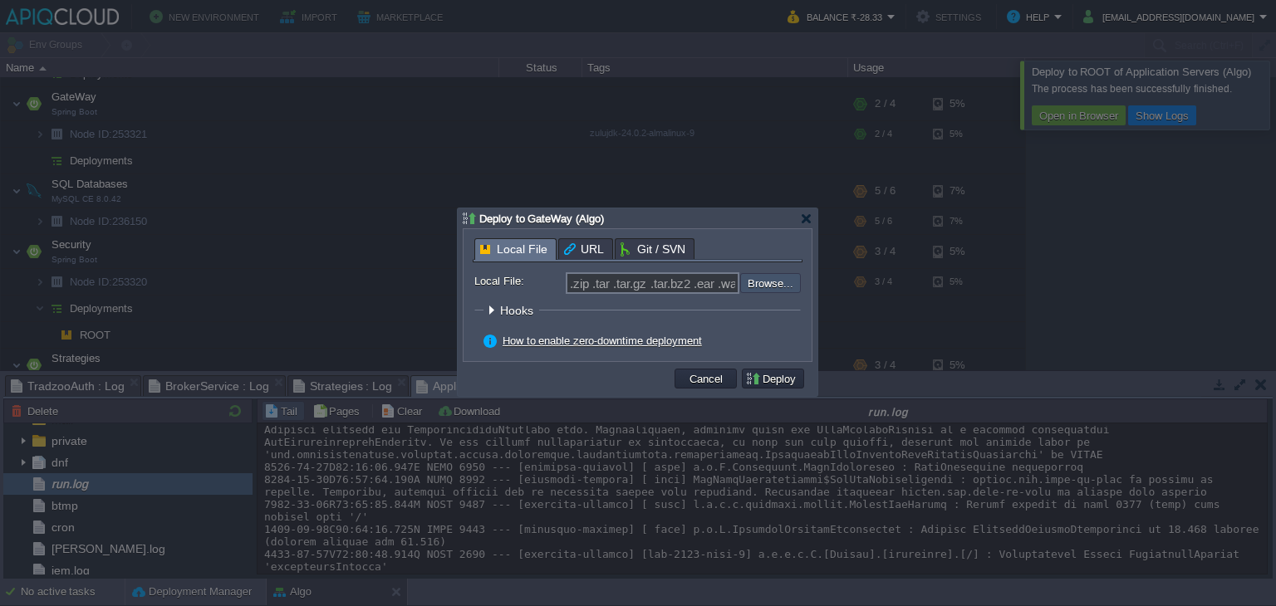
click at [765, 287] on input "file" at bounding box center [696, 283] width 210 height 20
type input "C:\fakepath\ApiGateway-0.0.1-SNAPSHOT.jar"
type input "ApiGateway-0.0.1-SNAPSHOT.jar"
click at [757, 375] on button "Deploy" at bounding box center [773, 378] width 56 height 15
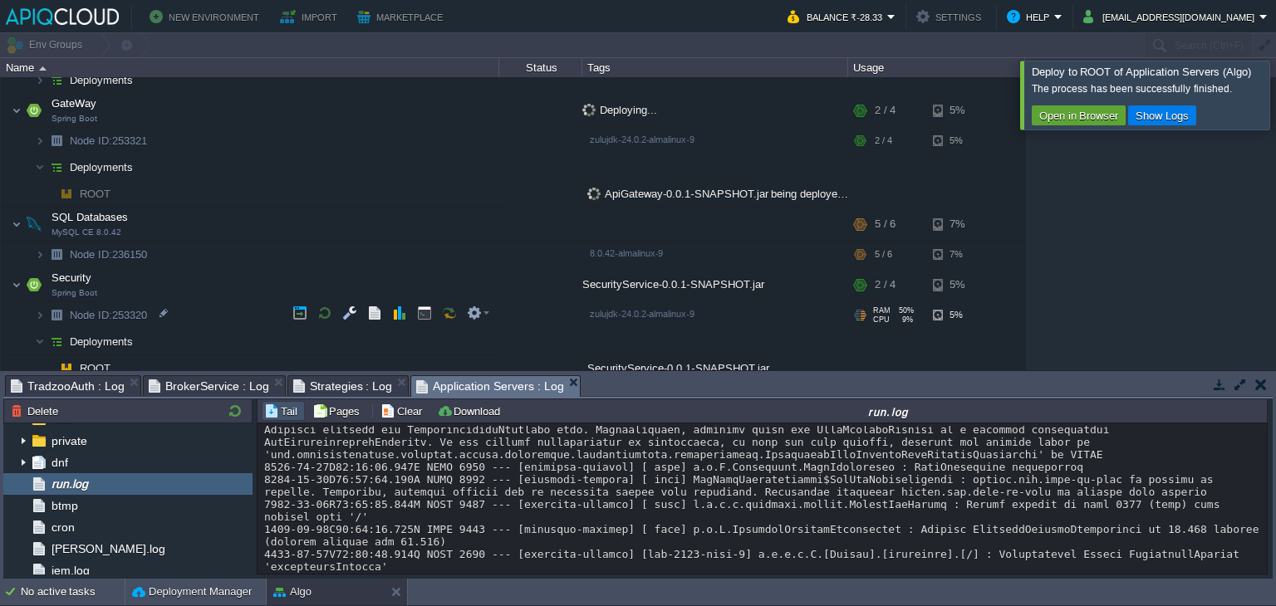
scroll to position [0, 0]
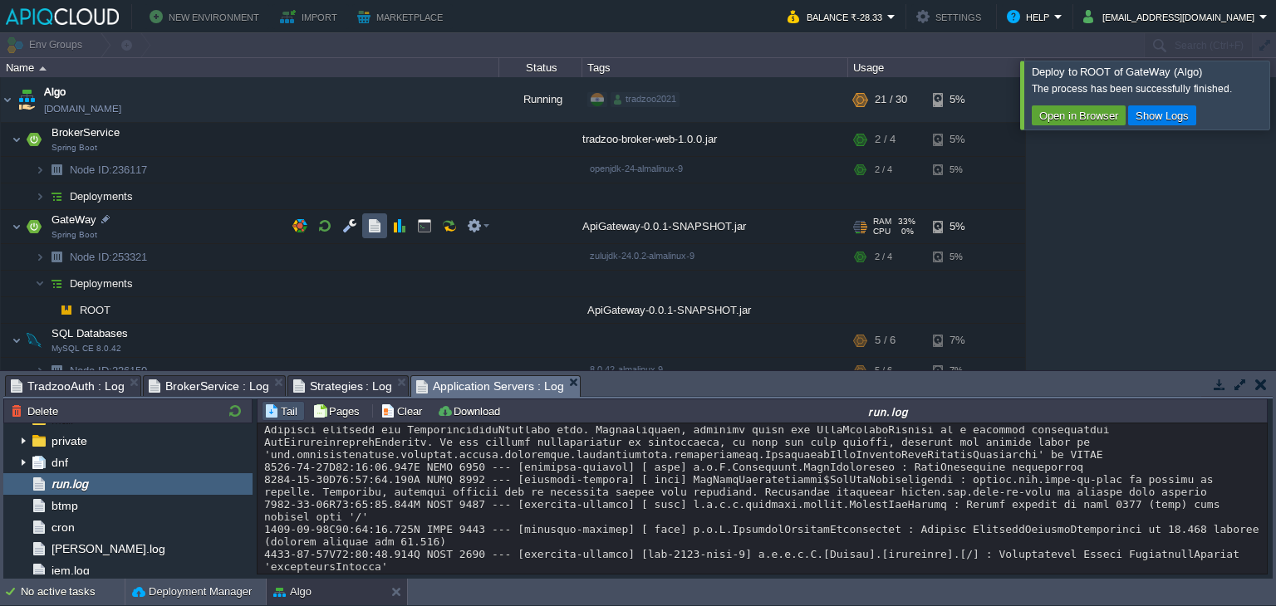
click at [371, 223] on button "button" at bounding box center [374, 225] width 15 height 15
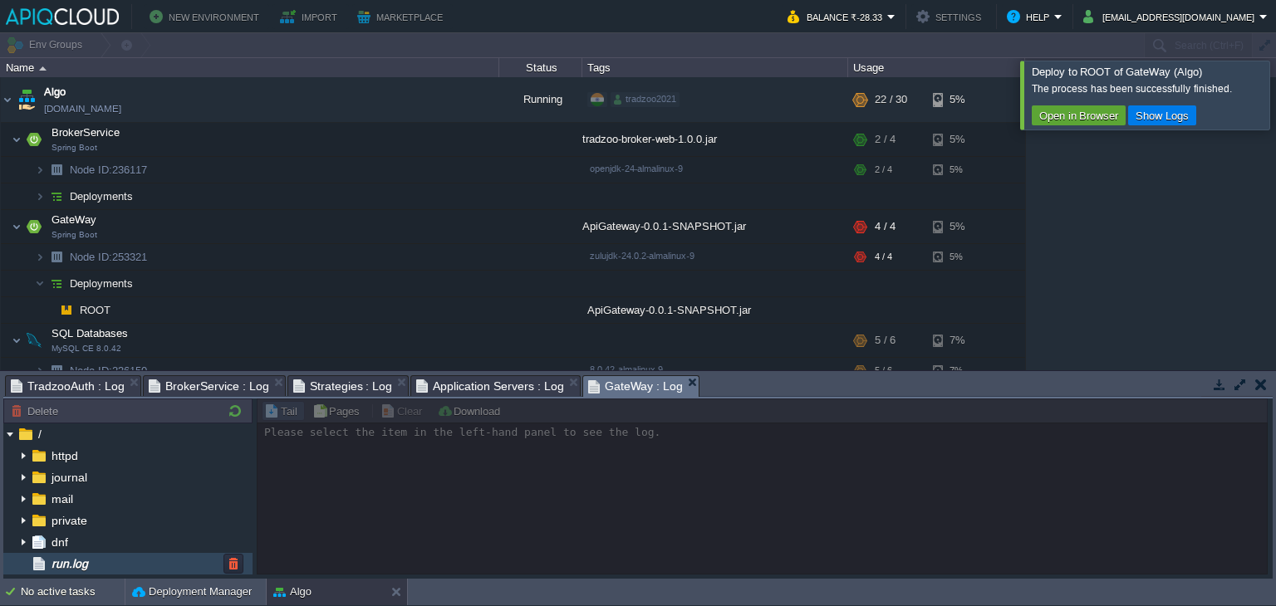
click at [115, 566] on div "run.log" at bounding box center [127, 564] width 249 height 22
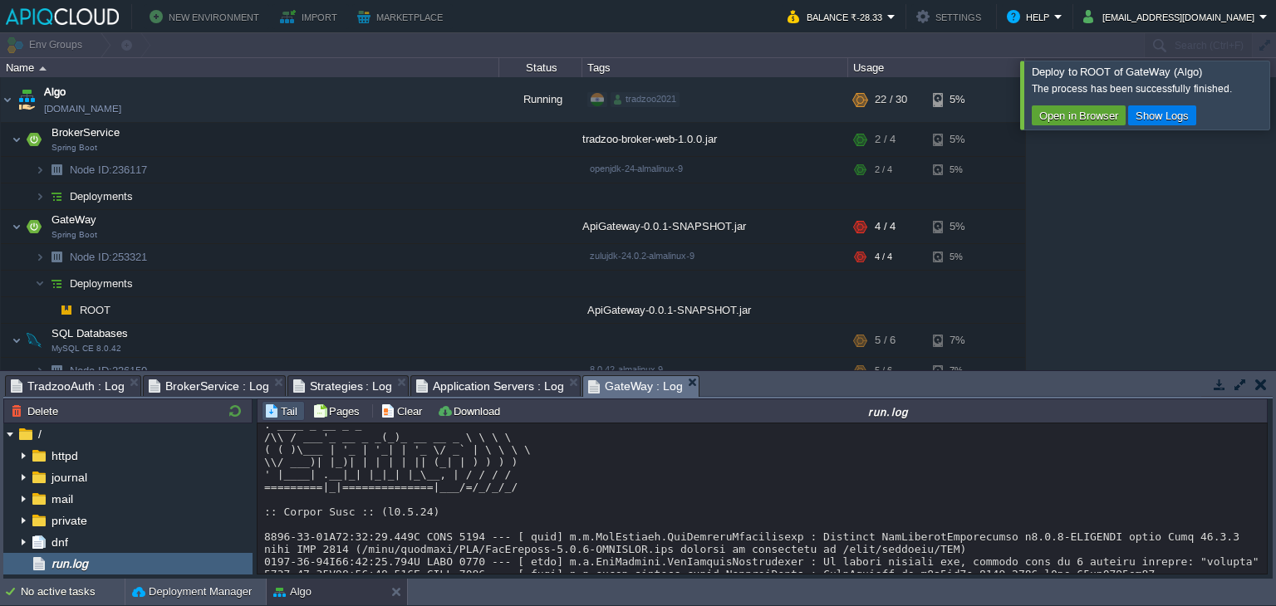
scroll to position [771, 0]
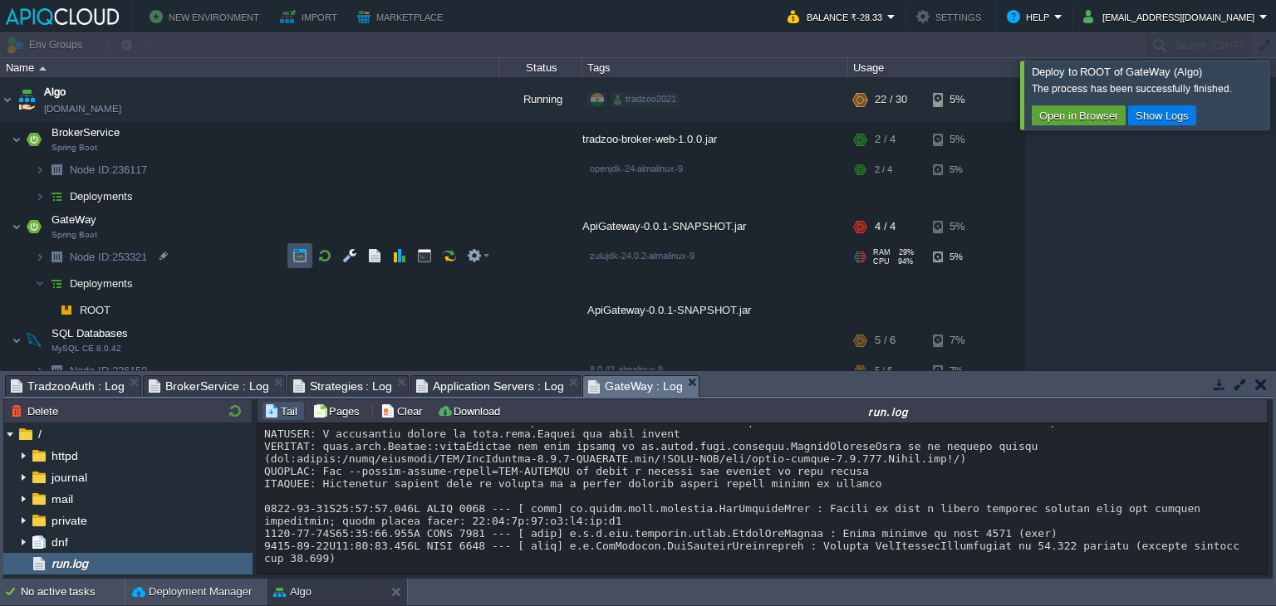
click at [296, 255] on button "button" at bounding box center [299, 255] width 15 height 15
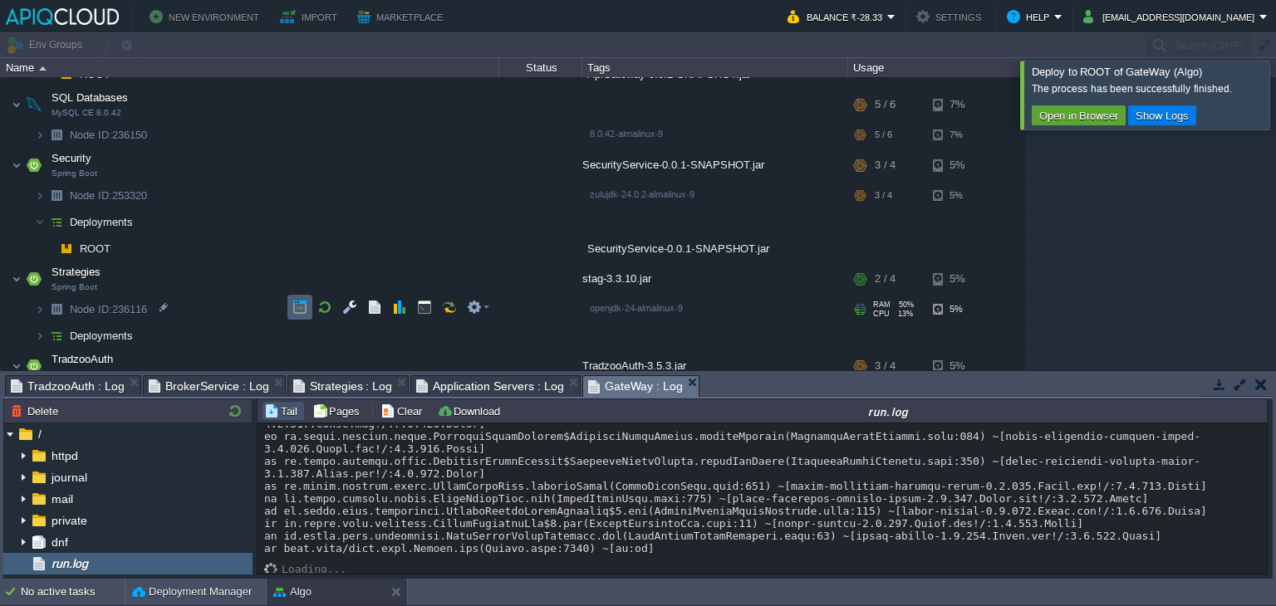
scroll to position [234, 0]
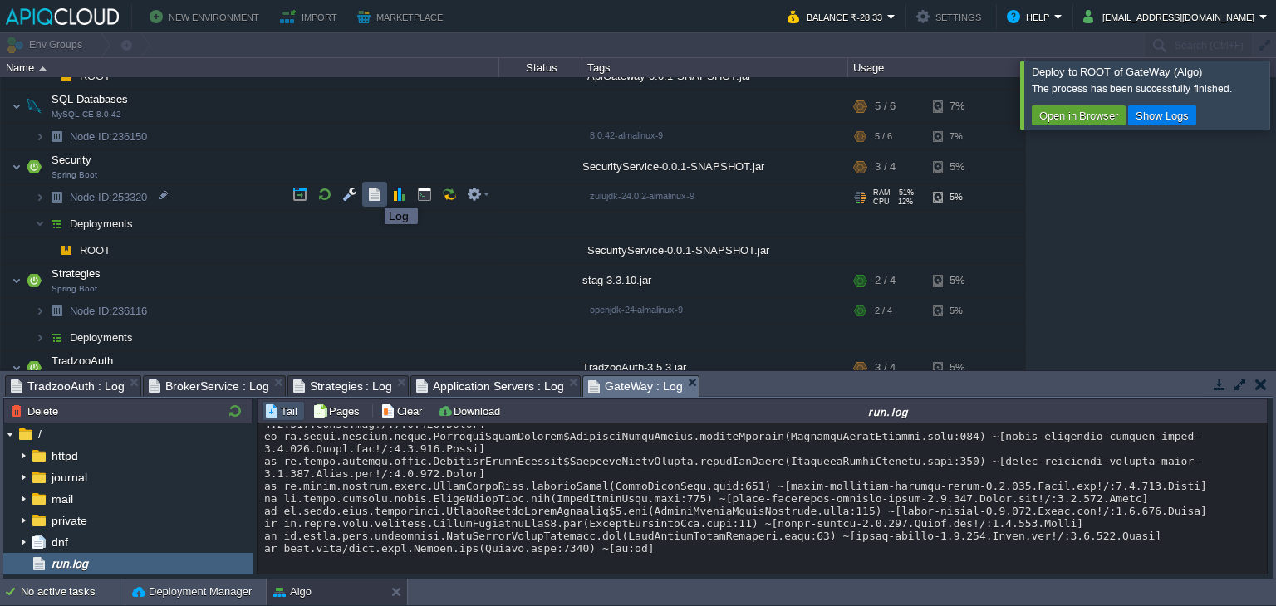
click at [372, 193] on button "button" at bounding box center [374, 194] width 15 height 15
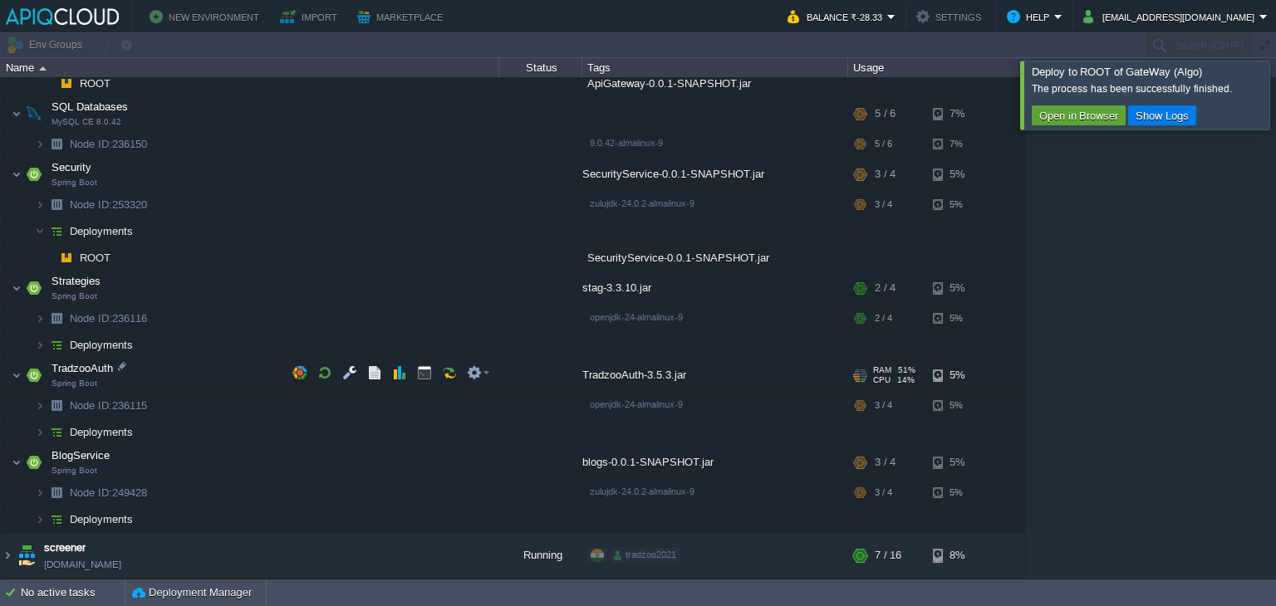
scroll to position [223, 0]
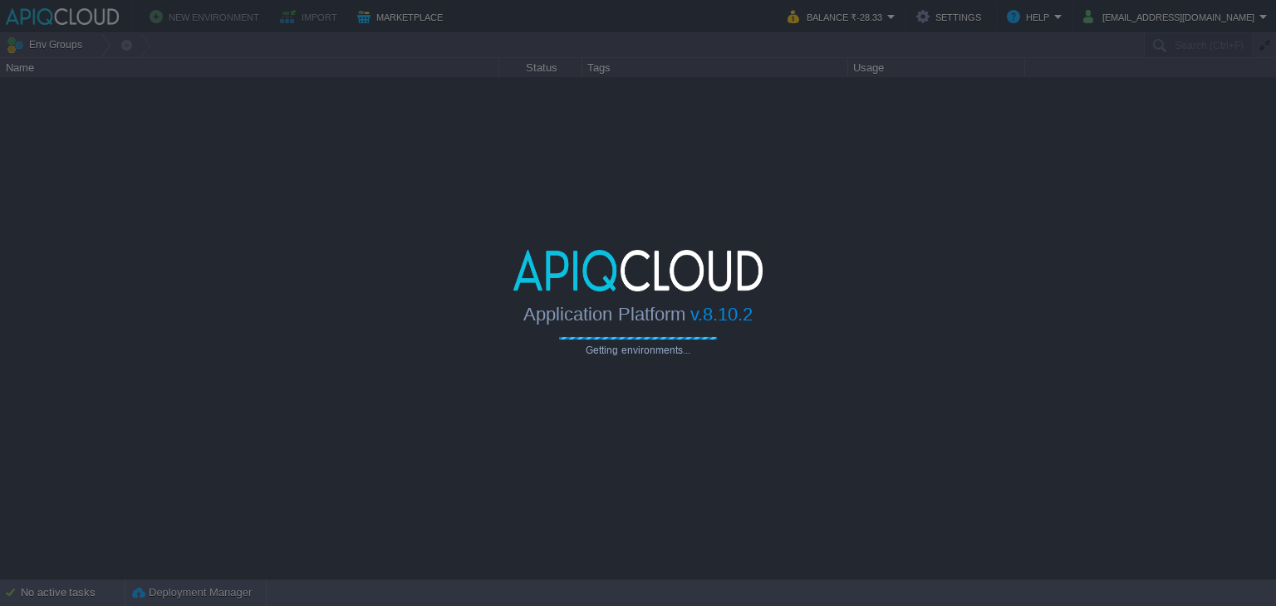
type input "Search (Ctrl+F)"
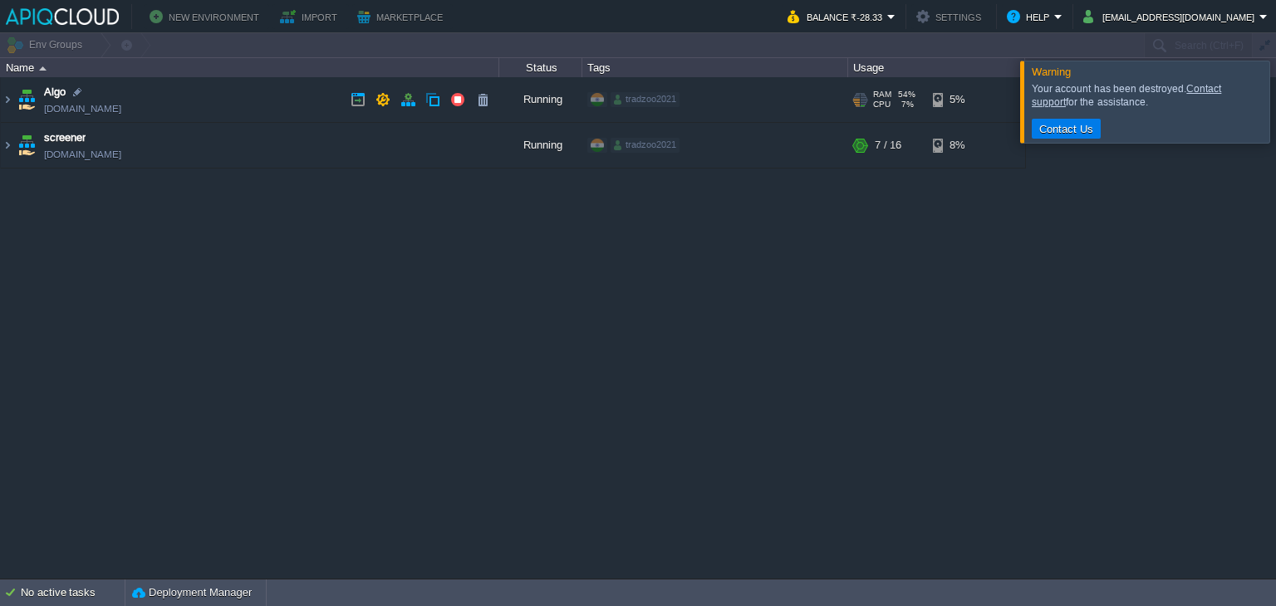
click at [297, 86] on td "Algo [DOMAIN_NAME]" at bounding box center [250, 100] width 498 height 46
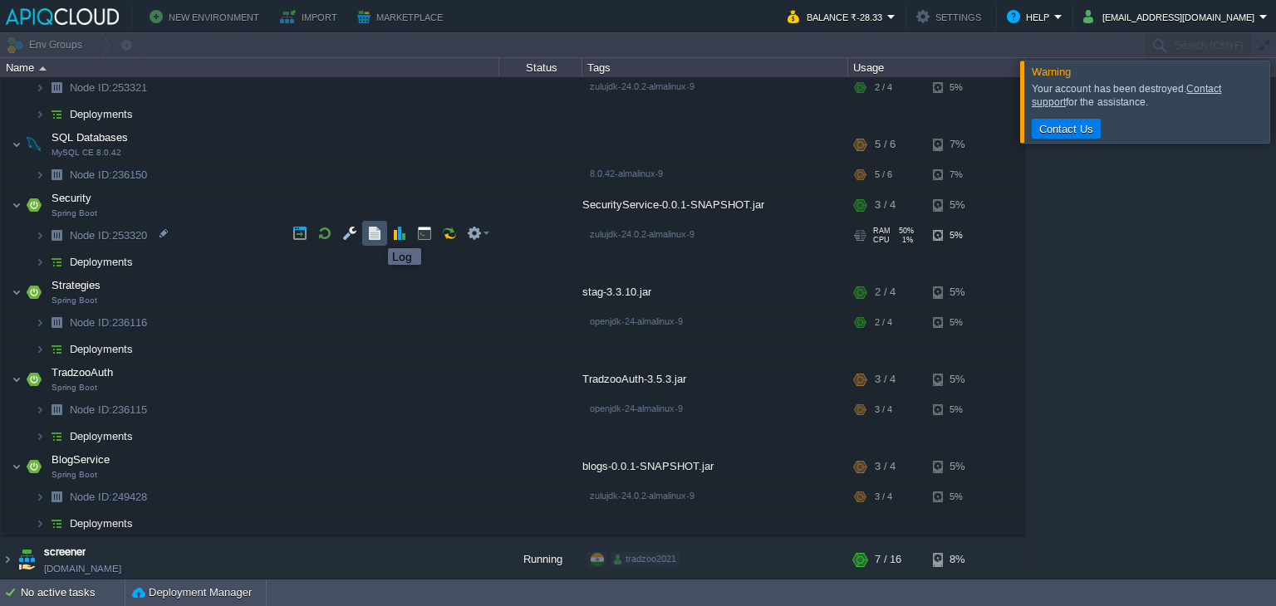
click at [375, 233] on button "button" at bounding box center [374, 233] width 15 height 15
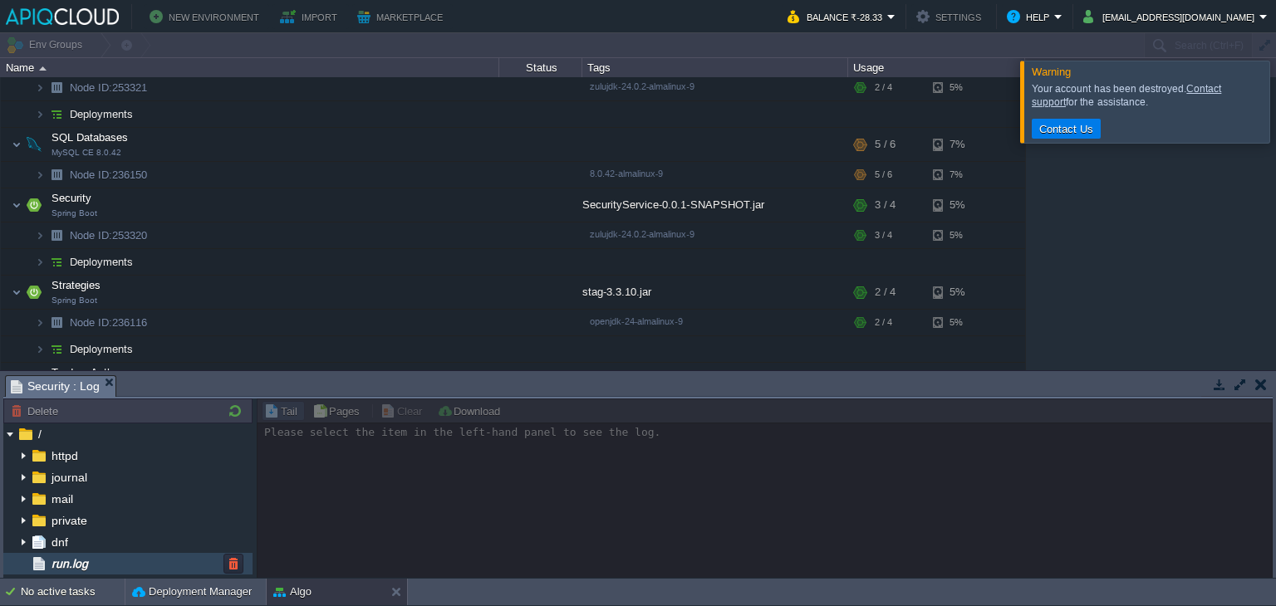
click at [106, 560] on div "run.log" at bounding box center [127, 564] width 249 height 22
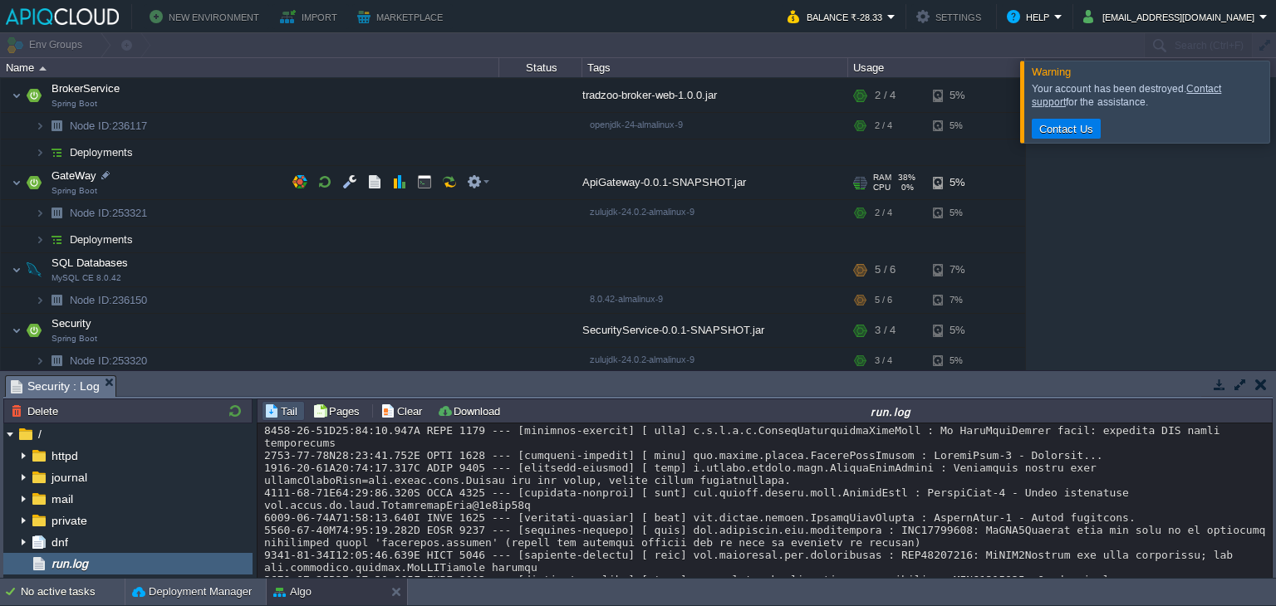
scroll to position [37, 0]
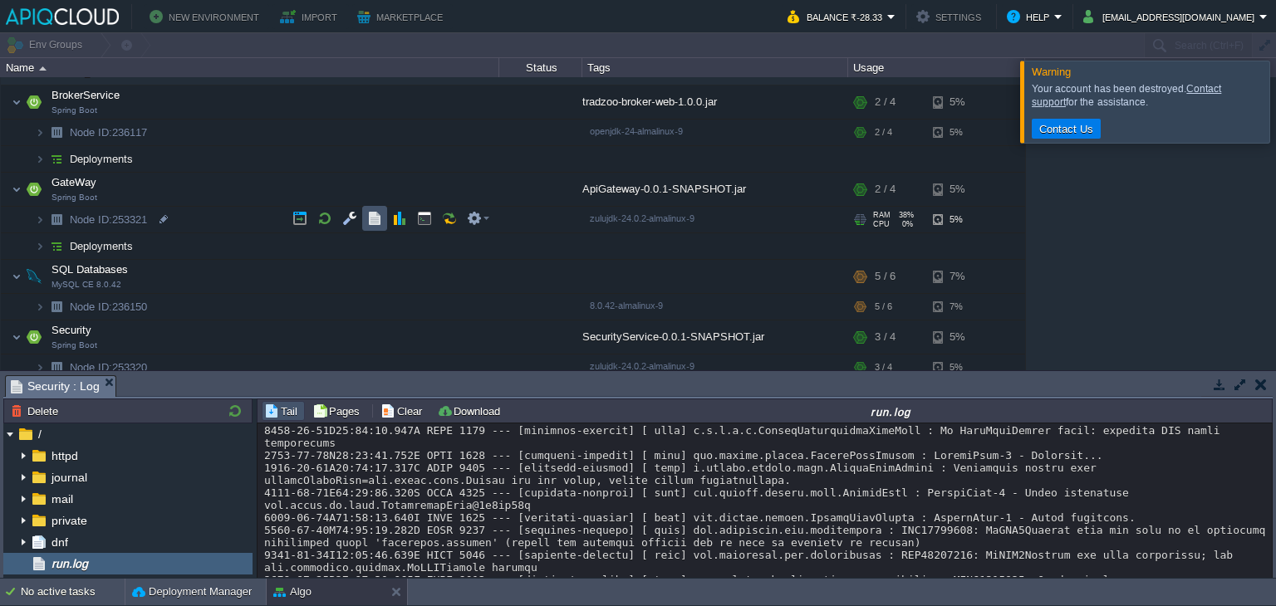
click at [375, 212] on button "button" at bounding box center [374, 218] width 15 height 15
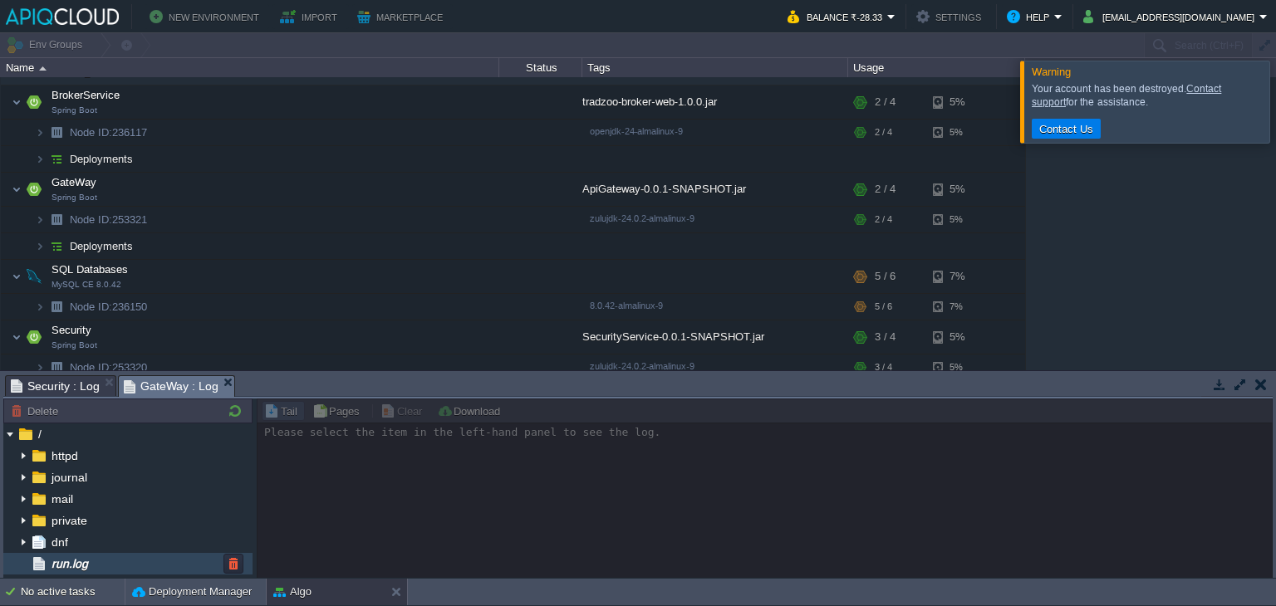
click at [100, 559] on div "run.log" at bounding box center [127, 564] width 249 height 22
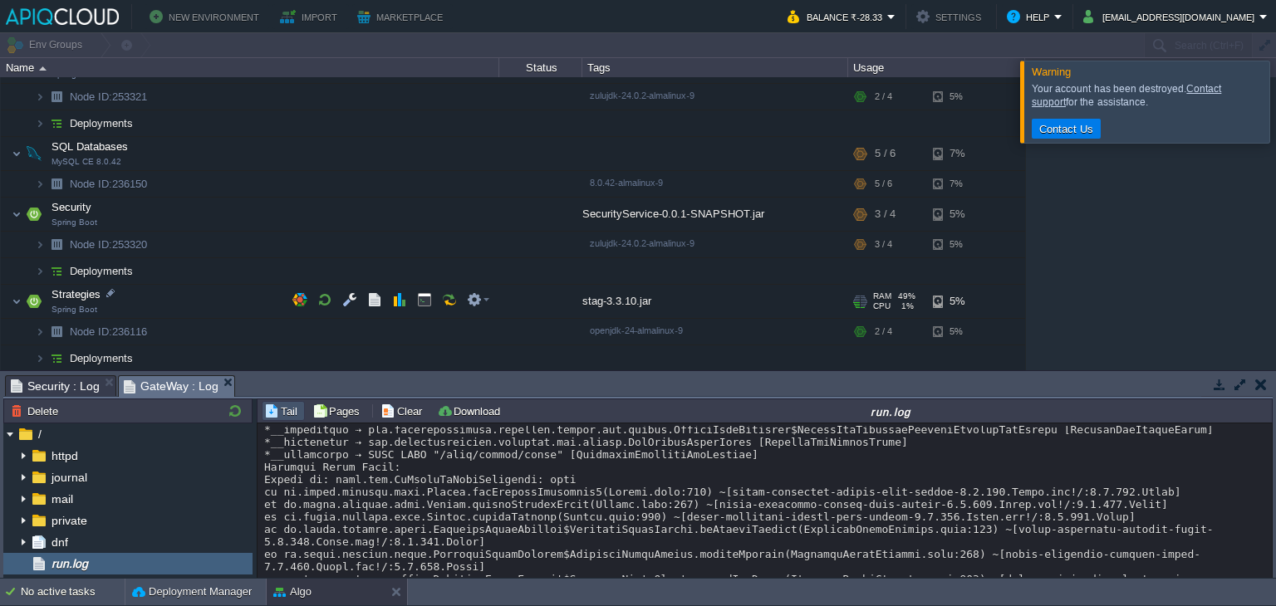
scroll to position [159, 0]
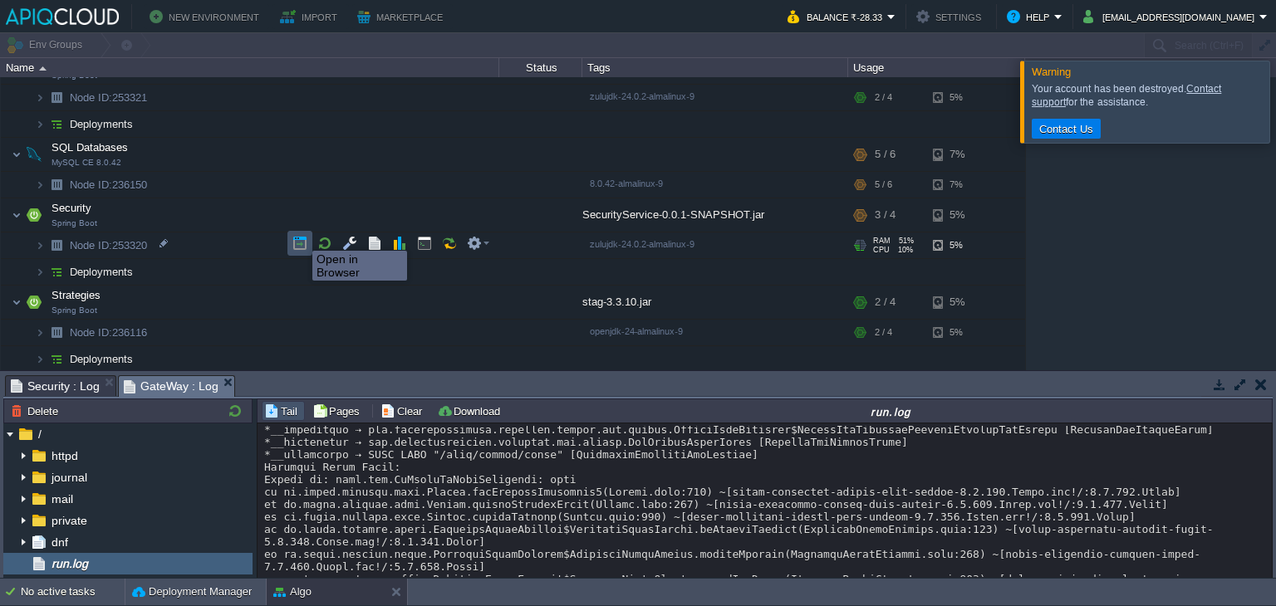
click at [300, 236] on button "button" at bounding box center [299, 243] width 15 height 15
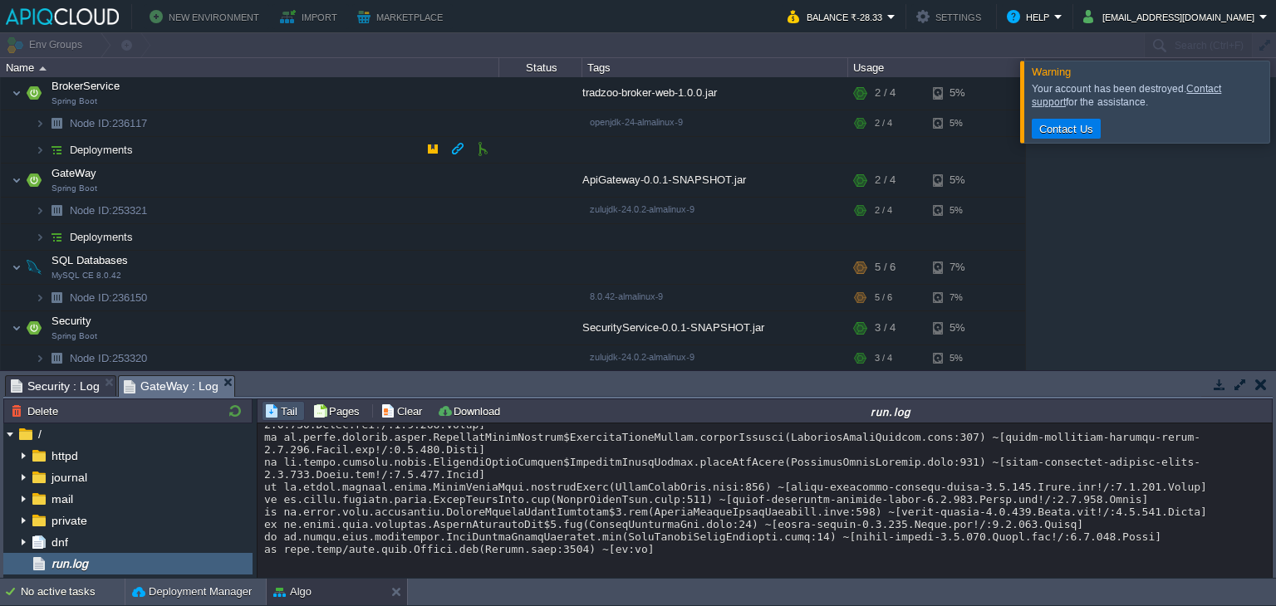
scroll to position [43, 0]
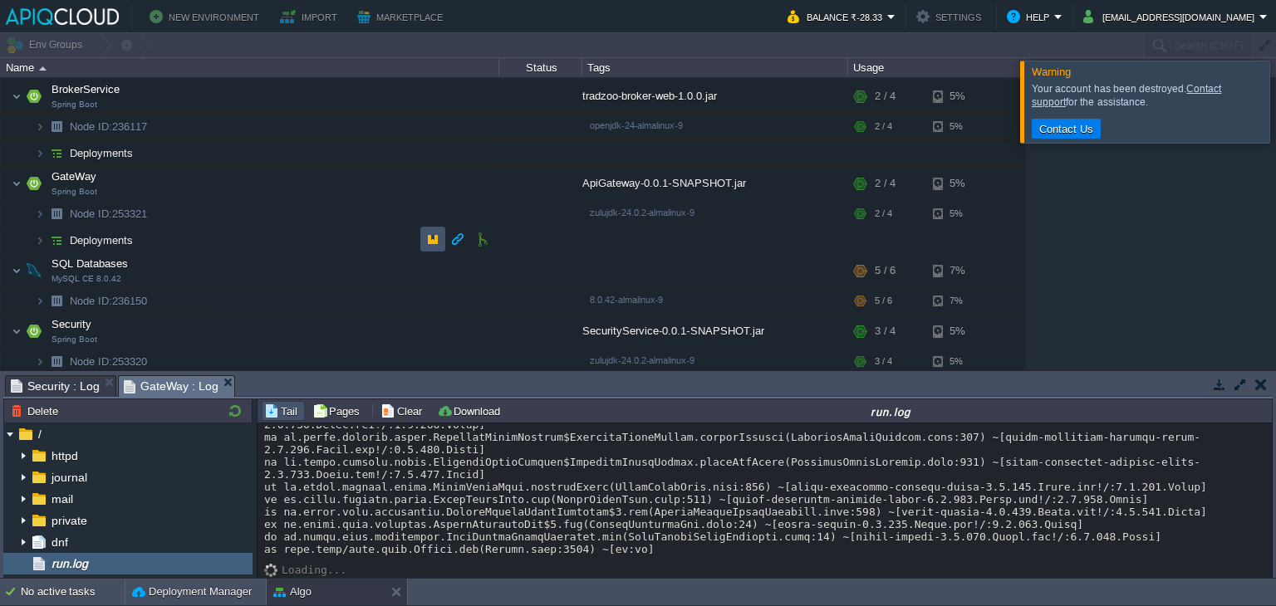
click at [426, 240] on button "button" at bounding box center [432, 239] width 15 height 15
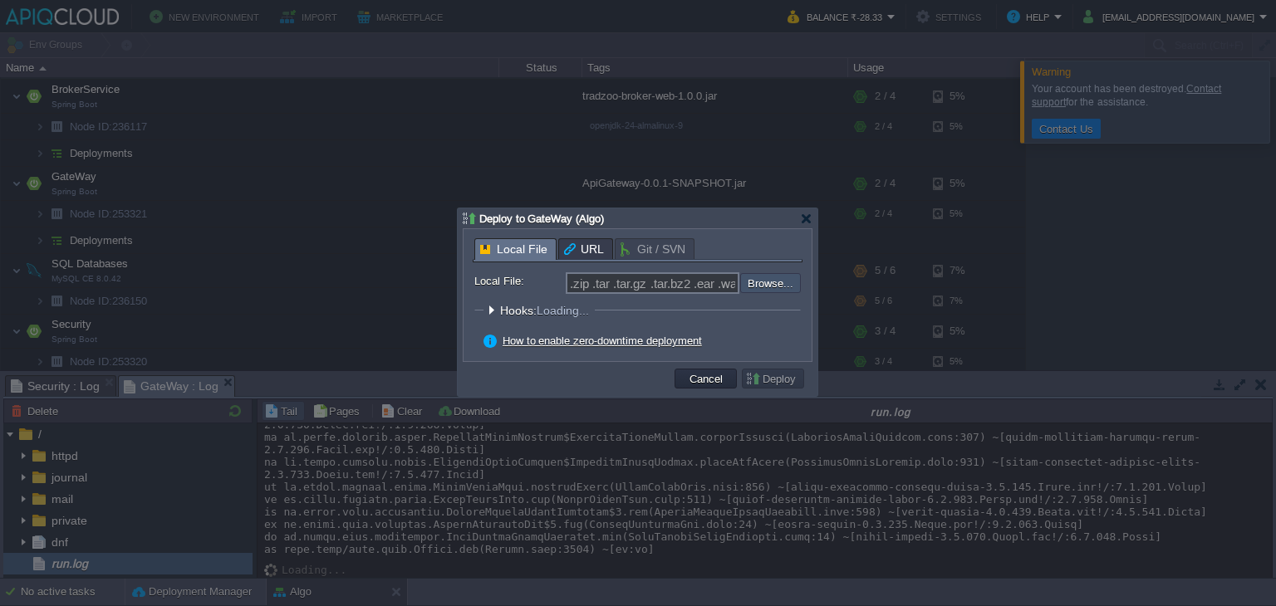
click at [763, 287] on input "file" at bounding box center [696, 283] width 210 height 20
type input "C:\fakepath\ApiGateway-0.0.1-SNAPSHOT.jar"
type input "ApiGateway-0.0.1-SNAPSHOT.jar"
click at [788, 383] on button "Deploy" at bounding box center [773, 378] width 56 height 15
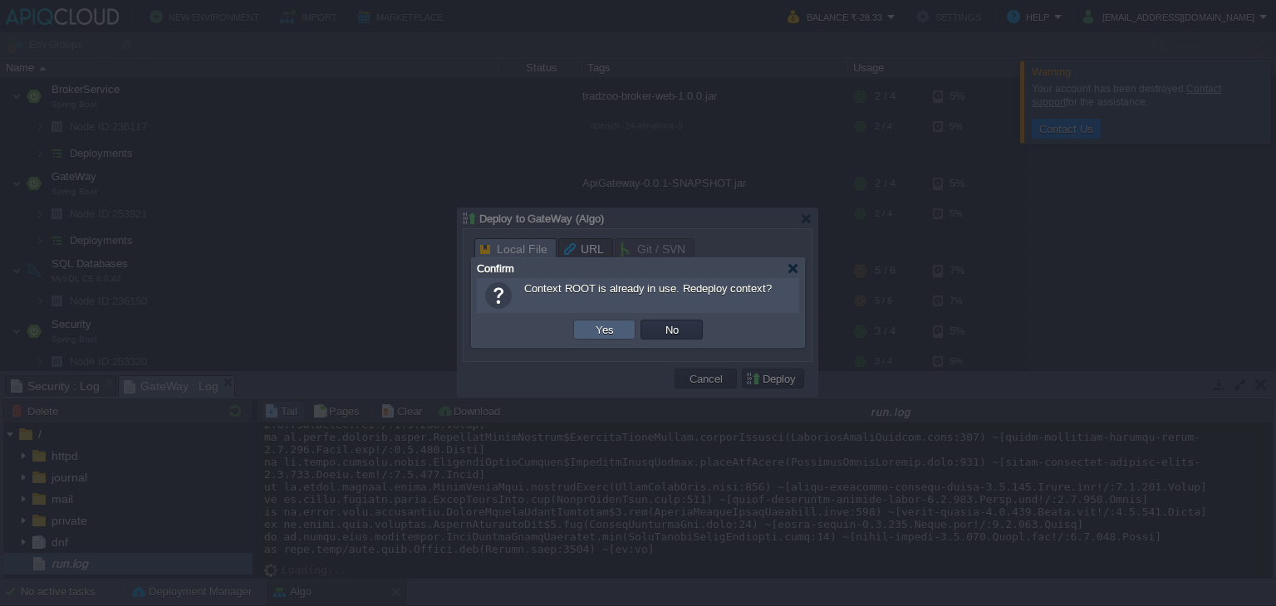
click at [632, 334] on td "Yes" at bounding box center [604, 330] width 62 height 20
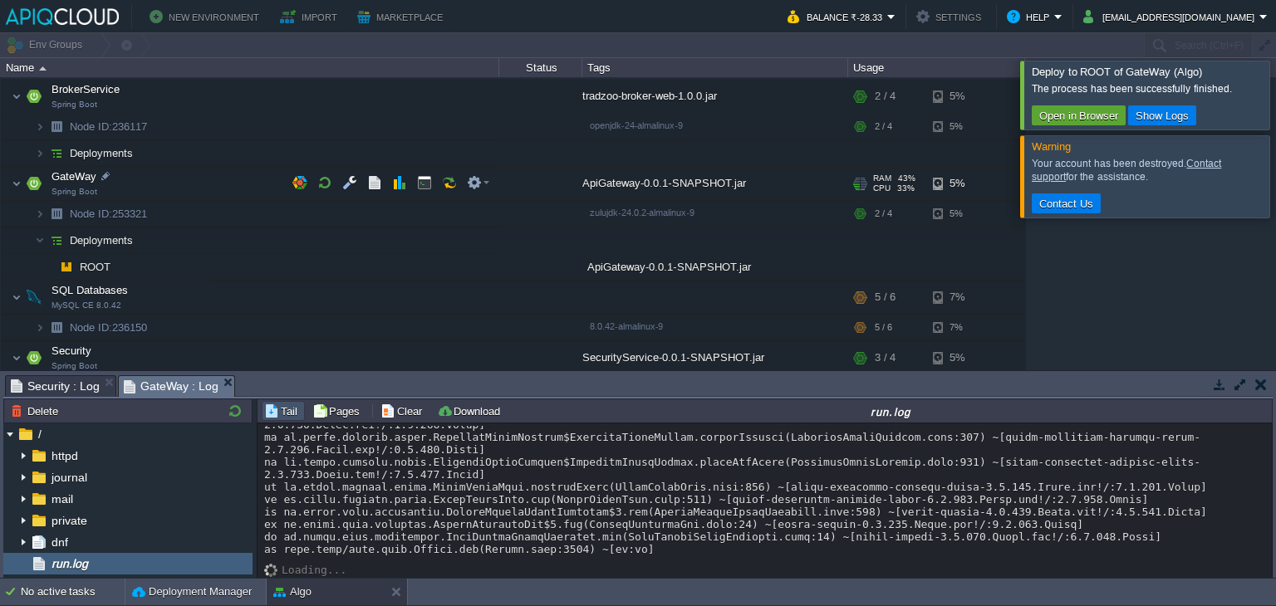
scroll to position [1874, 0]
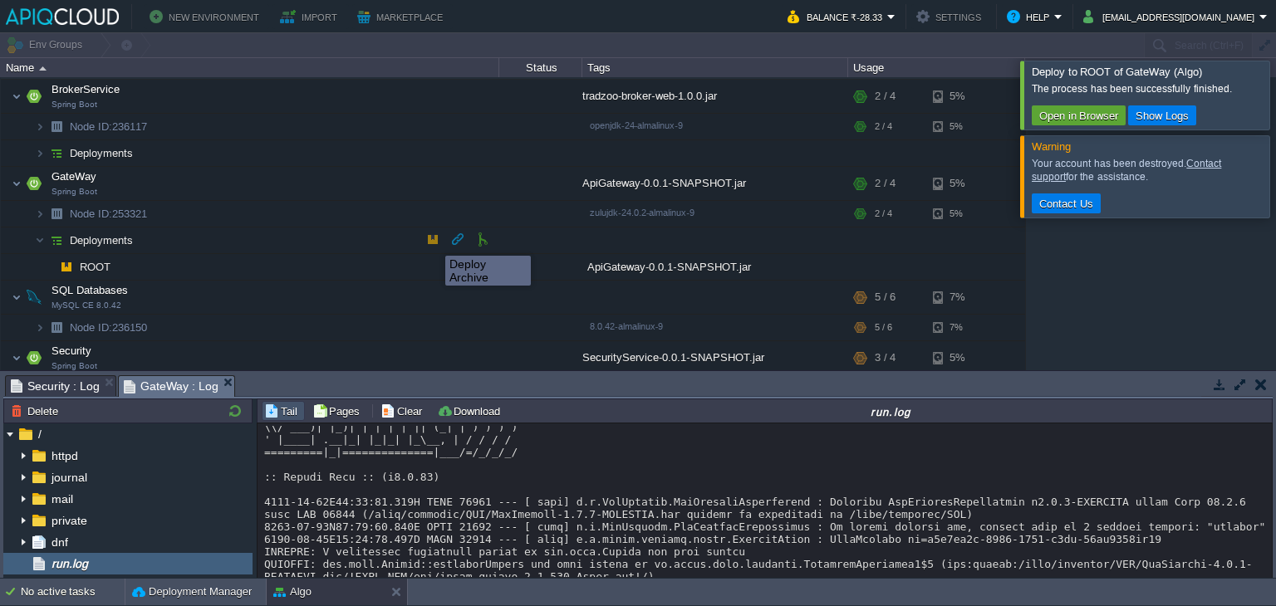
click at [433, 241] on button "button" at bounding box center [432, 239] width 15 height 15
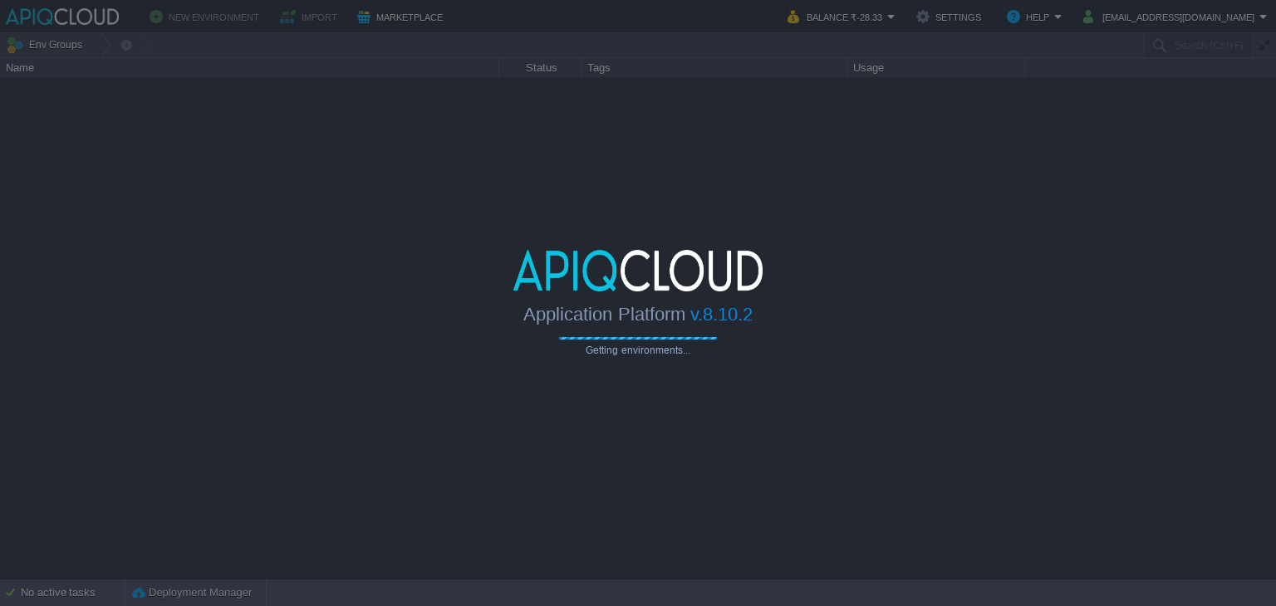
type input "Search (Ctrl+F)"
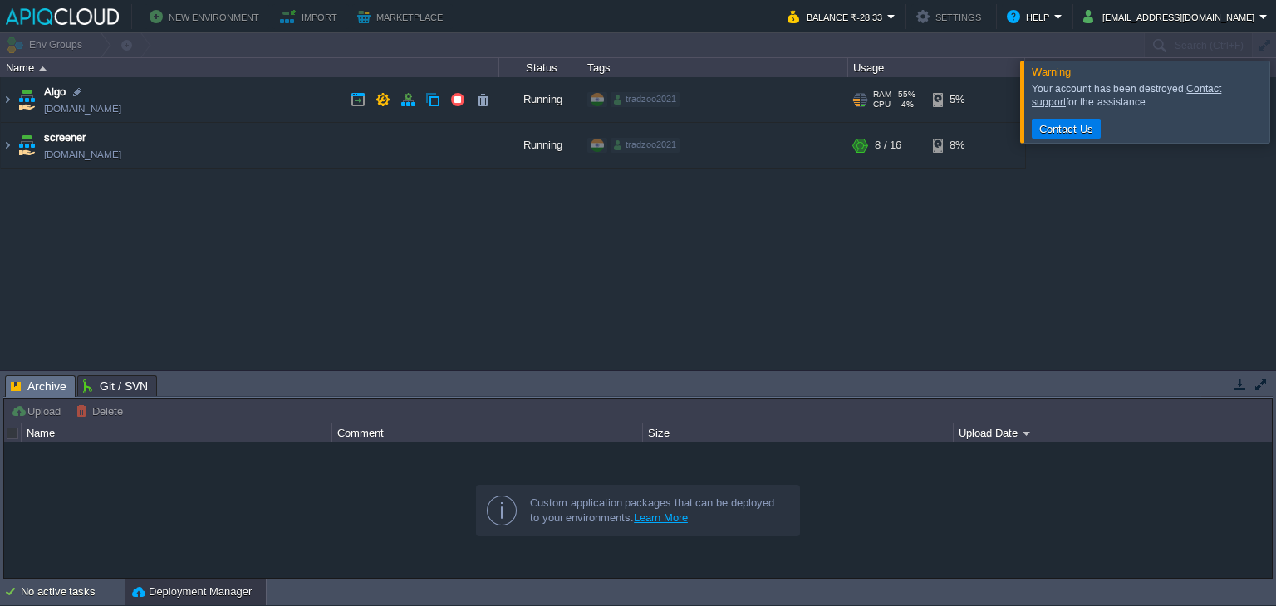
click at [318, 100] on td "Algo [DOMAIN_NAME]" at bounding box center [250, 100] width 498 height 46
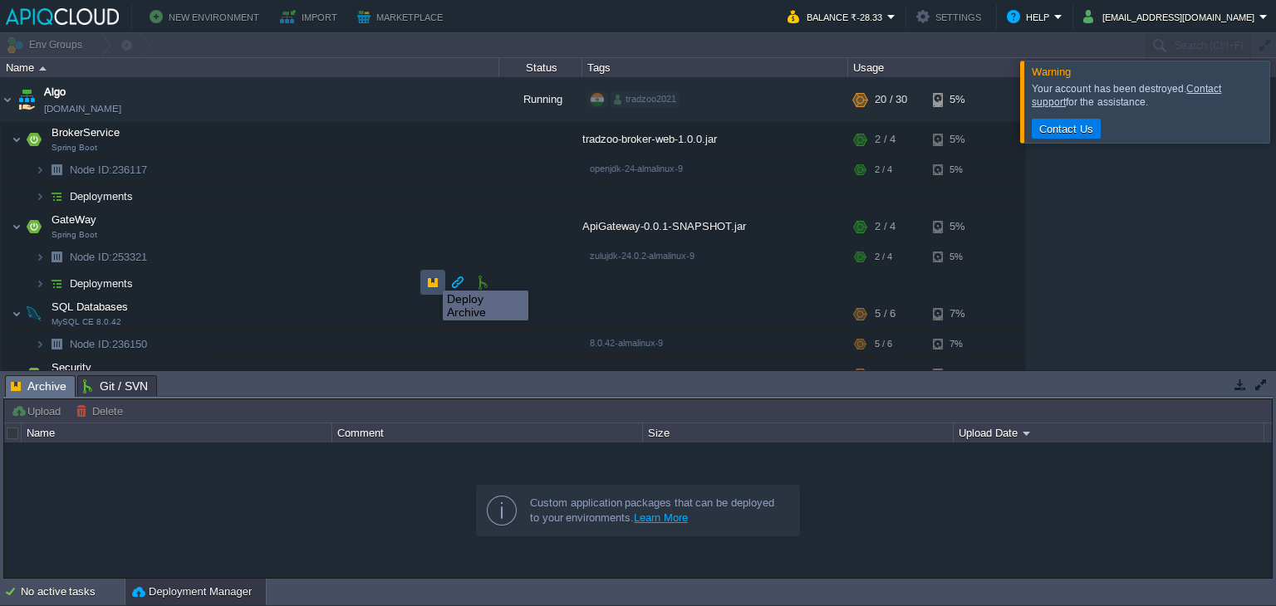
click at [430, 276] on button "button" at bounding box center [432, 282] width 15 height 15
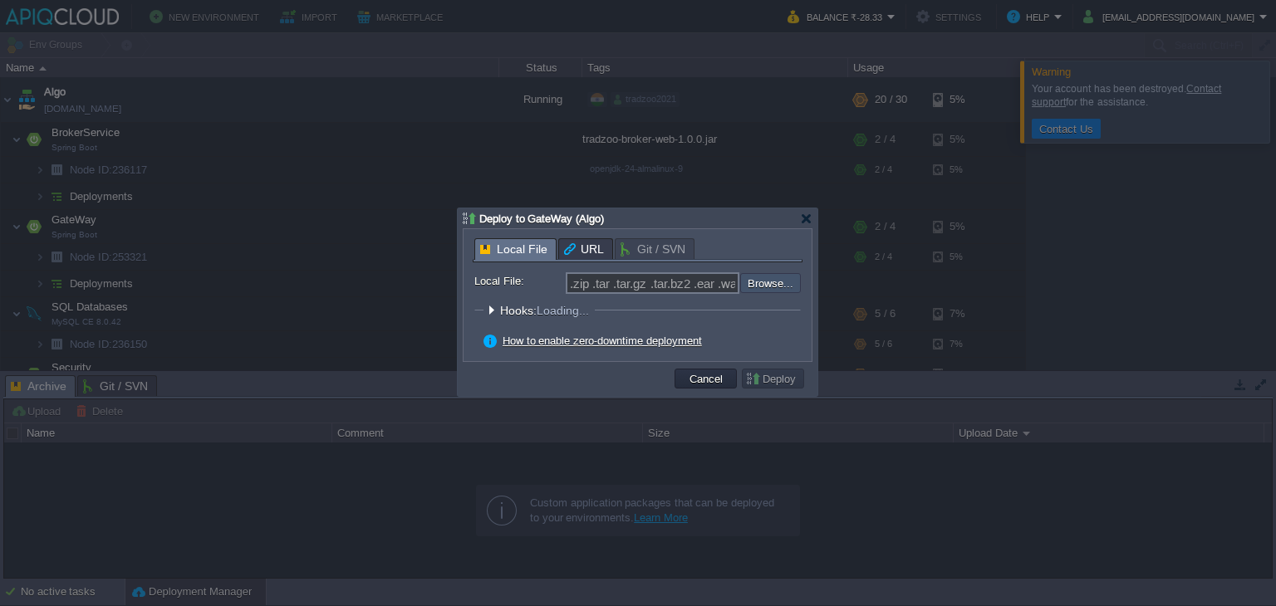
click at [787, 280] on input "file" at bounding box center [696, 283] width 210 height 20
type input "C:\fakepath\ApiGateway-0.0.1-SNAPSHOT.jar"
type input "ApiGateway-0.0.1-SNAPSHOT.jar"
click at [764, 378] on button "Deploy" at bounding box center [773, 378] width 56 height 15
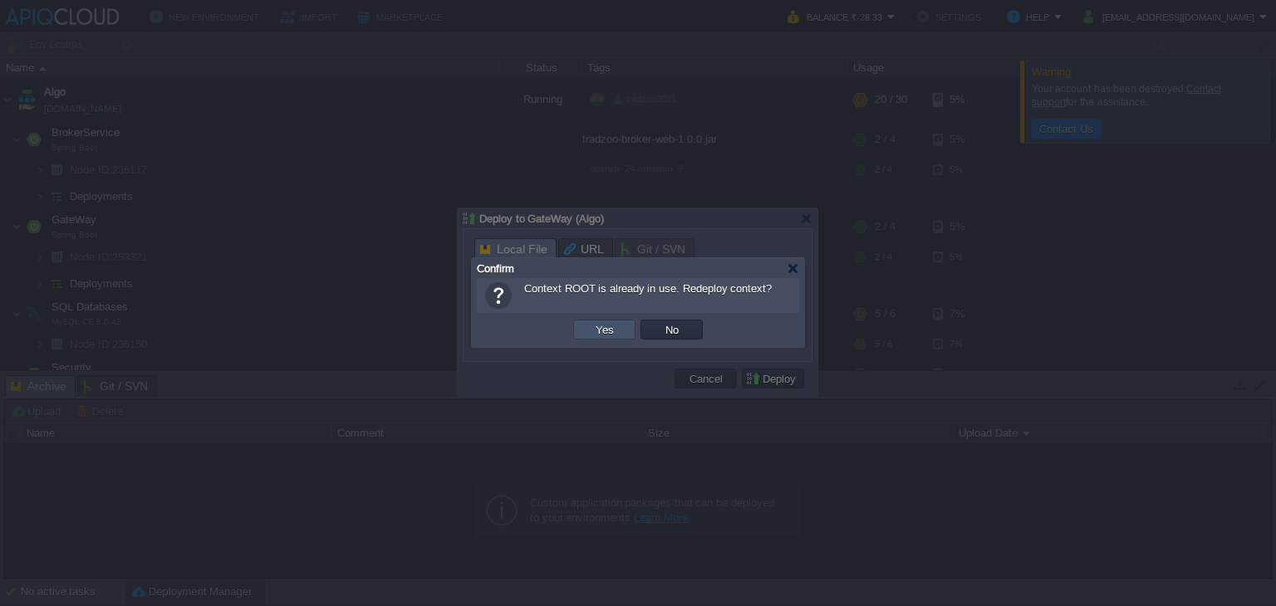
click at [612, 336] on button "Yes" at bounding box center [605, 329] width 28 height 15
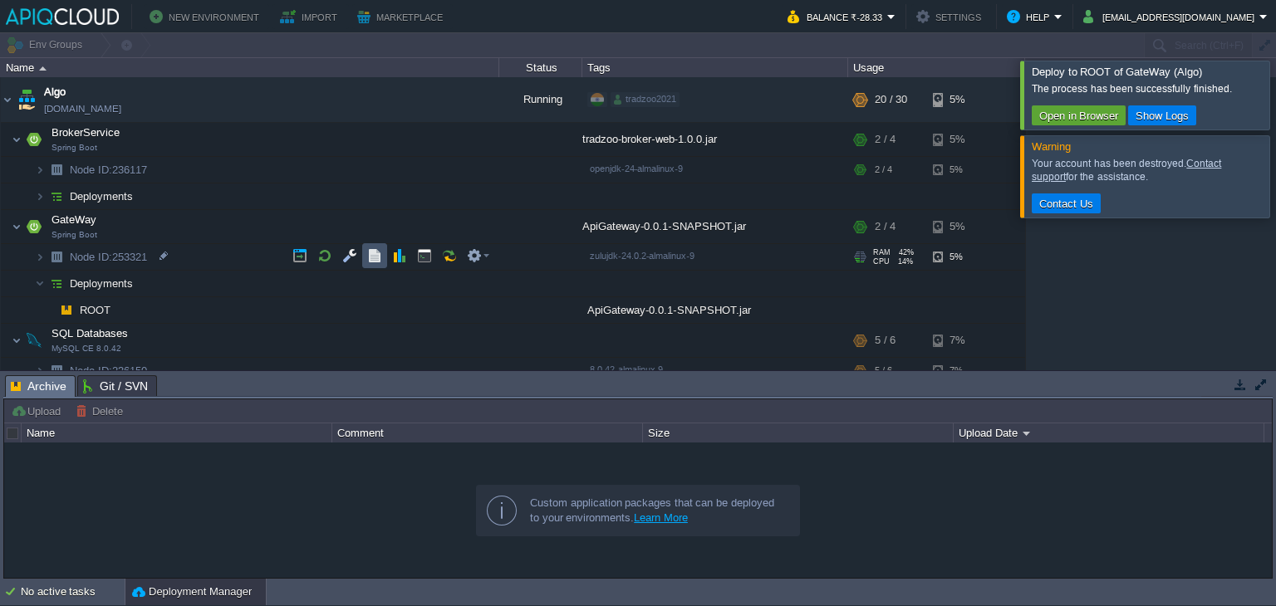
click at [374, 259] on button "button" at bounding box center [374, 255] width 15 height 15
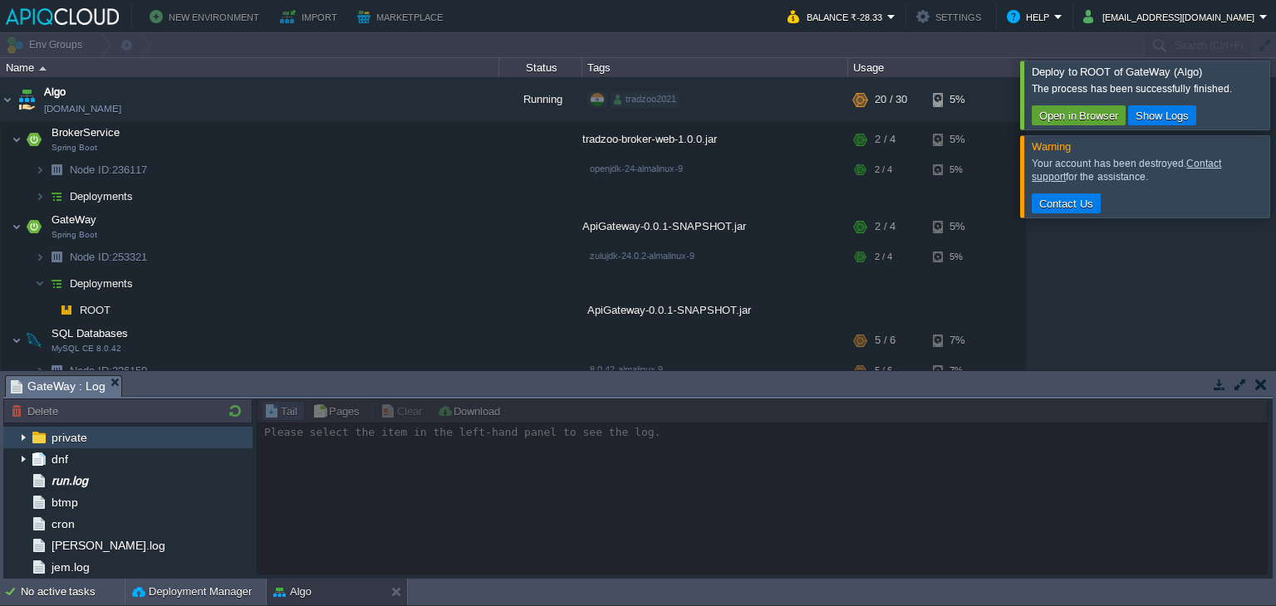
scroll to position [86, 0]
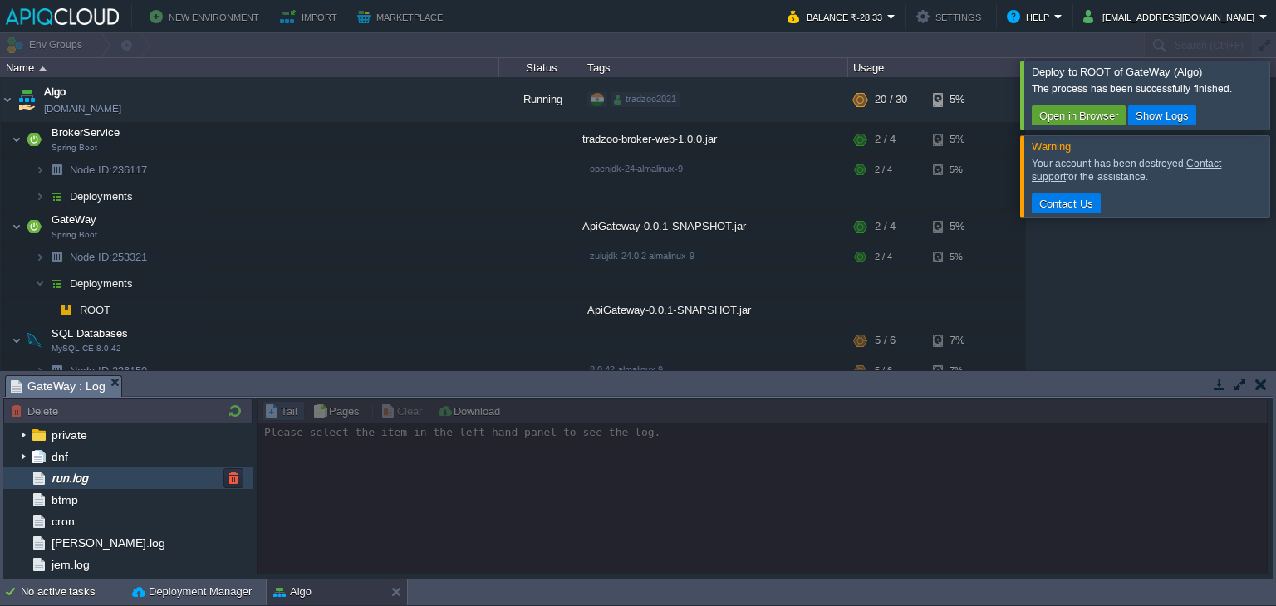
click at [115, 480] on div "run.log" at bounding box center [127, 479] width 249 height 22
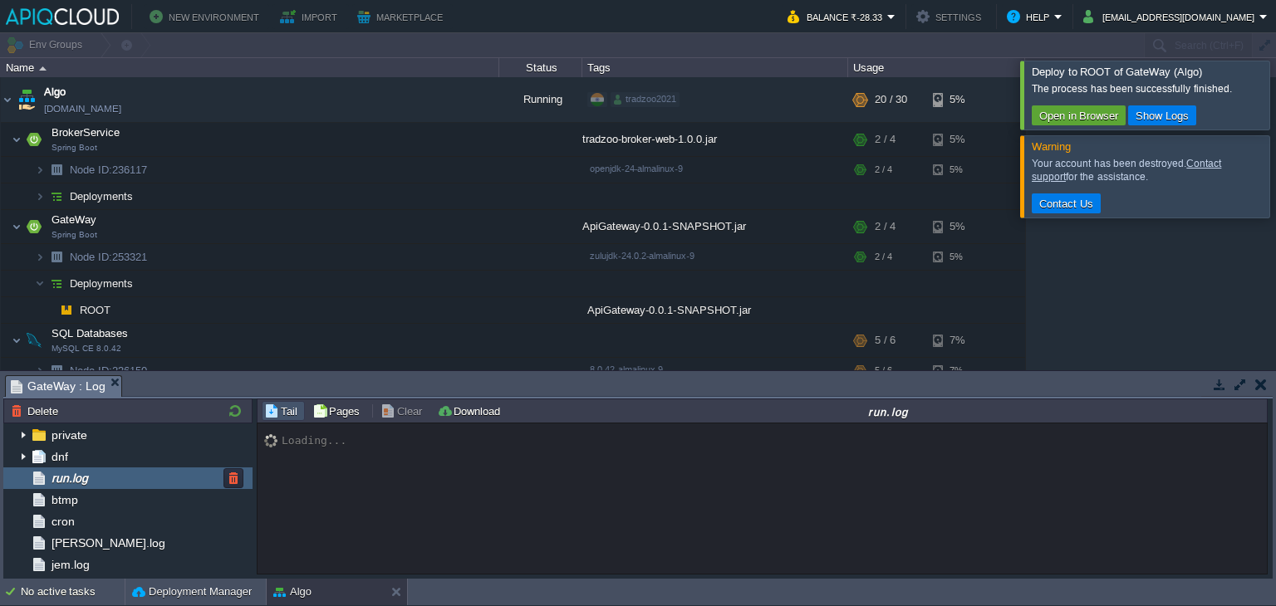
click at [115, 480] on div "run.log" at bounding box center [127, 479] width 249 height 22
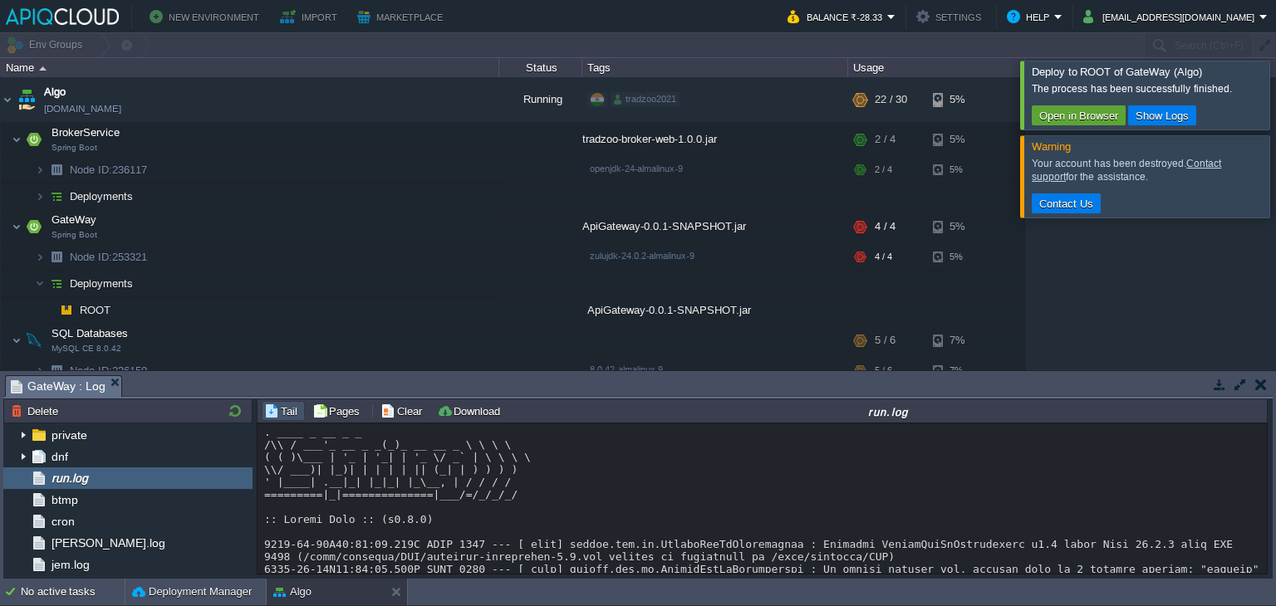
scroll to position [2800, 0]
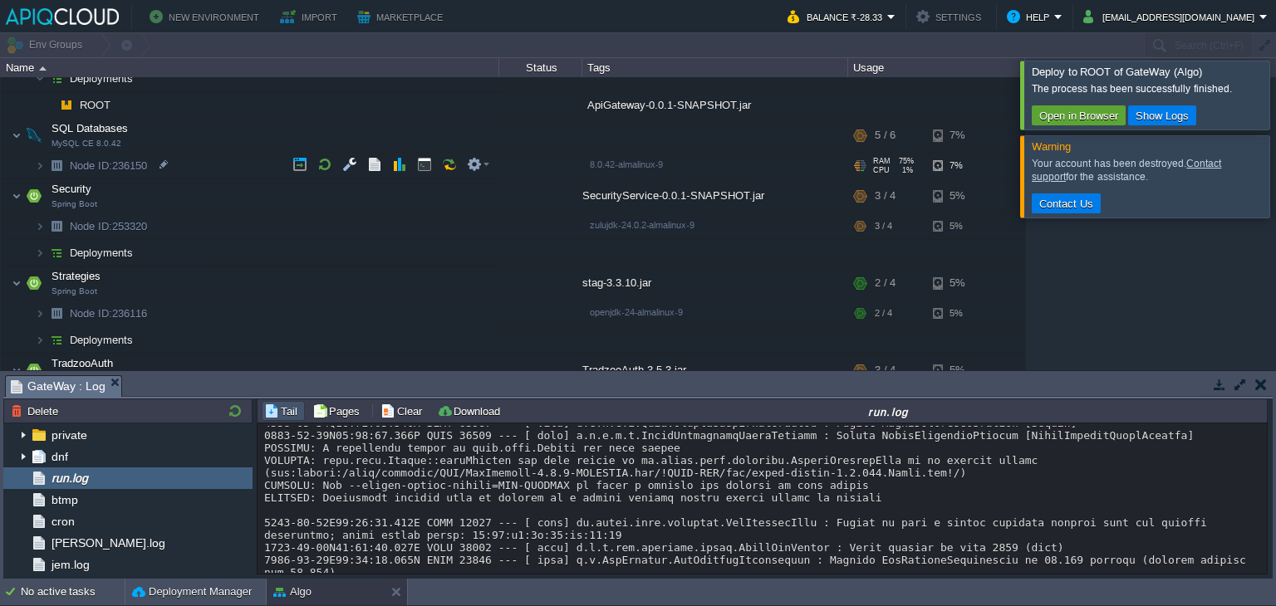
scroll to position [199, 0]
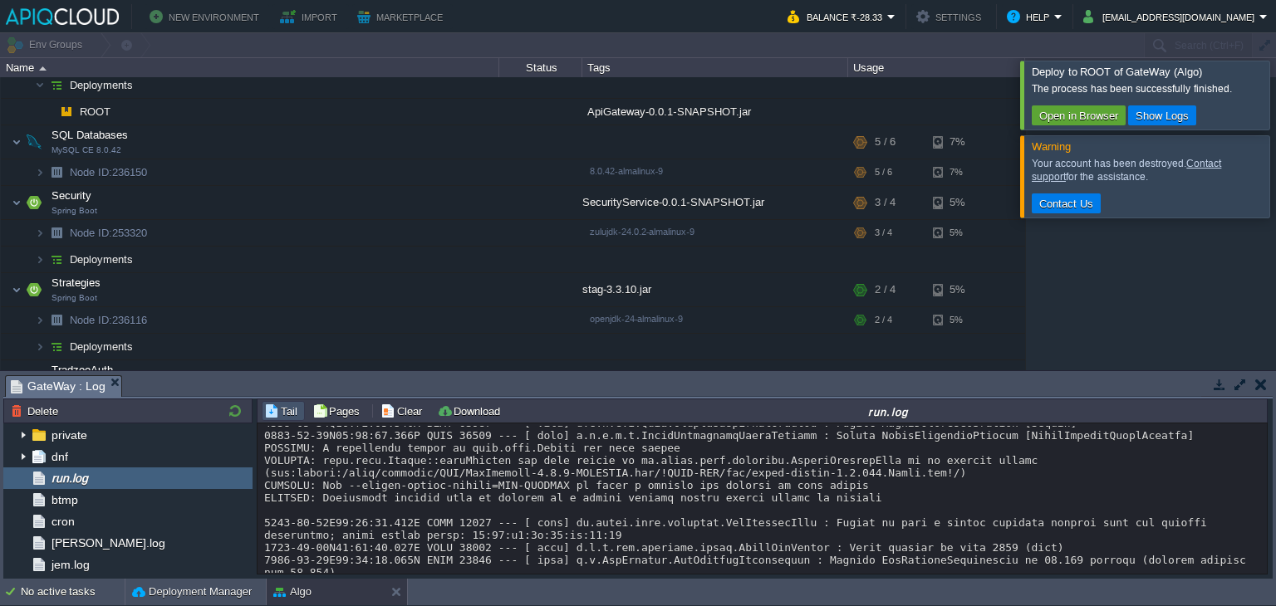
click at [1275, 162] on div at bounding box center [1296, 175] width 0 height 81
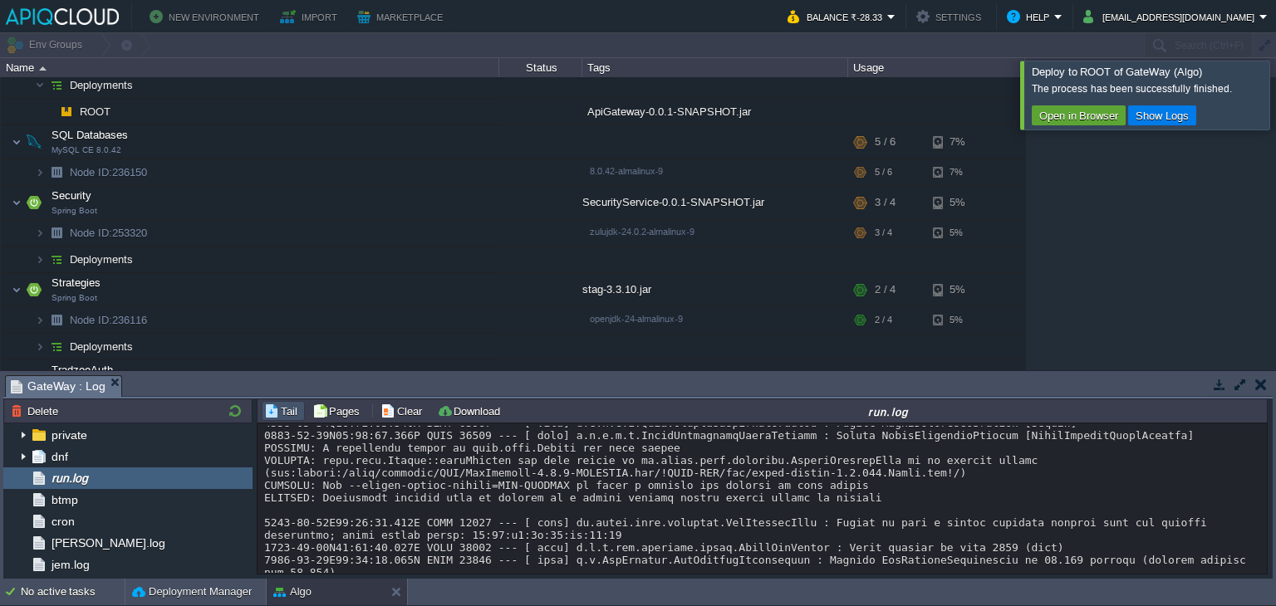
click at [1275, 114] on div at bounding box center [1296, 95] width 0 height 68
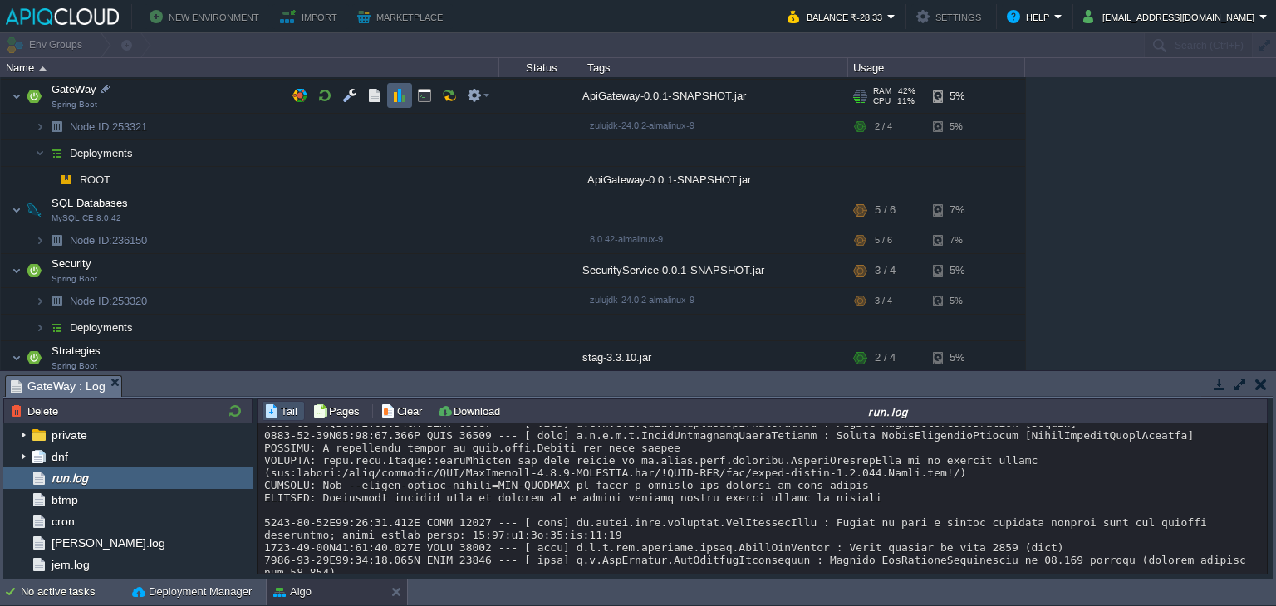
scroll to position [84, 0]
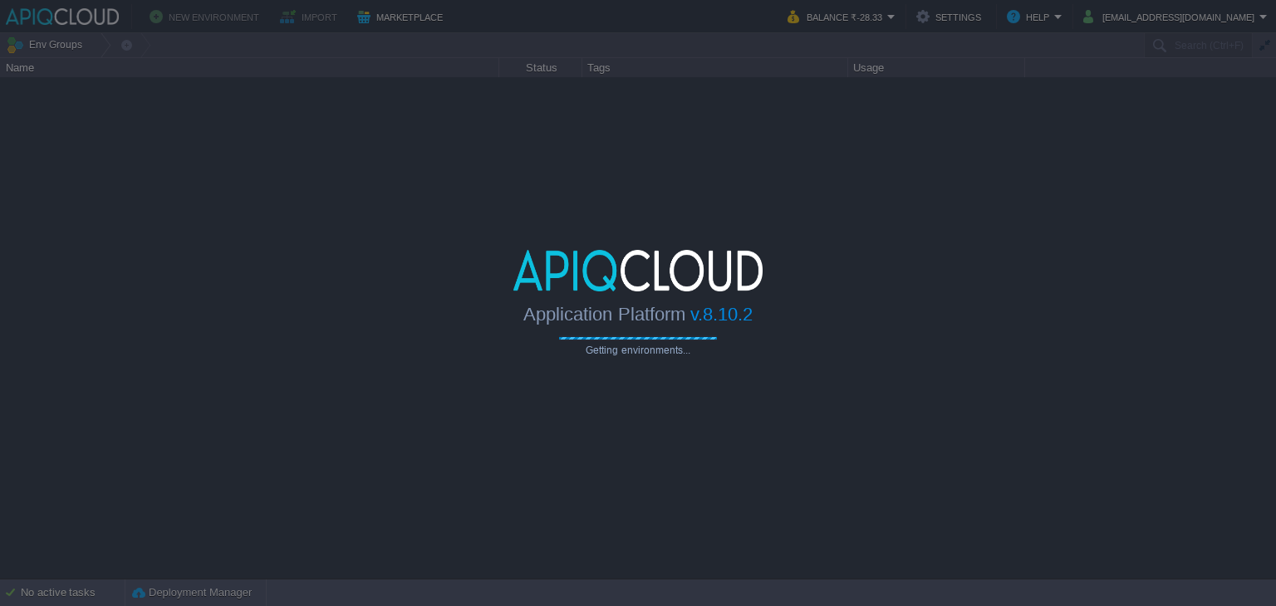
type input "Search (Ctrl+F)"
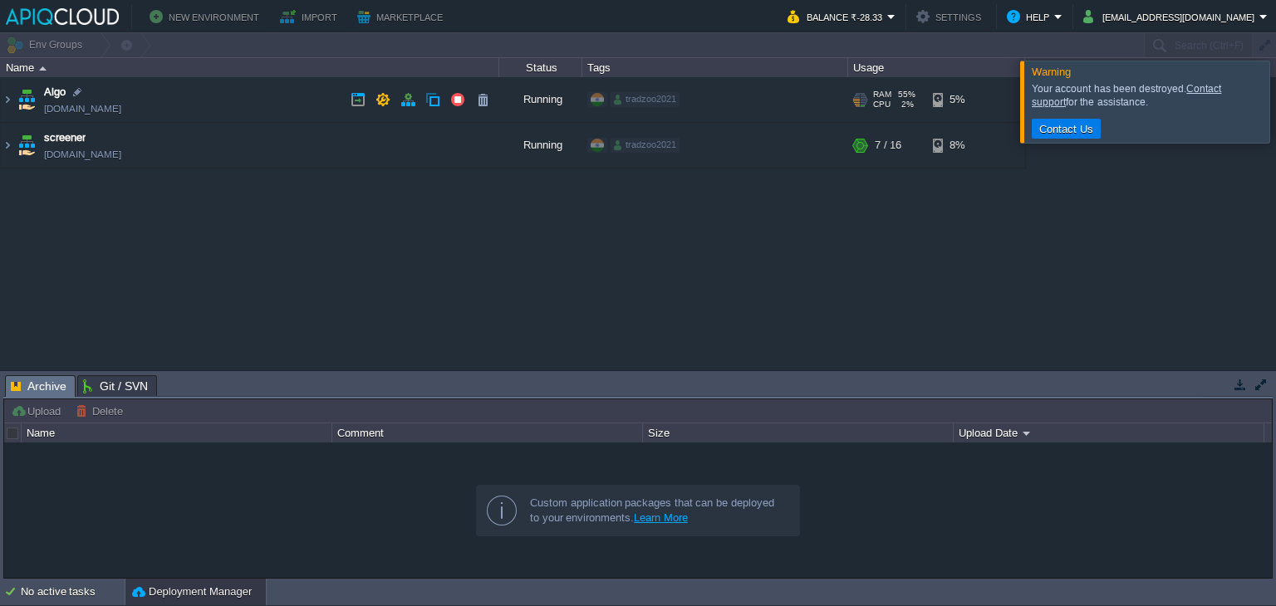
click at [285, 90] on td "Algo [DOMAIN_NAME]" at bounding box center [250, 100] width 498 height 46
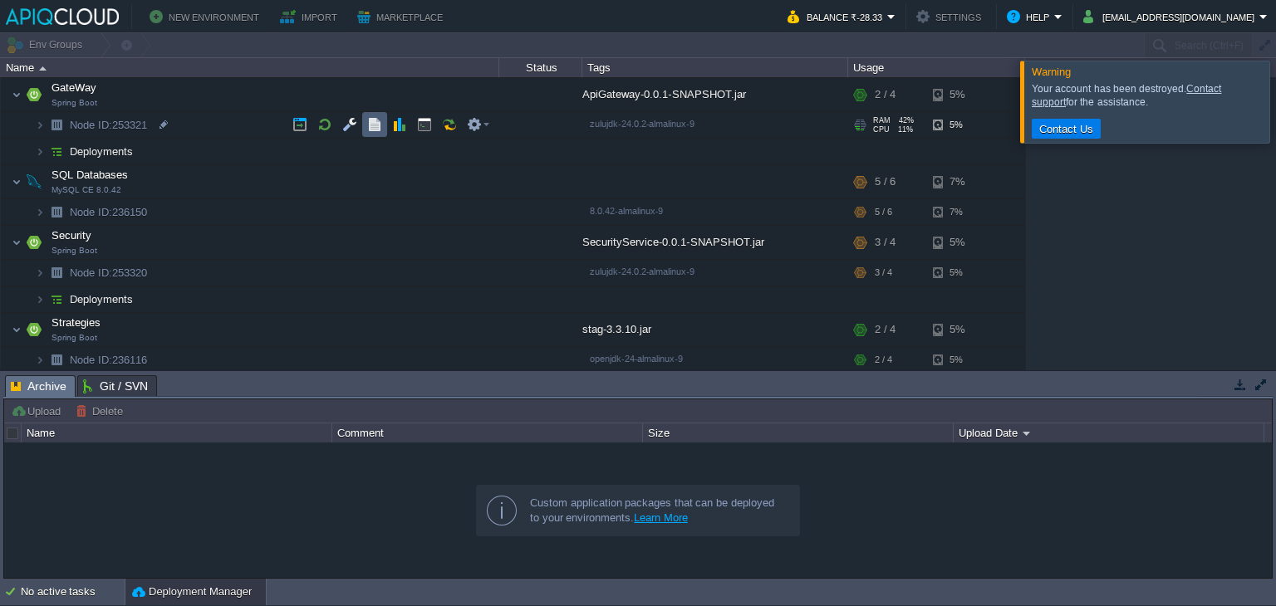
scroll to position [68, 0]
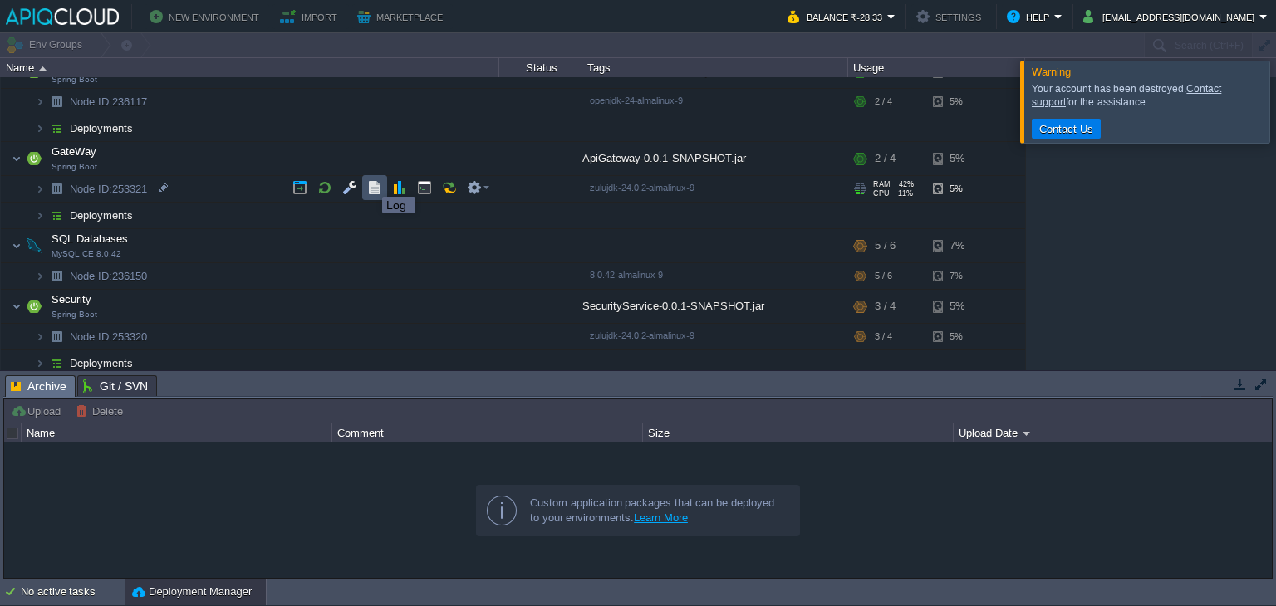
click at [370, 182] on button "button" at bounding box center [374, 187] width 15 height 15
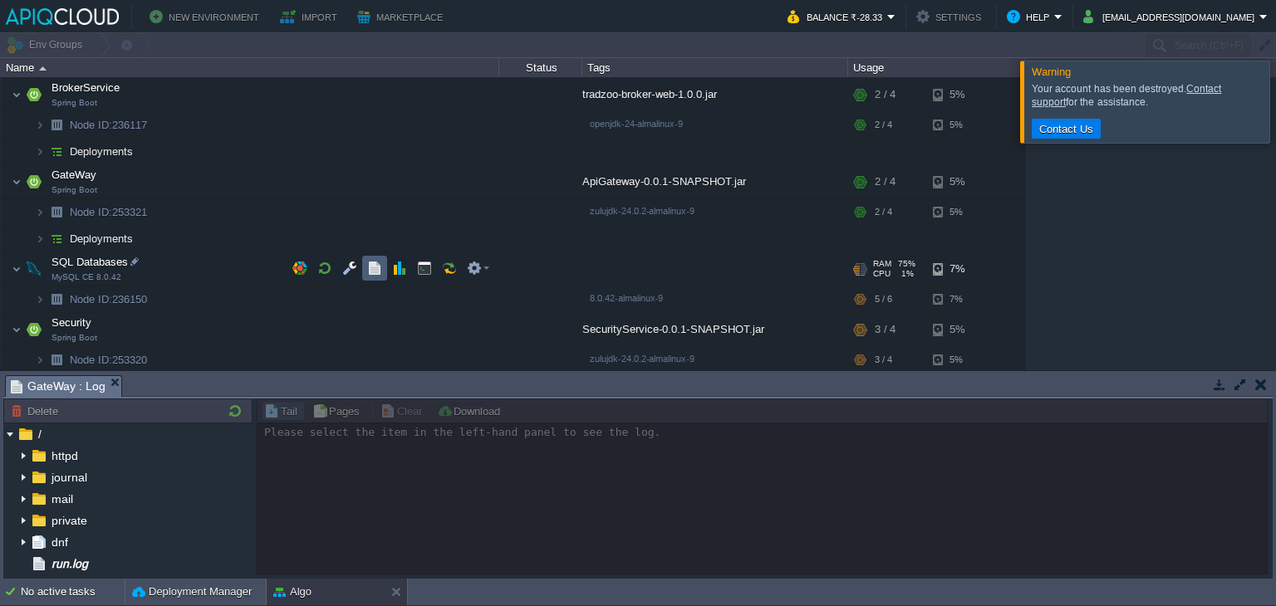
scroll to position [43, 0]
click at [432, 243] on button "button" at bounding box center [432, 239] width 15 height 15
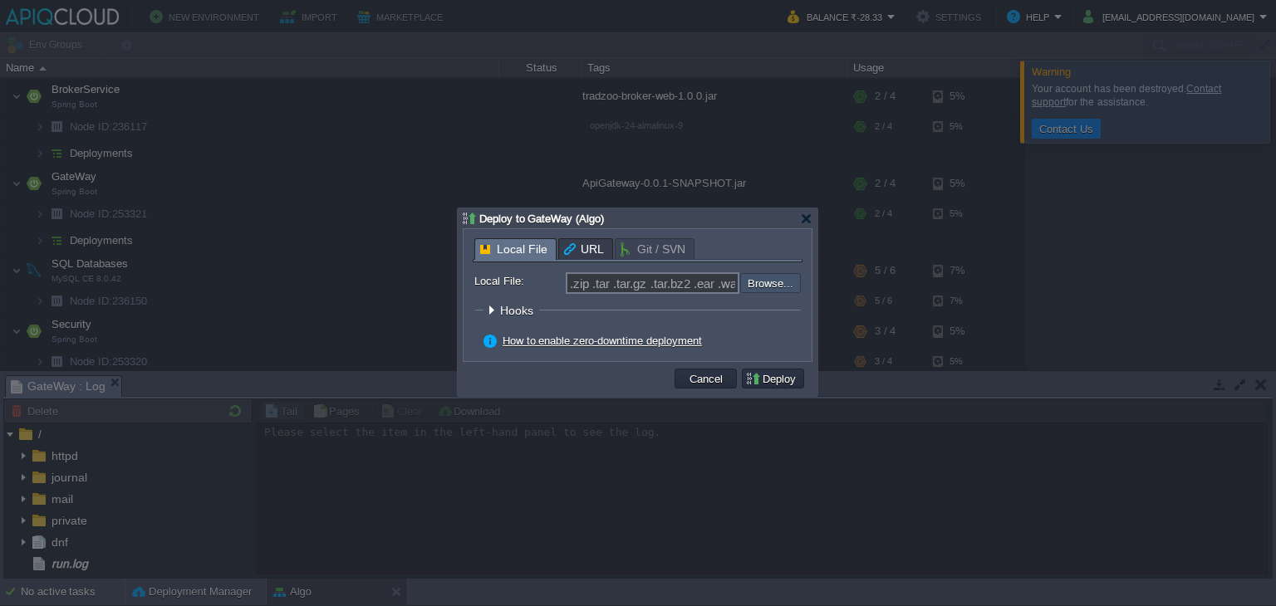
click at [767, 287] on input "file" at bounding box center [696, 283] width 210 height 20
type input "C:\fakepath\ApiGateway-0.0.1-SNAPSHOT.jar"
type input "ApiGateway-0.0.1-SNAPSHOT.jar"
click at [760, 371] on td "Deploy" at bounding box center [773, 379] width 62 height 20
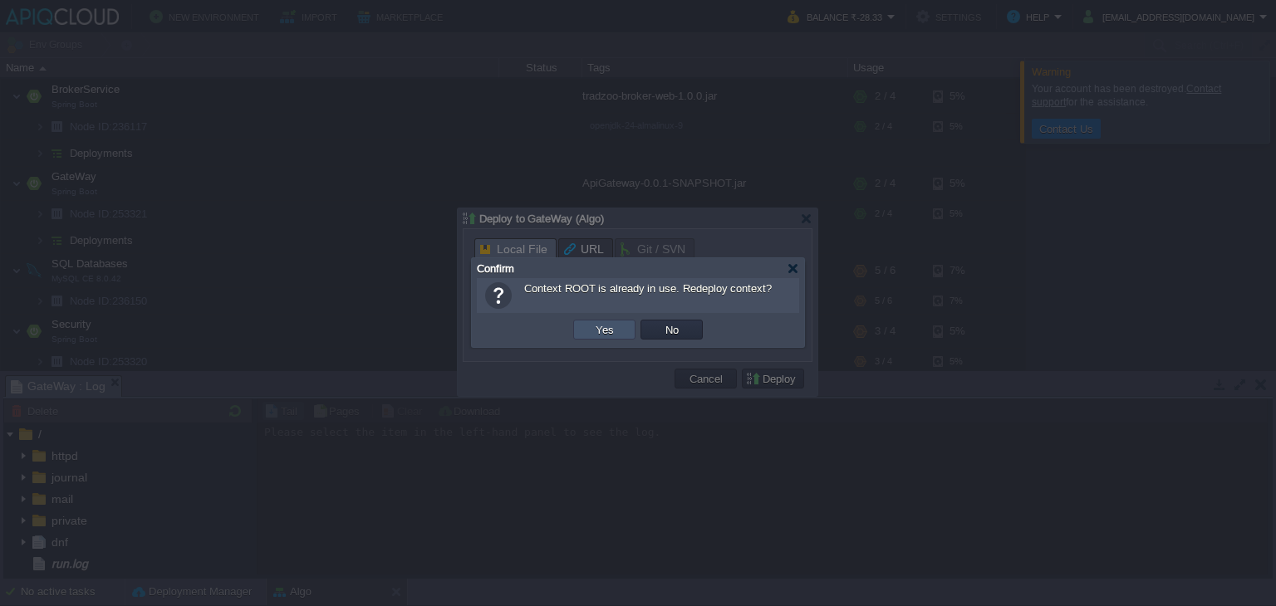
click at [615, 325] on button "Yes" at bounding box center [605, 329] width 28 height 15
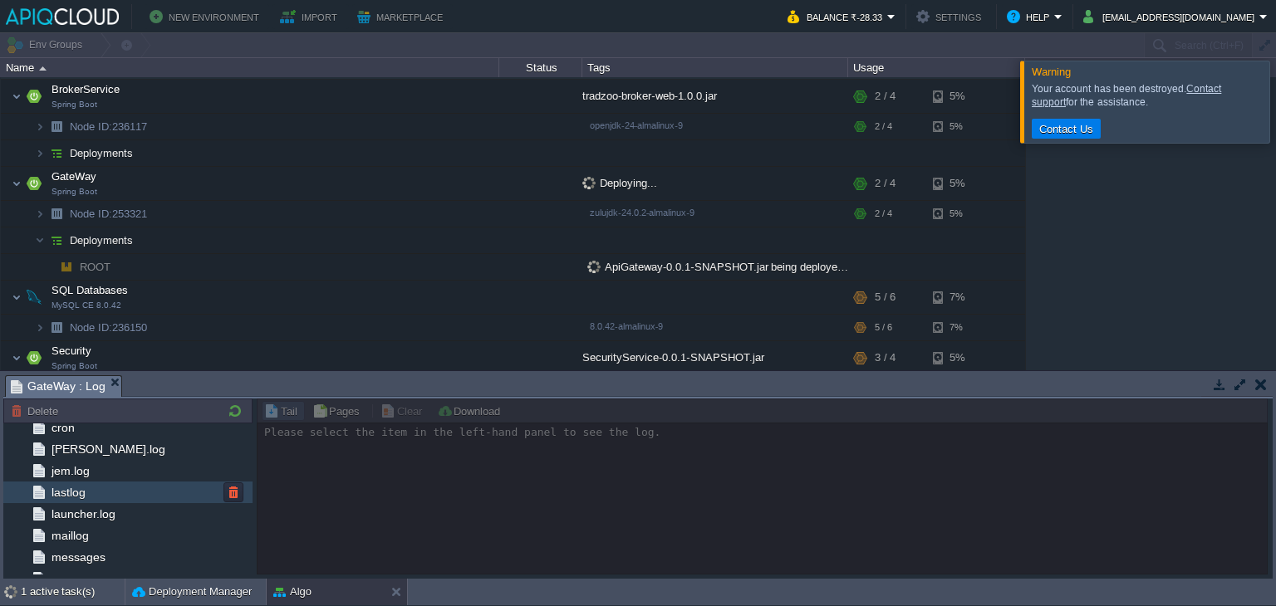
scroll to position [0, 0]
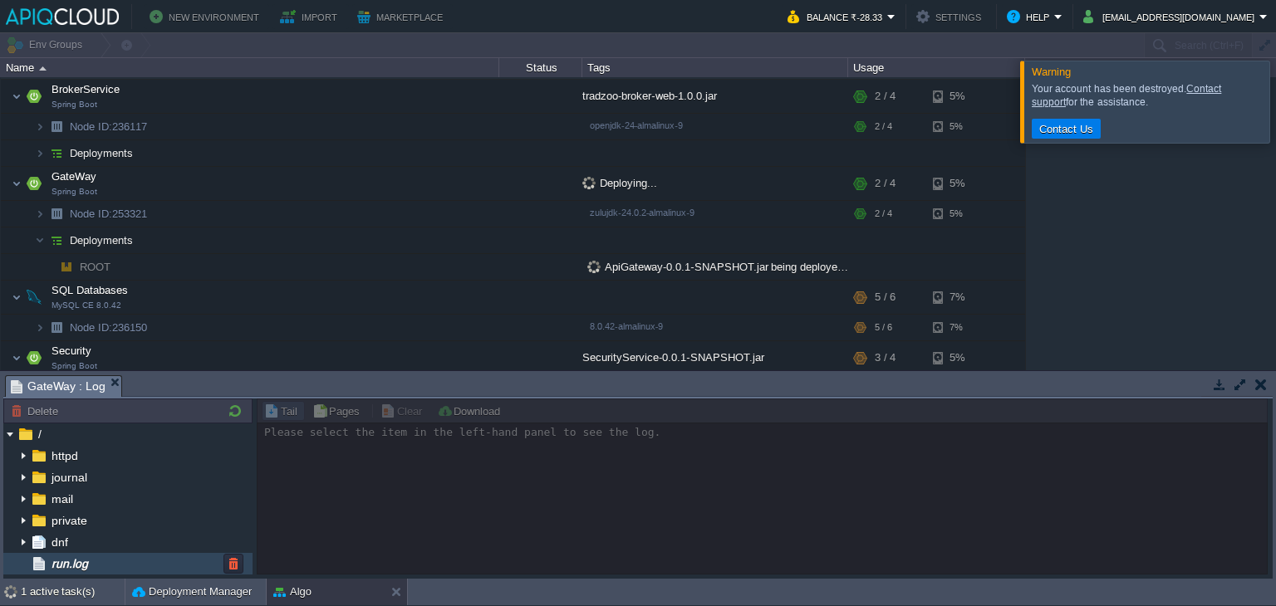
click at [106, 557] on div "run.log" at bounding box center [127, 564] width 249 height 22
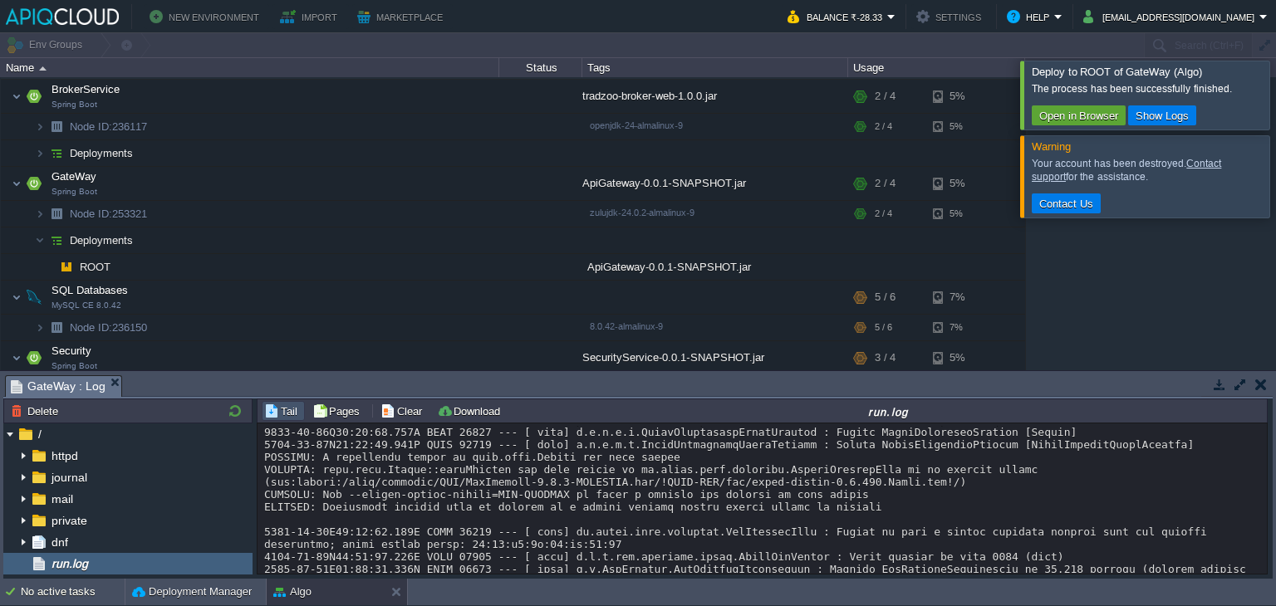
scroll to position [2786, 0]
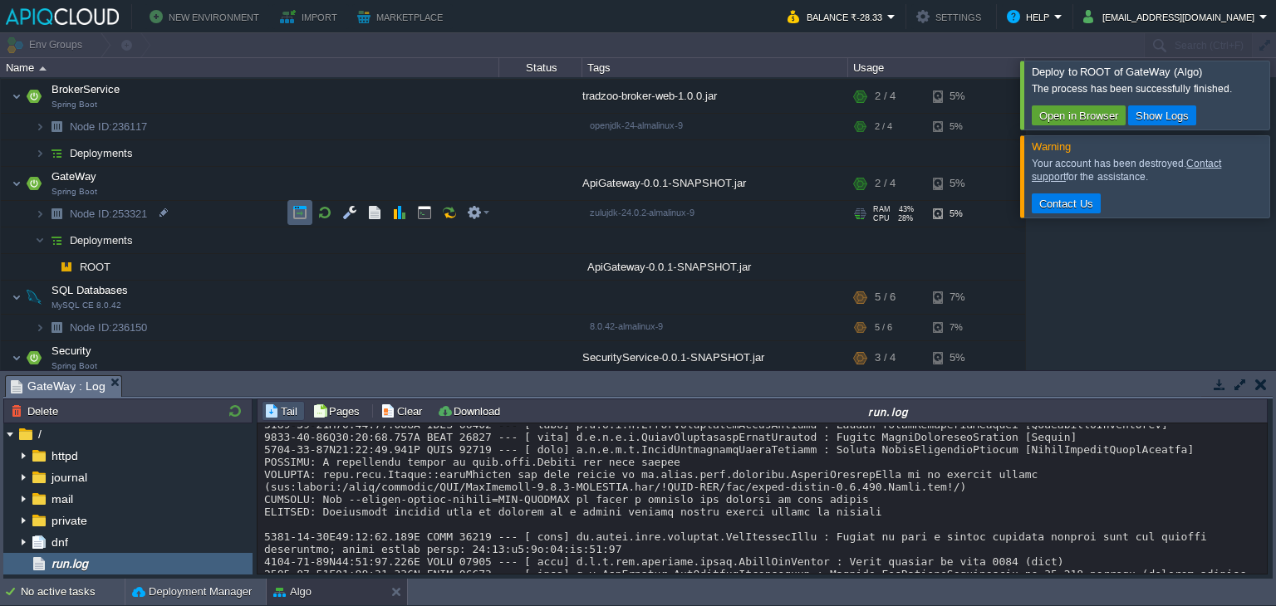
click at [290, 210] on td at bounding box center [299, 212] width 25 height 25
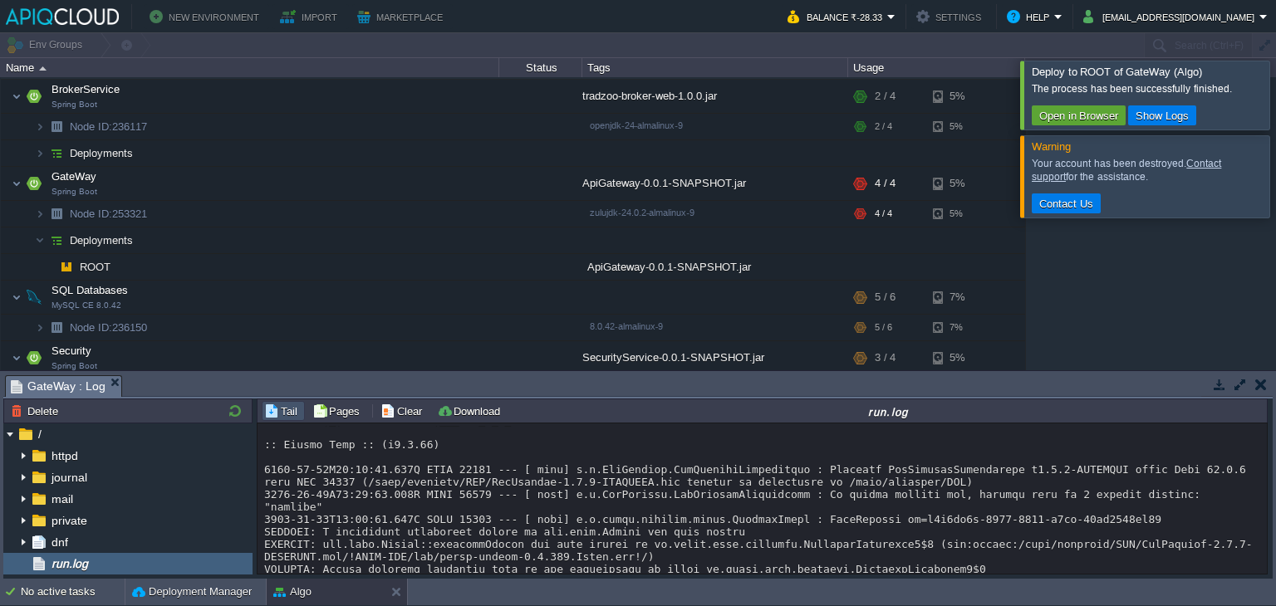
scroll to position [3342, 0]
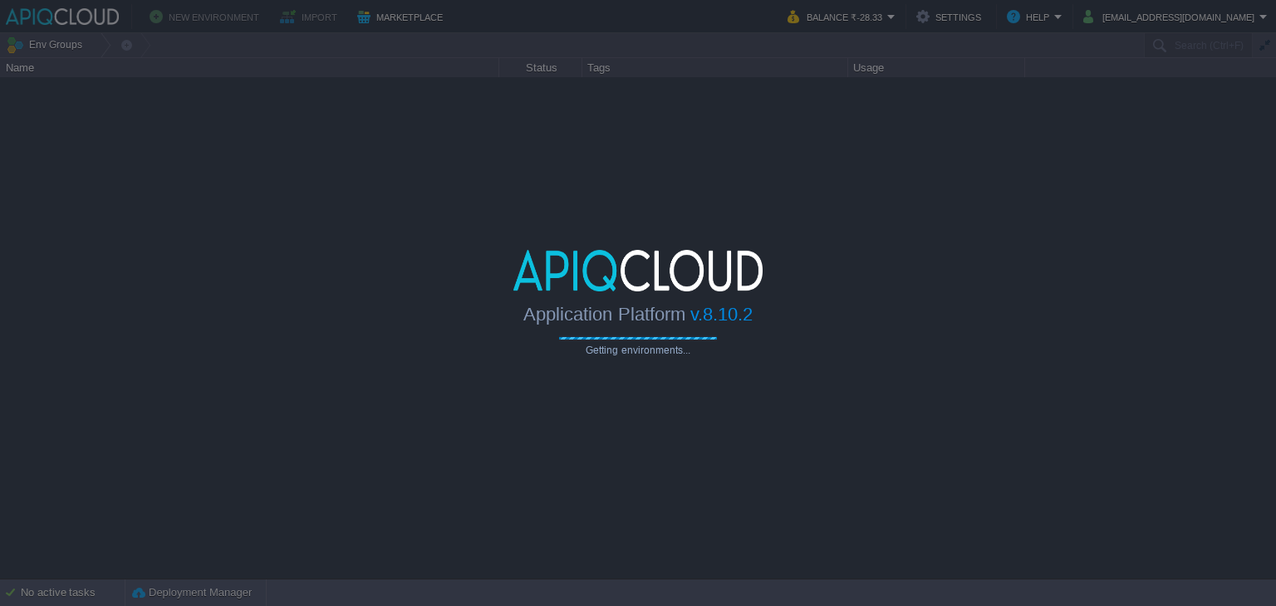
type input "Search (Ctrl+F)"
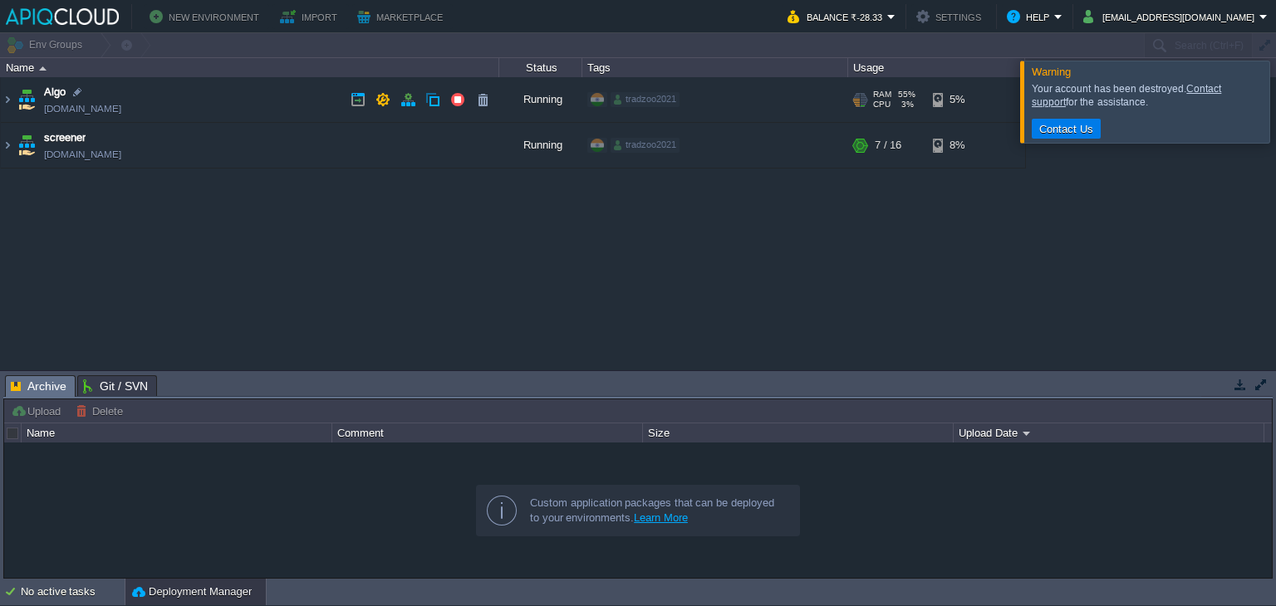
click at [246, 91] on td "Algo [DOMAIN_NAME]" at bounding box center [250, 100] width 498 height 46
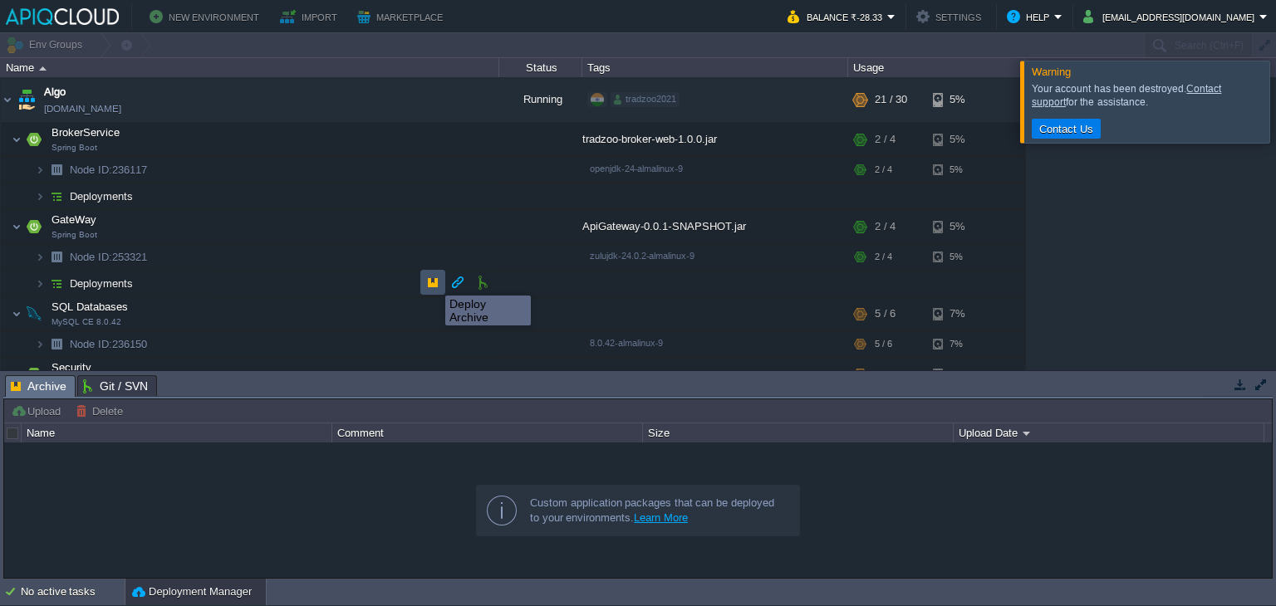
click at [433, 281] on button "button" at bounding box center [432, 282] width 15 height 15
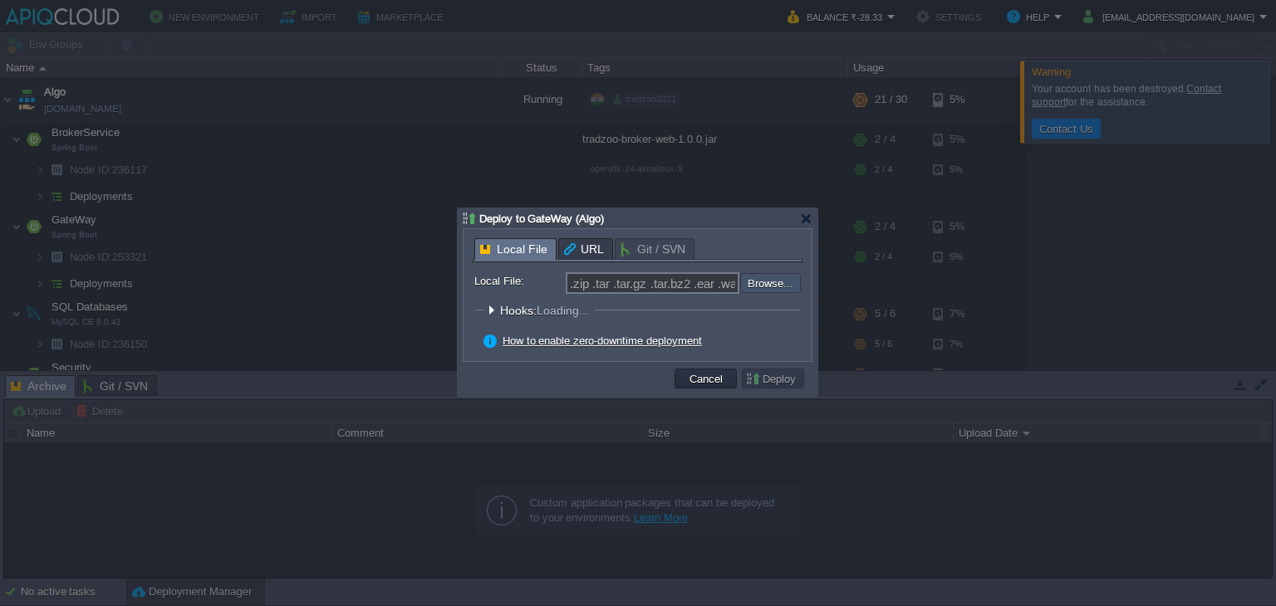
click at [781, 280] on input "file" at bounding box center [696, 283] width 210 height 20
type input "C:\fakepath\ApiGateway-3.3.10.jar"
type input "ApiGateway-3.3.10.jar"
click at [762, 376] on button "Deploy" at bounding box center [773, 378] width 56 height 15
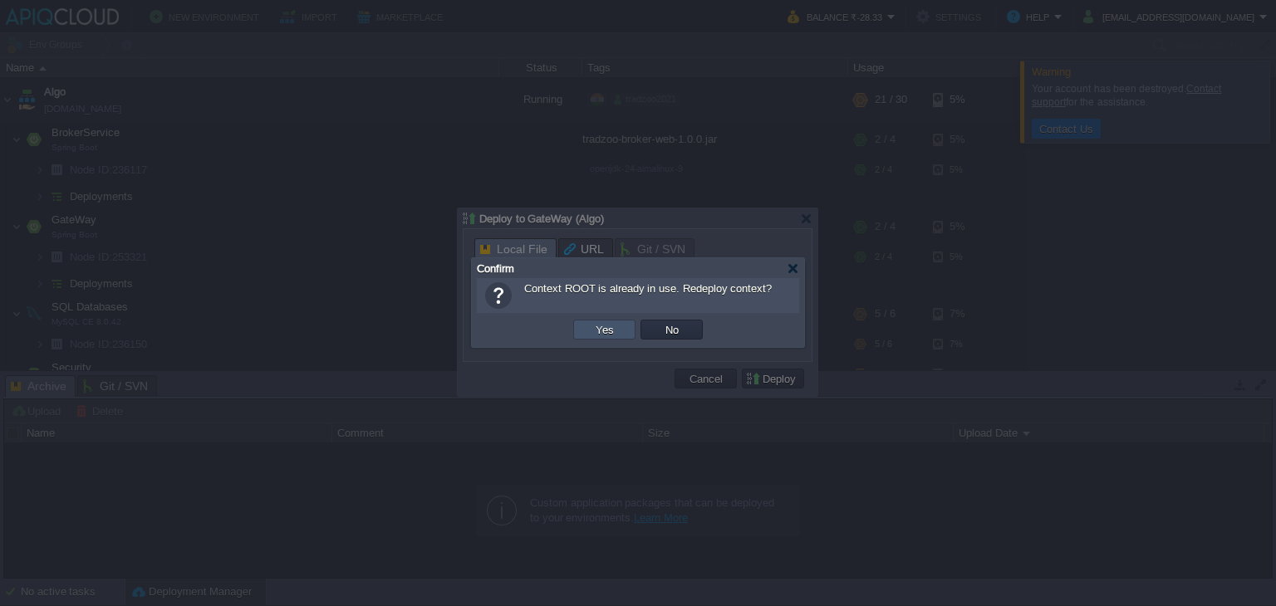
click at [601, 325] on button "Yes" at bounding box center [605, 329] width 28 height 15
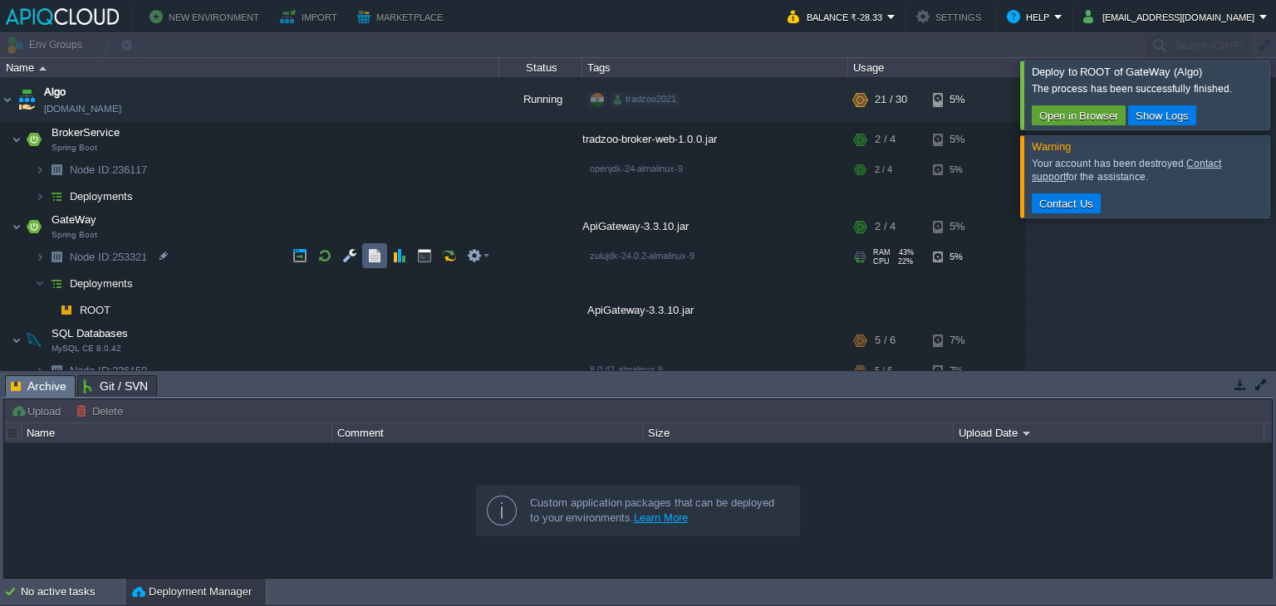
click at [365, 252] on td at bounding box center [374, 255] width 25 height 25
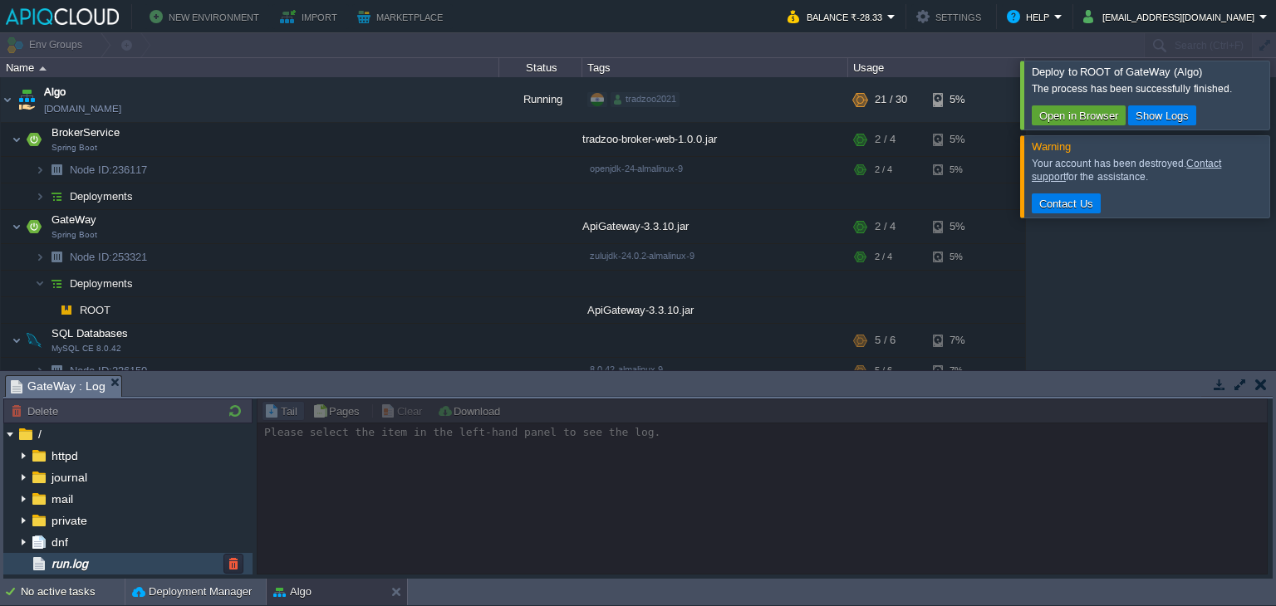
click at [129, 564] on div "run.log" at bounding box center [127, 564] width 249 height 22
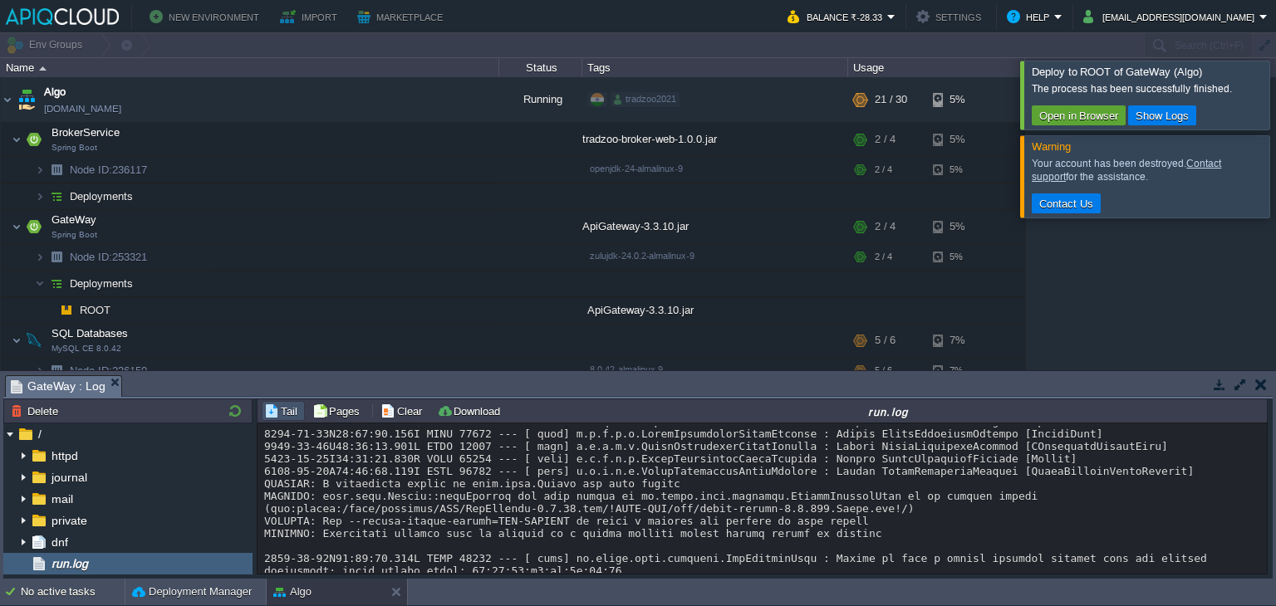
click at [1275, 100] on div at bounding box center [1296, 95] width 0 height 68
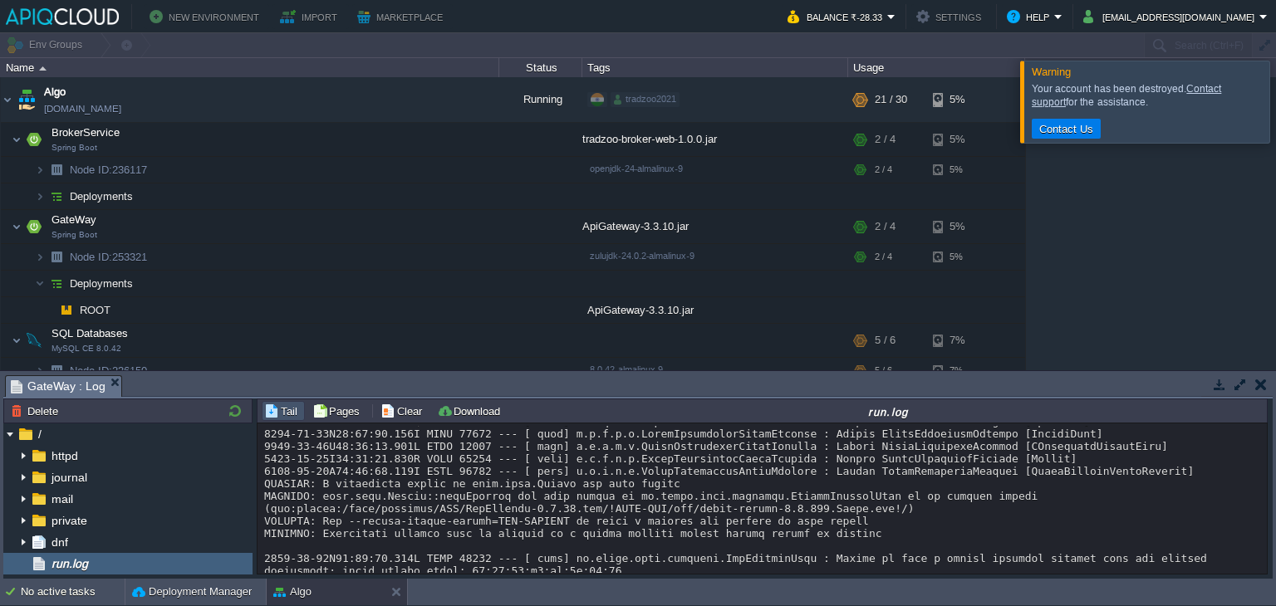
click at [1275, 116] on div at bounding box center [1296, 101] width 0 height 81
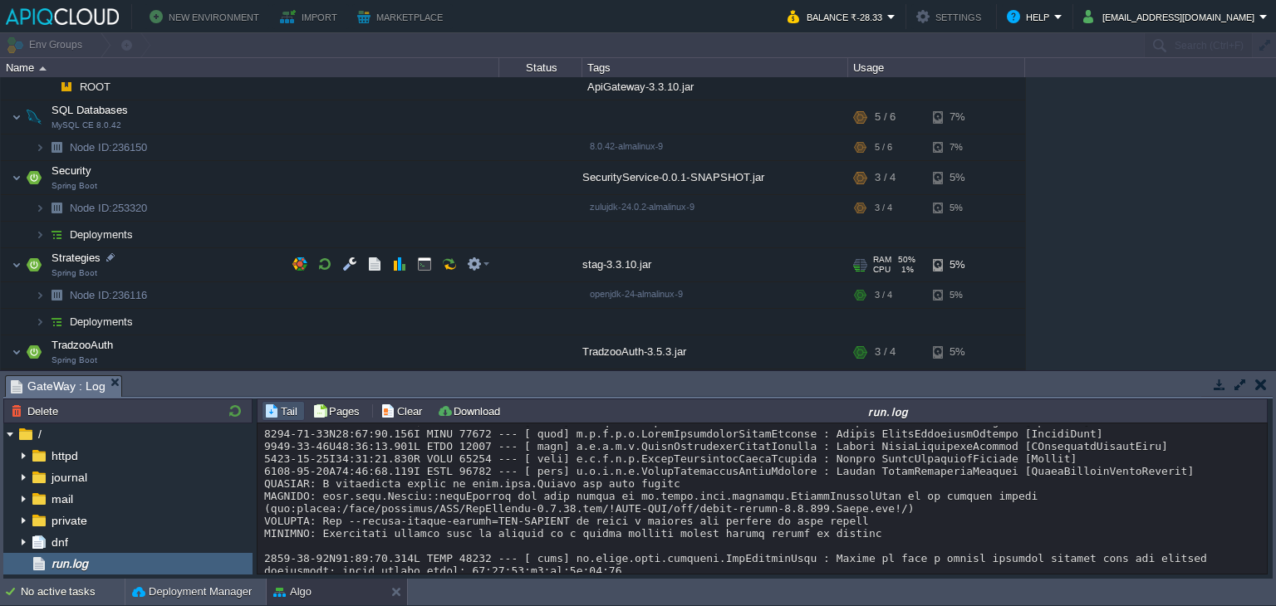
scroll to position [251, 0]
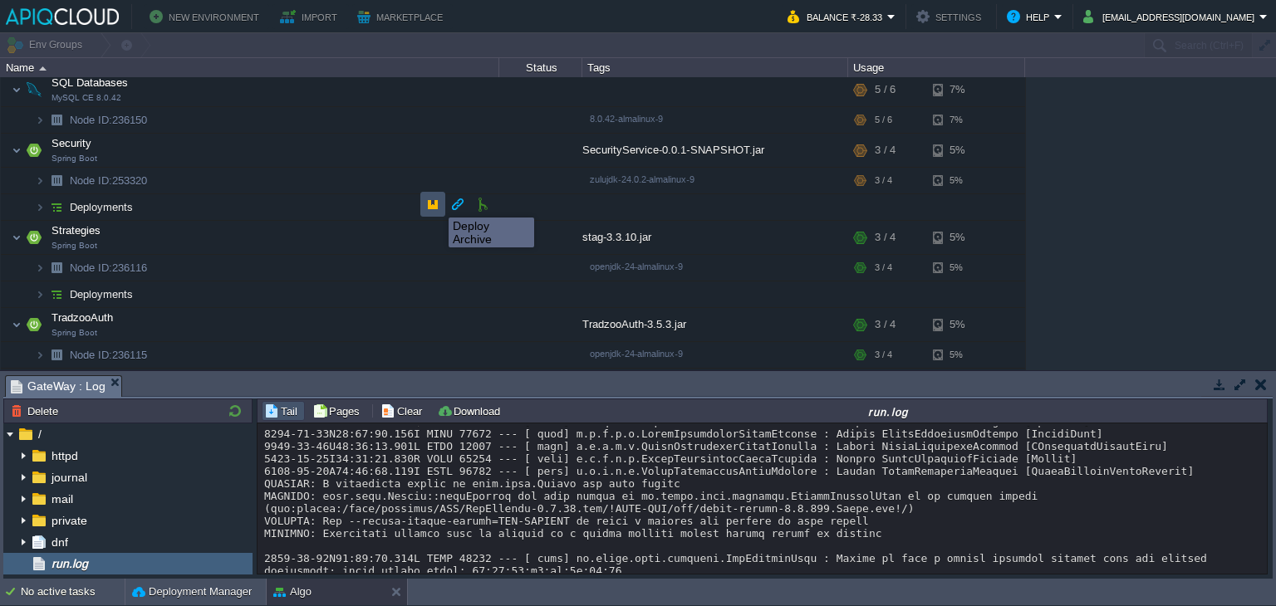
click at [436, 203] on button "button" at bounding box center [432, 204] width 15 height 15
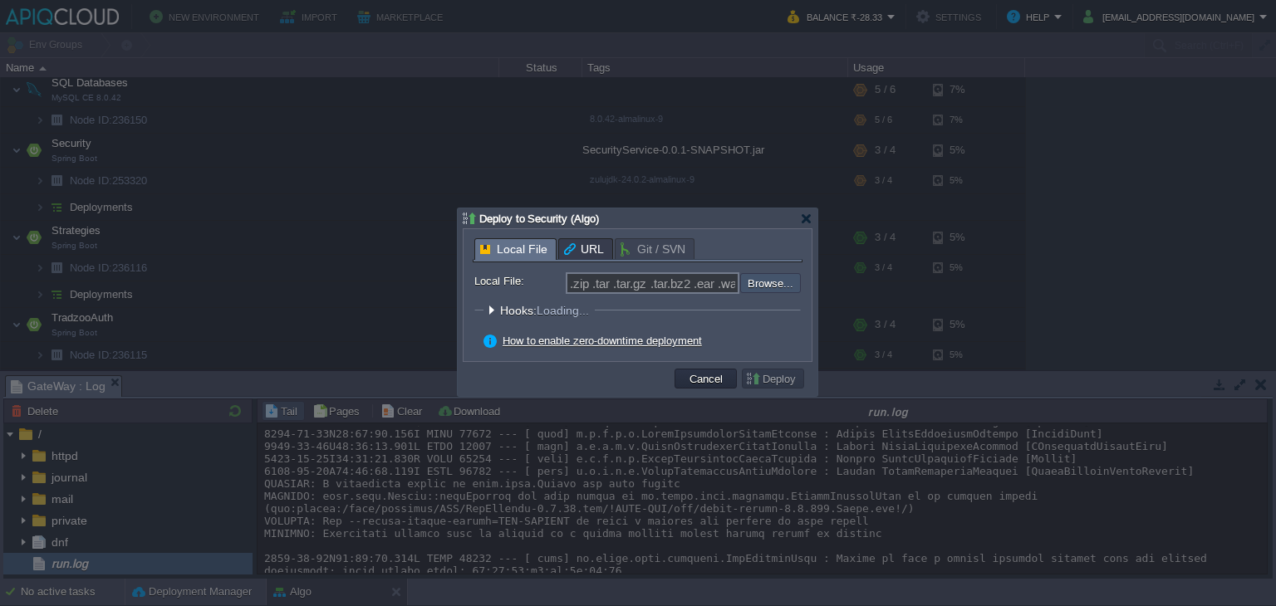
click at [787, 283] on input "file" at bounding box center [696, 283] width 210 height 20
type input "C:\fakepath\SecurityService-0.0.1-SNAPSHOT.jar"
click at [771, 376] on button "Deploy" at bounding box center [773, 378] width 56 height 15
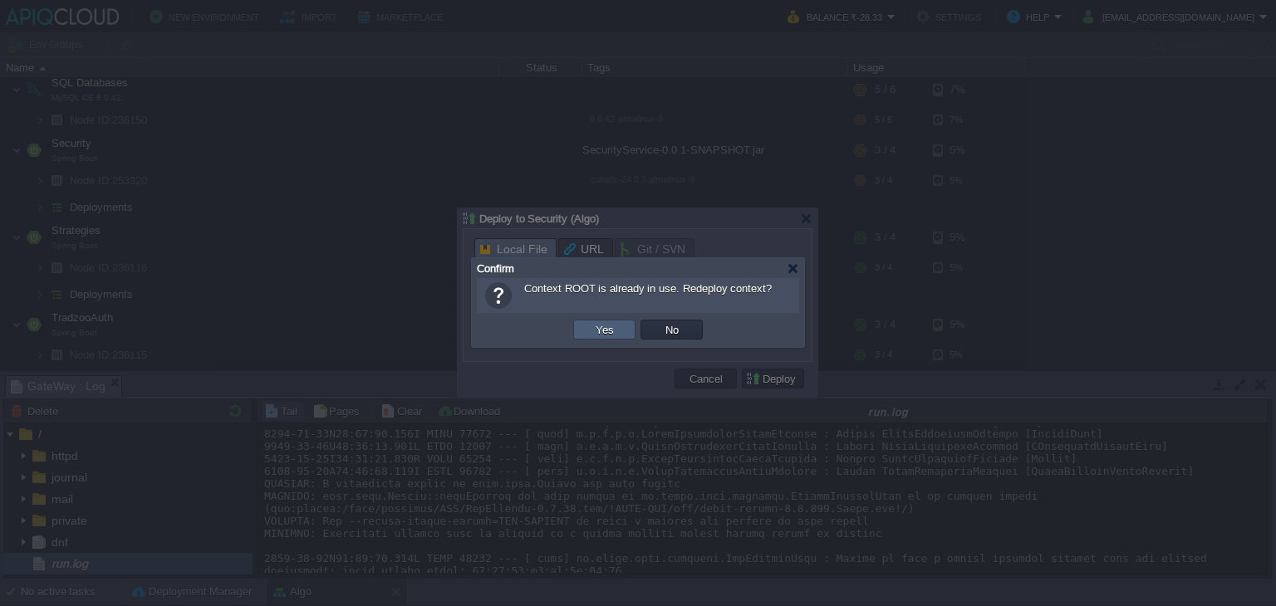
click at [621, 328] on td "Yes" at bounding box center [604, 330] width 62 height 20
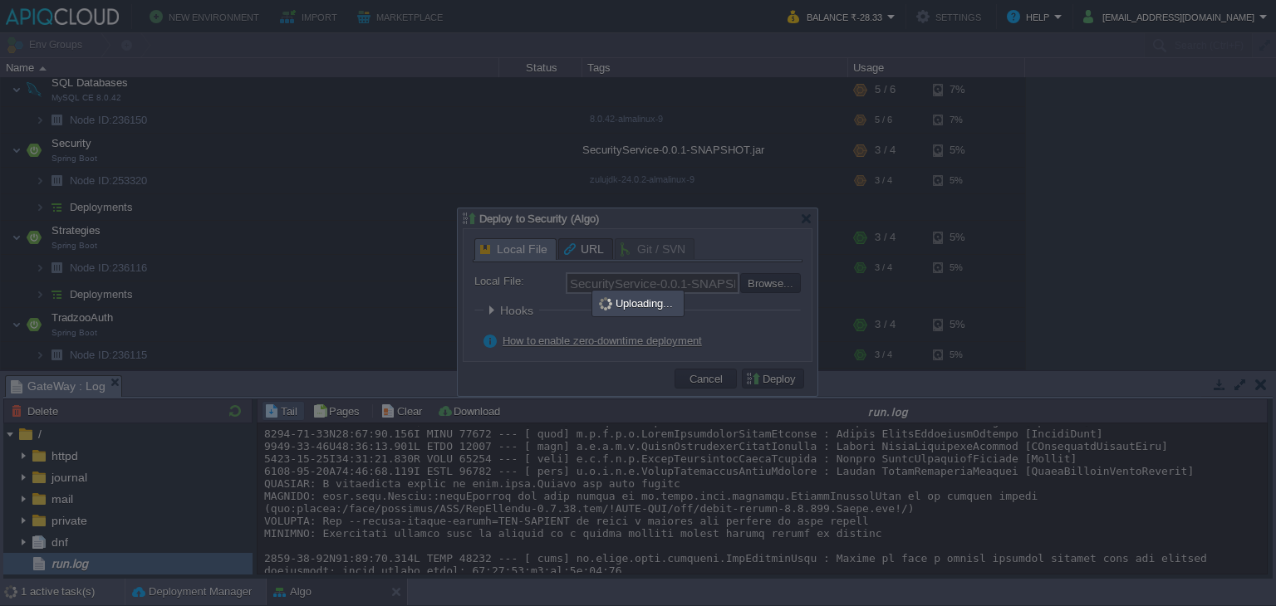
click at [958, 212] on div at bounding box center [638, 303] width 1276 height 606
type input ".zip .tar .tar.gz .tar.bz2 .ear .war .jar"
